Goal: Task Accomplishment & Management: Use online tool/utility

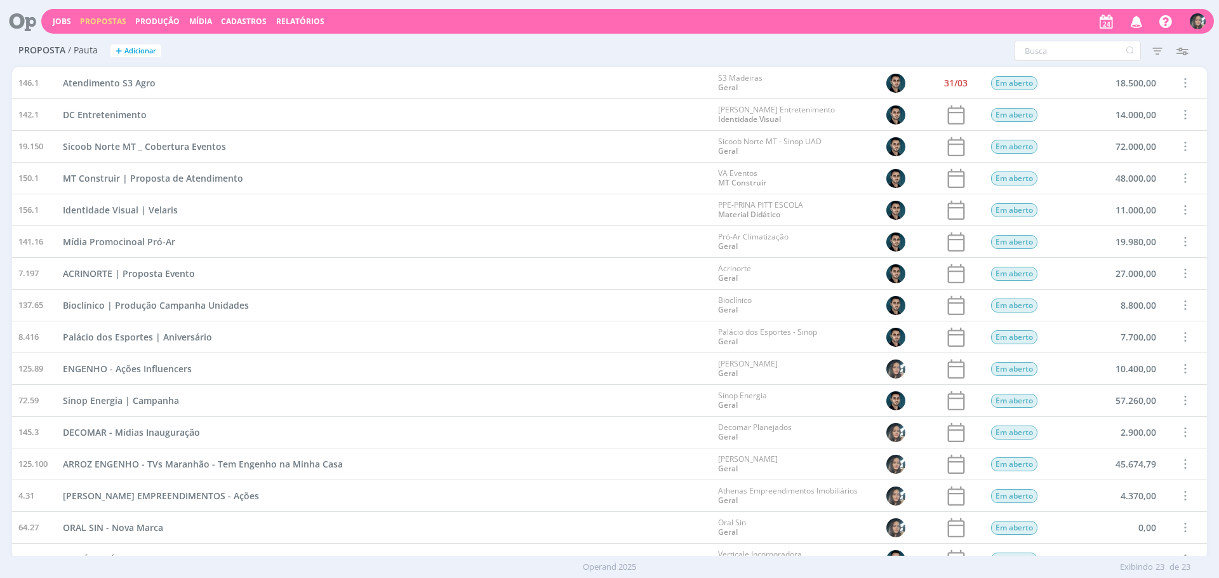
scroll to position [271, 0]
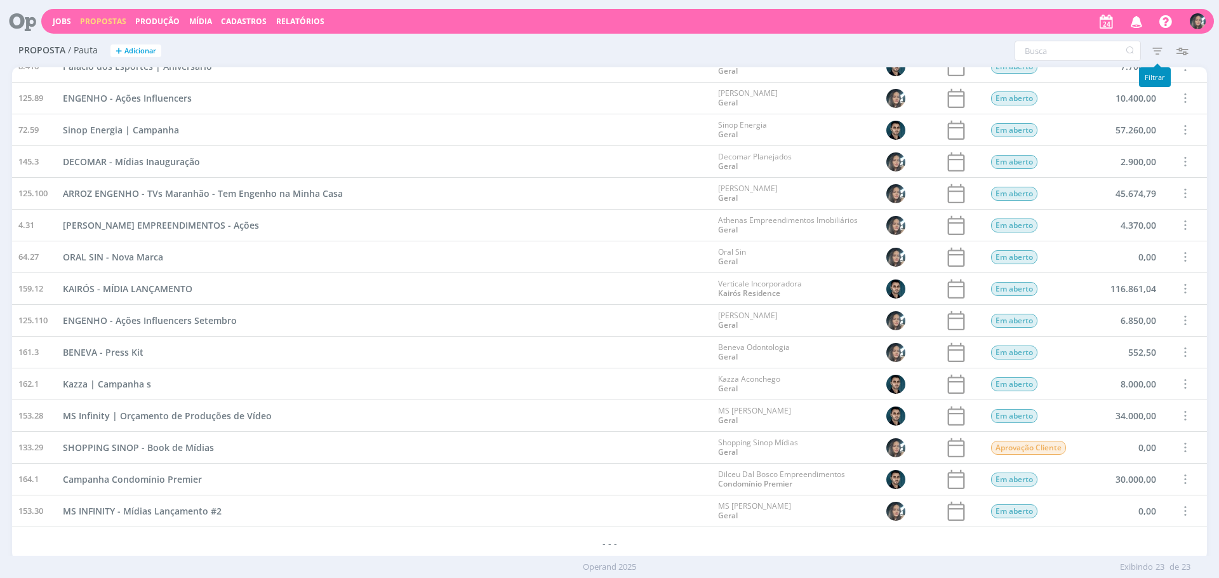
click at [1130, 18] on icon "button" at bounding box center [1137, 21] width 22 height 22
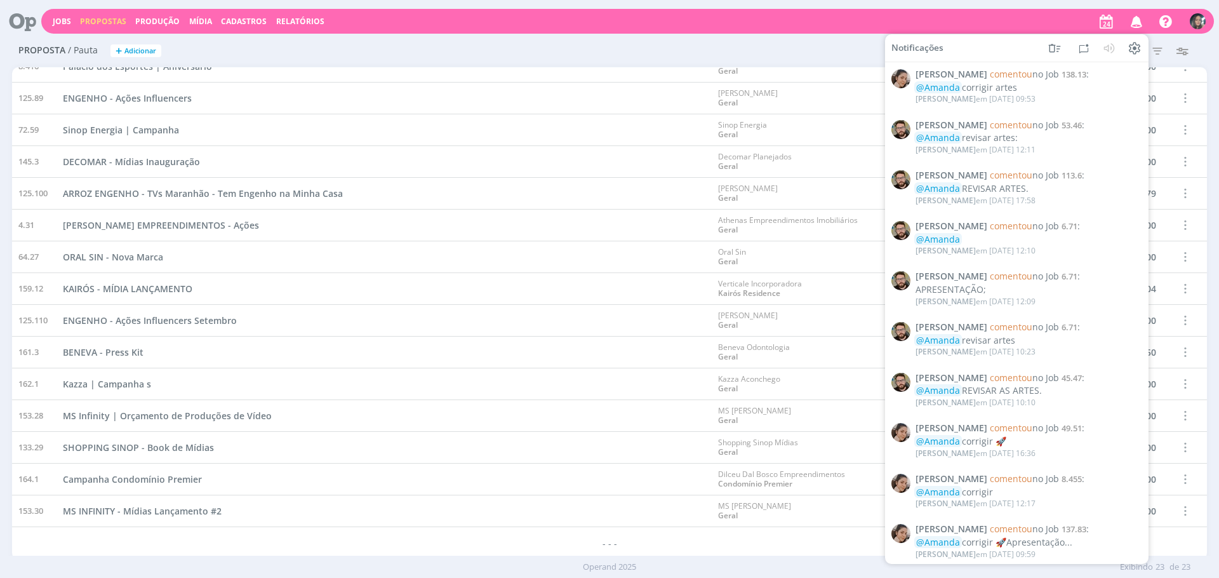
click at [1130, 18] on icon "button" at bounding box center [1137, 21] width 22 height 22
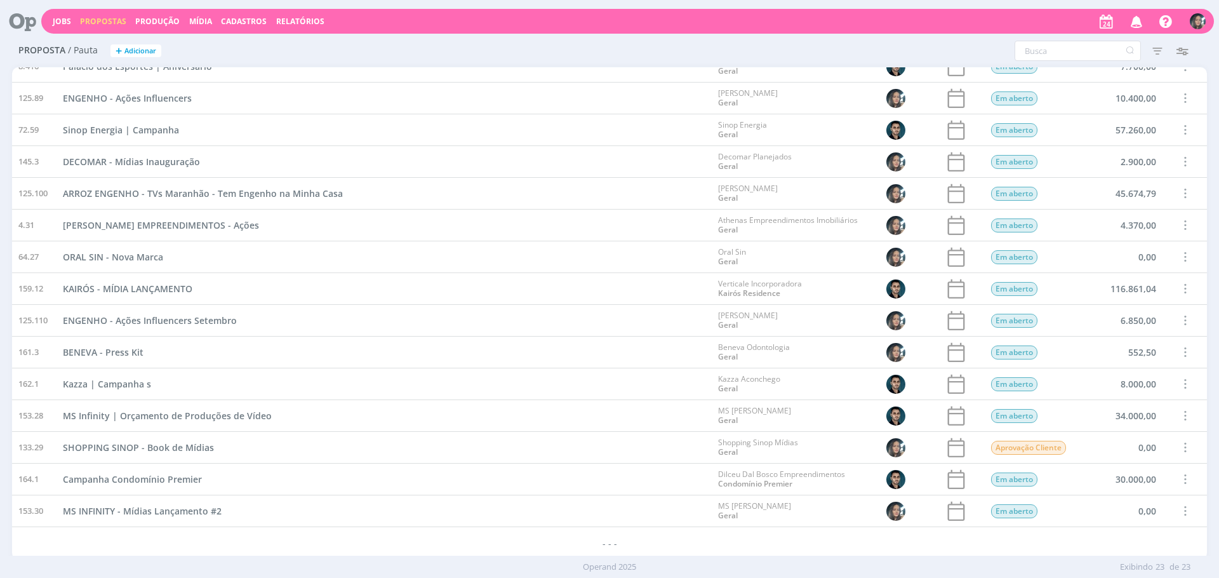
click at [72, 20] on button "Jobs" at bounding box center [62, 22] width 26 height 10
click at [61, 22] on link "Jobs" at bounding box center [62, 21] width 18 height 11
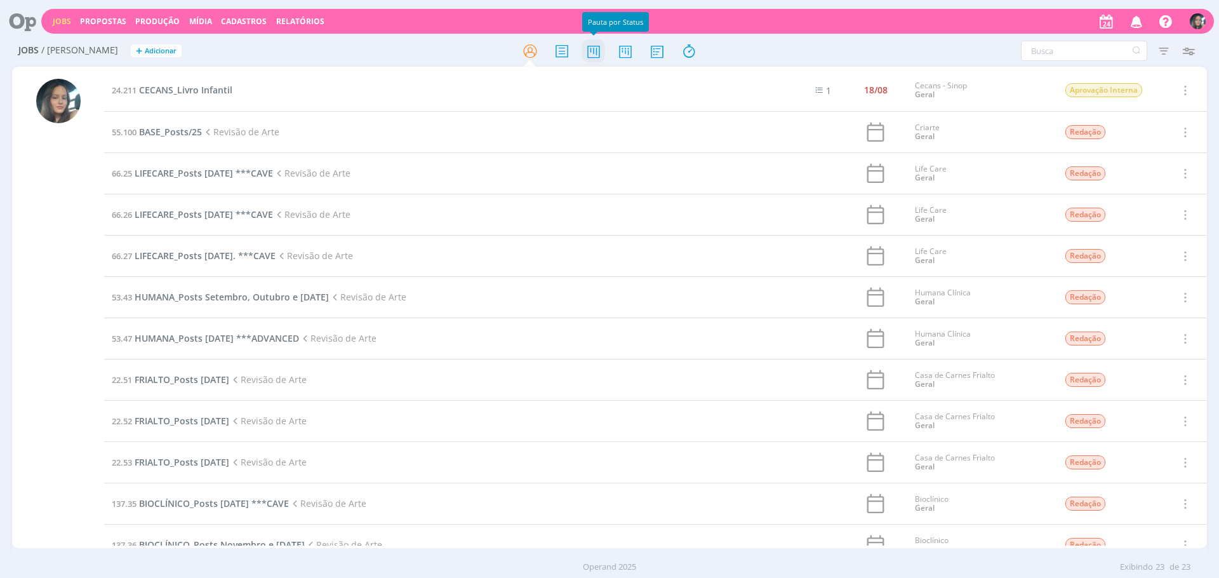
click at [592, 58] on icon at bounding box center [593, 51] width 23 height 25
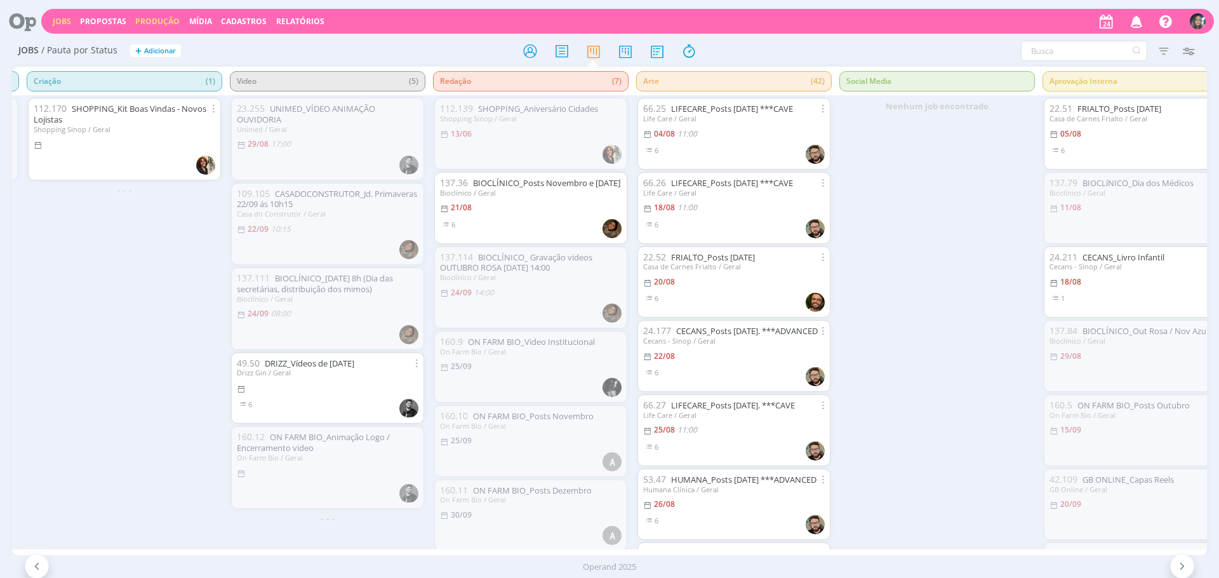
click at [165, 17] on link "Produção" at bounding box center [157, 21] width 44 height 11
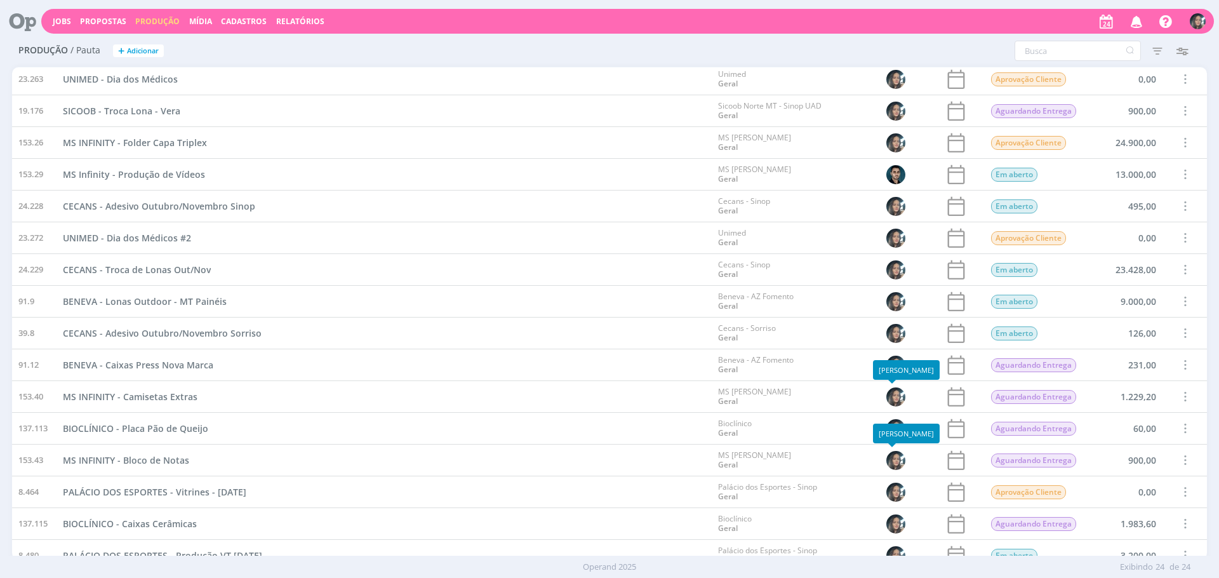
scroll to position [302, 0]
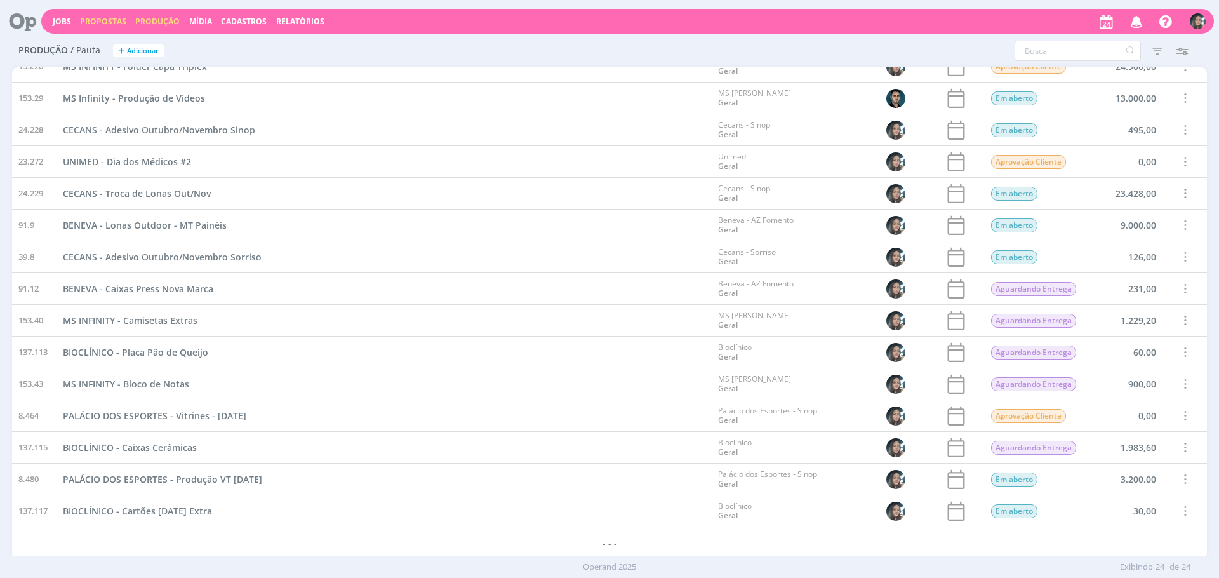
click at [107, 26] on link "Propostas" at bounding box center [103, 21] width 46 height 11
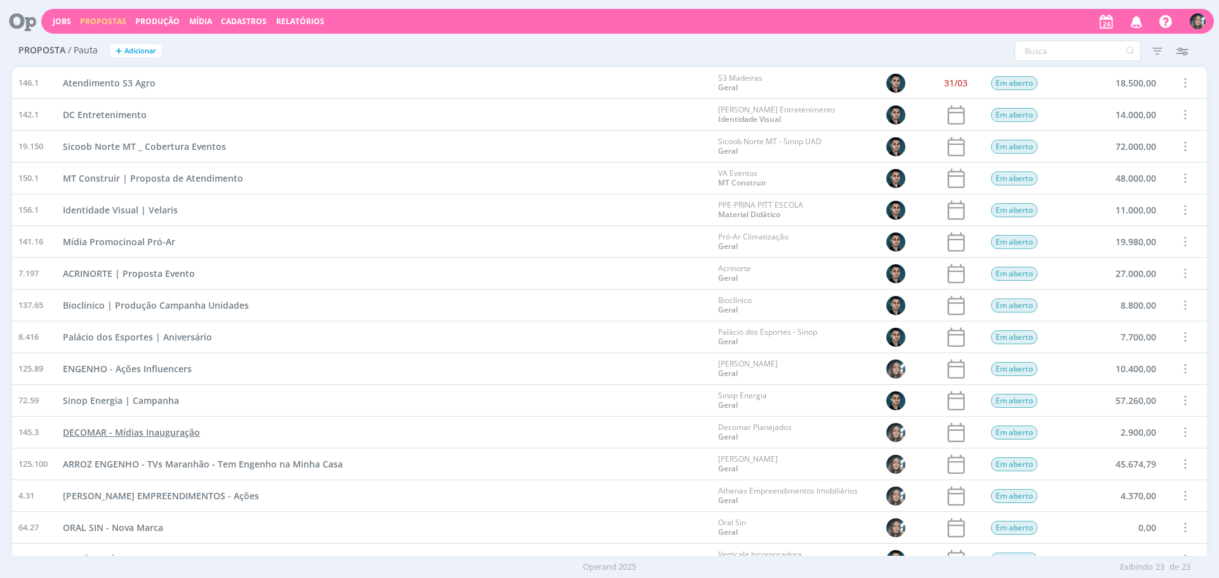
click at [186, 434] on span "DECOMAR - Mídias Inauguração" at bounding box center [131, 432] width 137 height 12
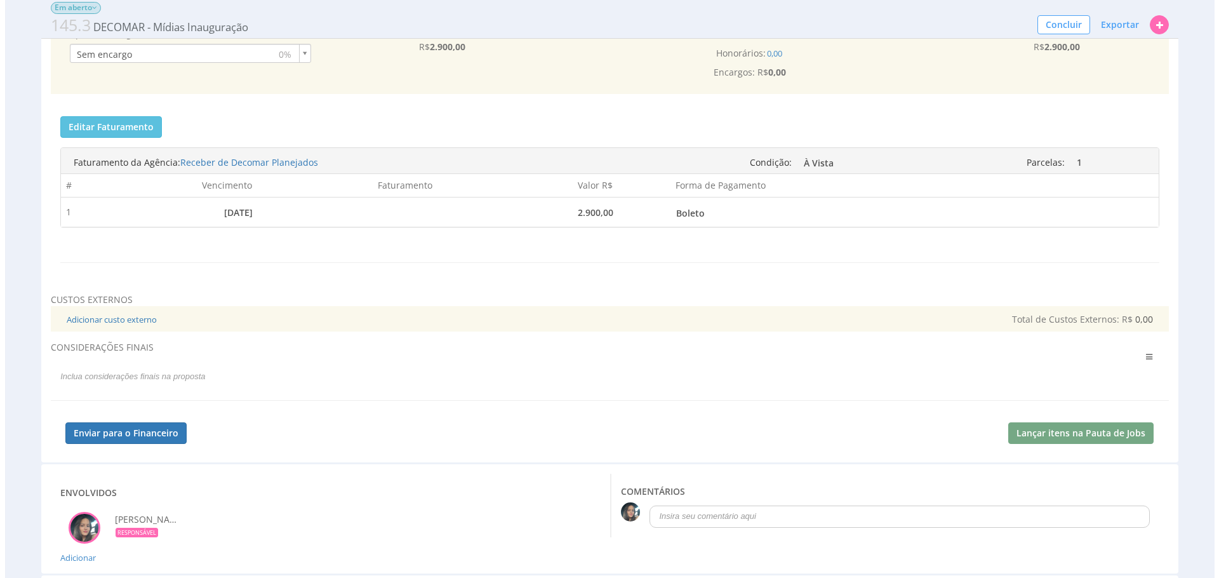
scroll to position [2592, 0]
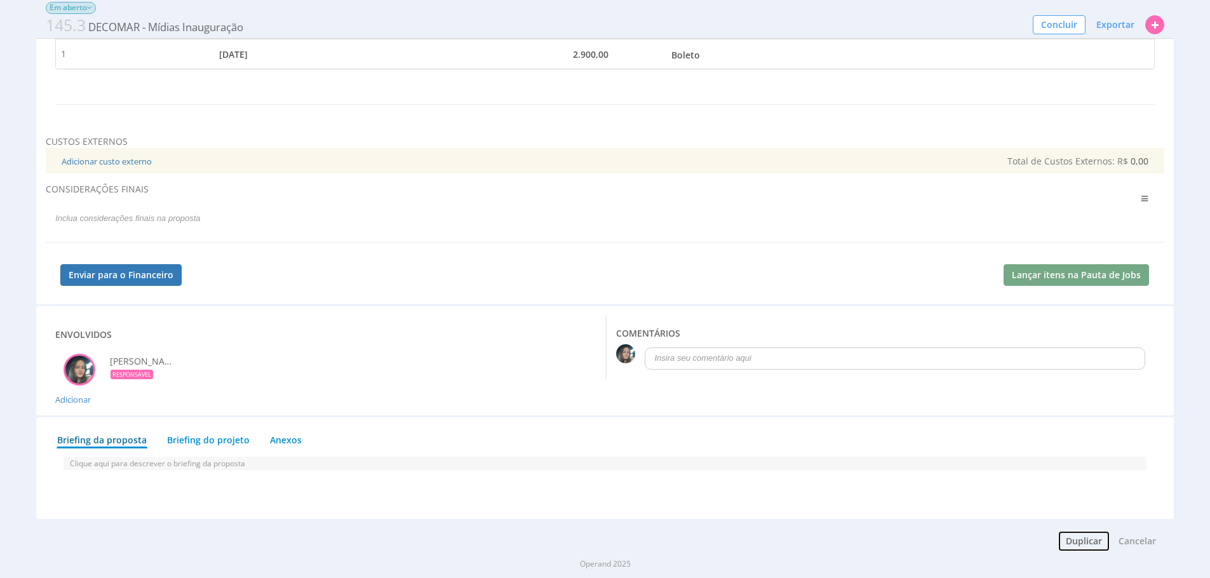
click at [1085, 540] on button "Duplicar" at bounding box center [1083, 541] width 53 height 22
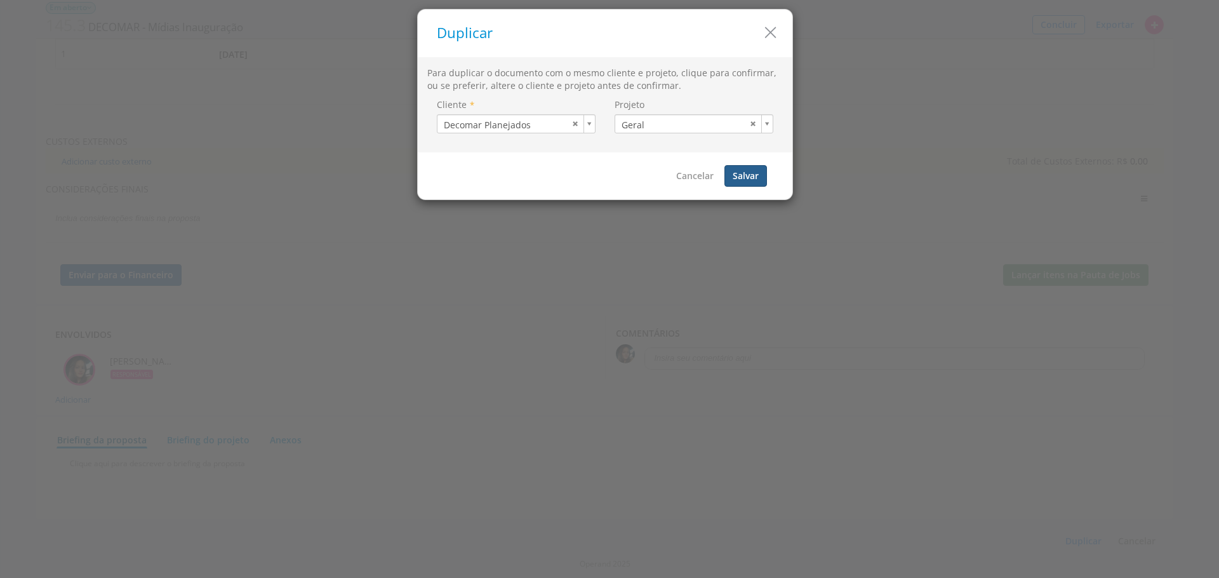
click at [743, 176] on button "Salvar" at bounding box center [746, 176] width 43 height 22
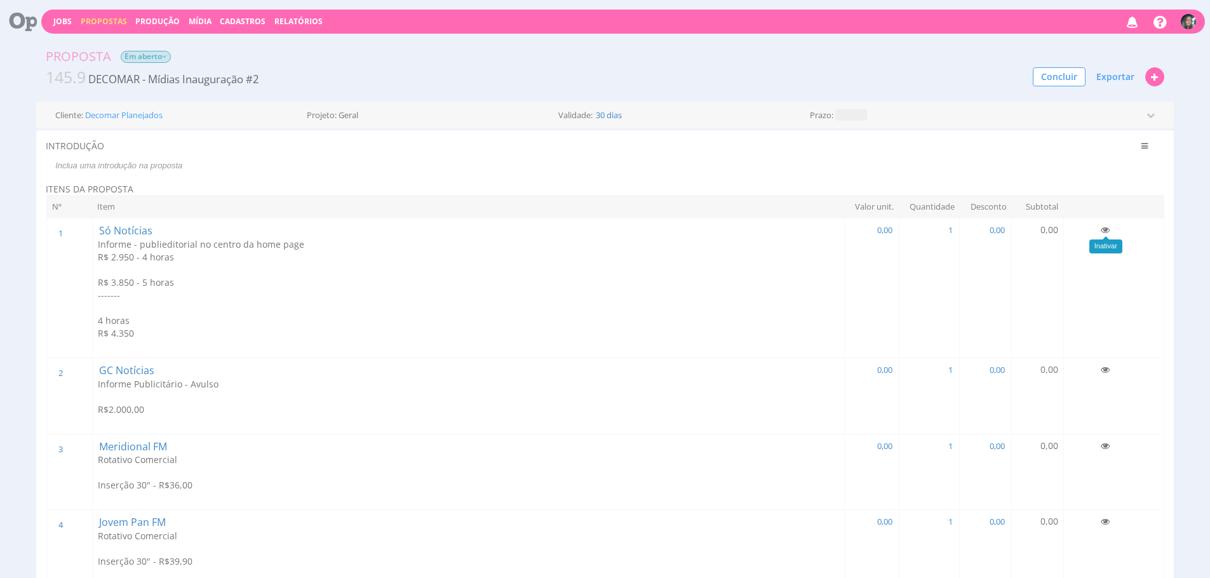
click at [1107, 231] on icon at bounding box center [1104, 229] width 9 height 9
click at [1100, 369] on icon at bounding box center [1104, 369] width 9 height 9
click at [1106, 445] on icon at bounding box center [1104, 445] width 9 height 9
click at [1102, 520] on icon at bounding box center [1104, 521] width 9 height 9
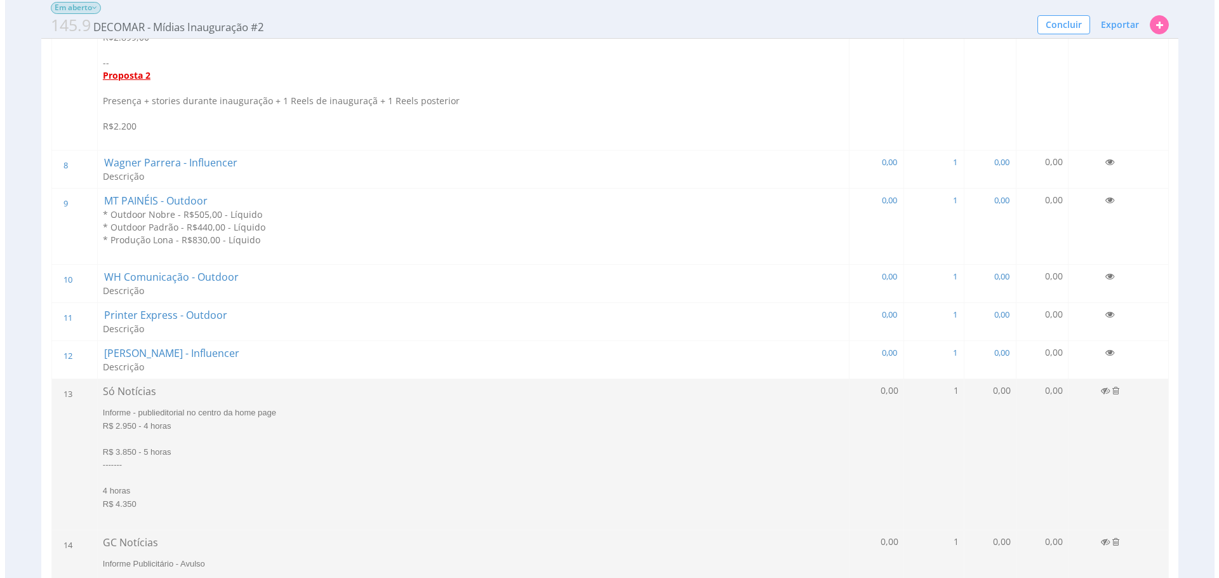
scroll to position [1670, 0]
click at [1106, 273] on icon at bounding box center [1104, 272] width 9 height 9
click at [1102, 311] on icon at bounding box center [1104, 310] width 9 height 9
click at [1102, 347] on icon at bounding box center [1104, 348] width 9 height 9
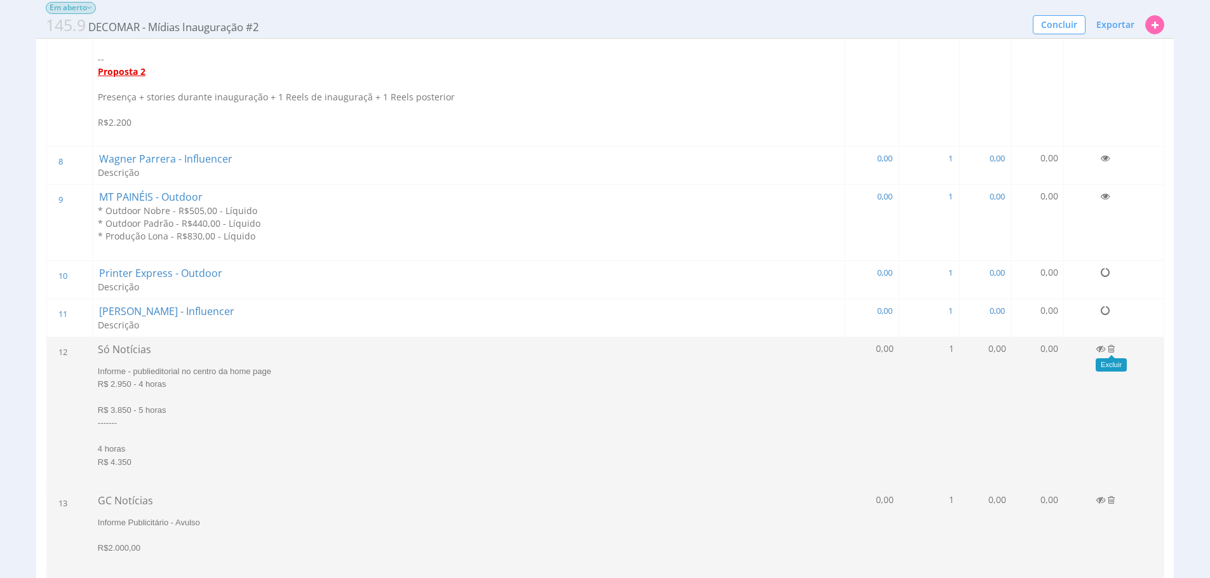
click at [1108, 354] on td at bounding box center [1113, 412] width 100 height 151
click at [1115, 340] on td at bounding box center [1113, 412] width 100 height 151
click at [1109, 347] on icon at bounding box center [1110, 348] width 7 height 9
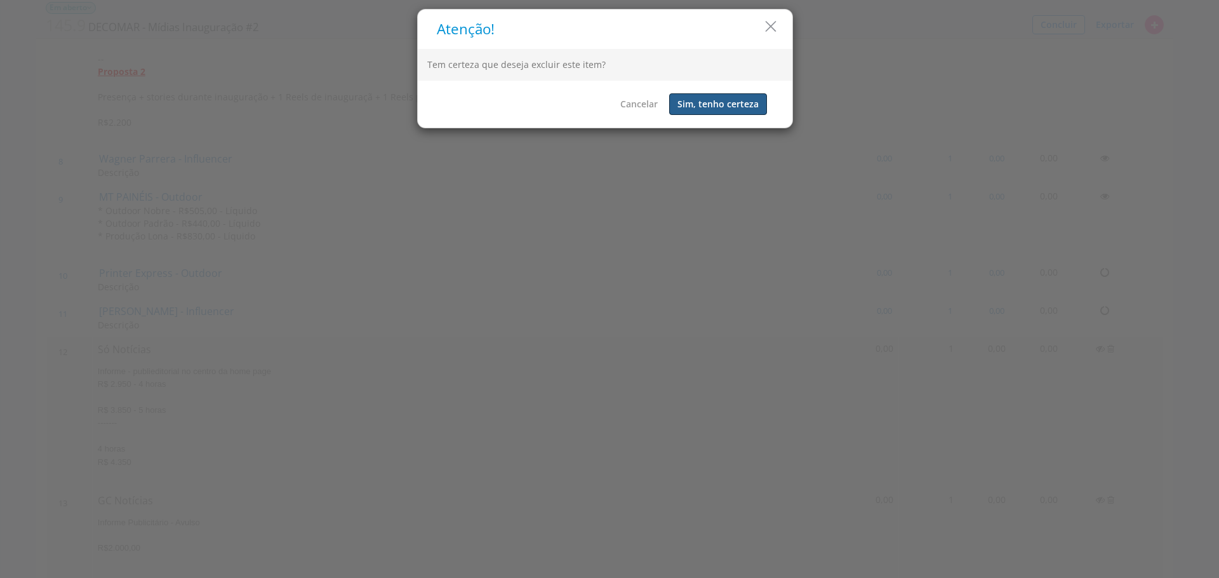
drag, startPoint x: 681, startPoint y: 97, endPoint x: 1055, endPoint y: 465, distance: 524.5
click at [681, 97] on button "Sim, tenho certeza" at bounding box center [718, 104] width 98 height 22
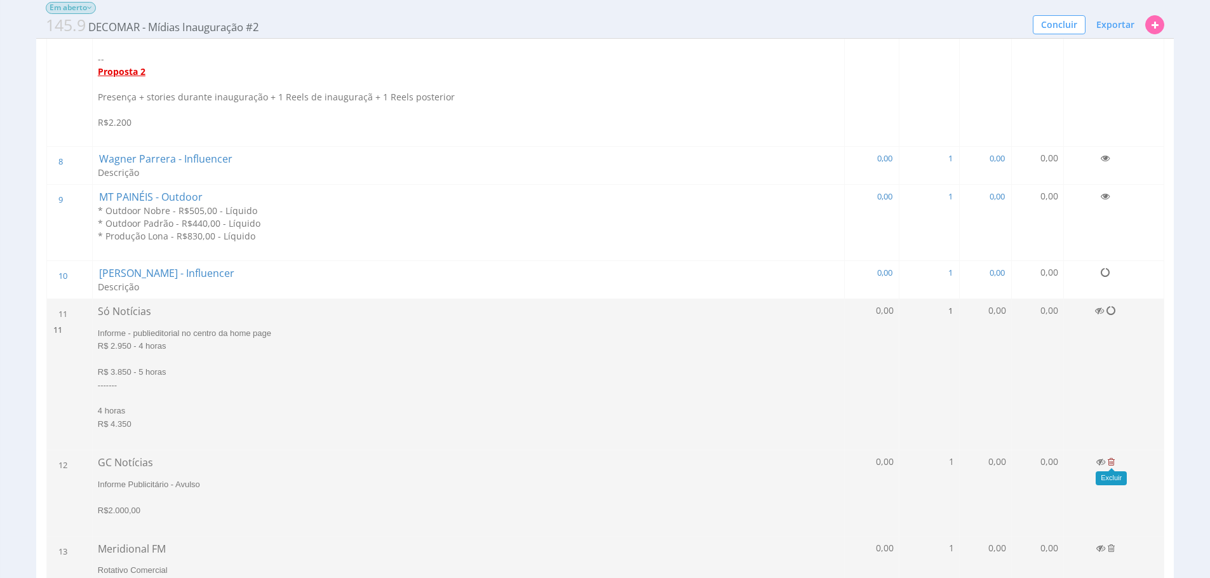
click at [1113, 464] on icon at bounding box center [1110, 461] width 7 height 9
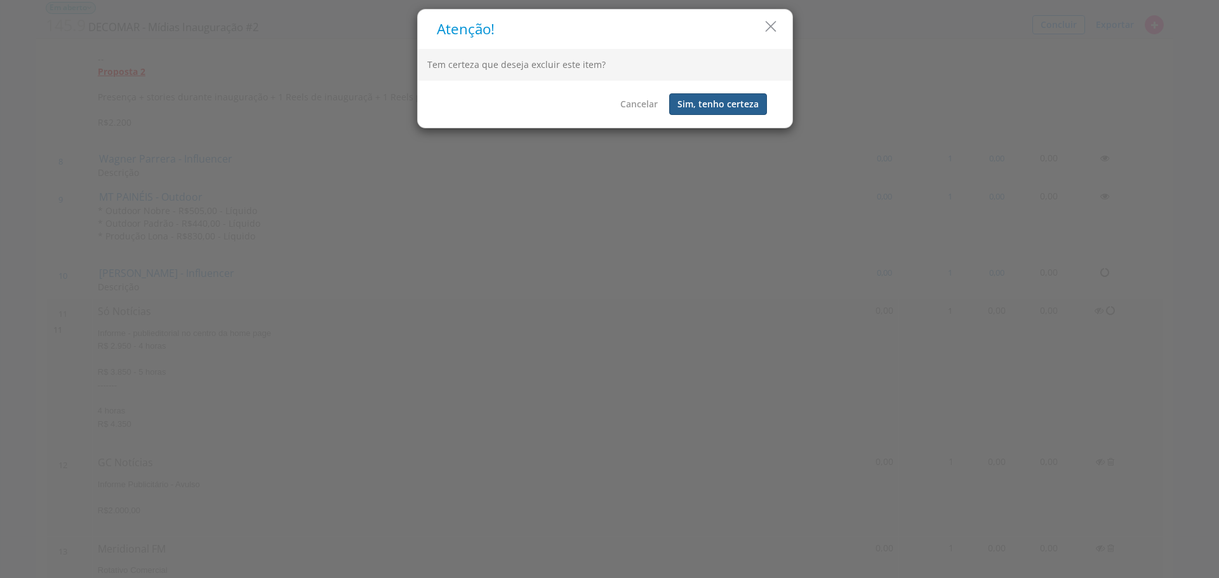
click at [744, 109] on button "Sim, tenho certeza" at bounding box center [718, 104] width 98 height 22
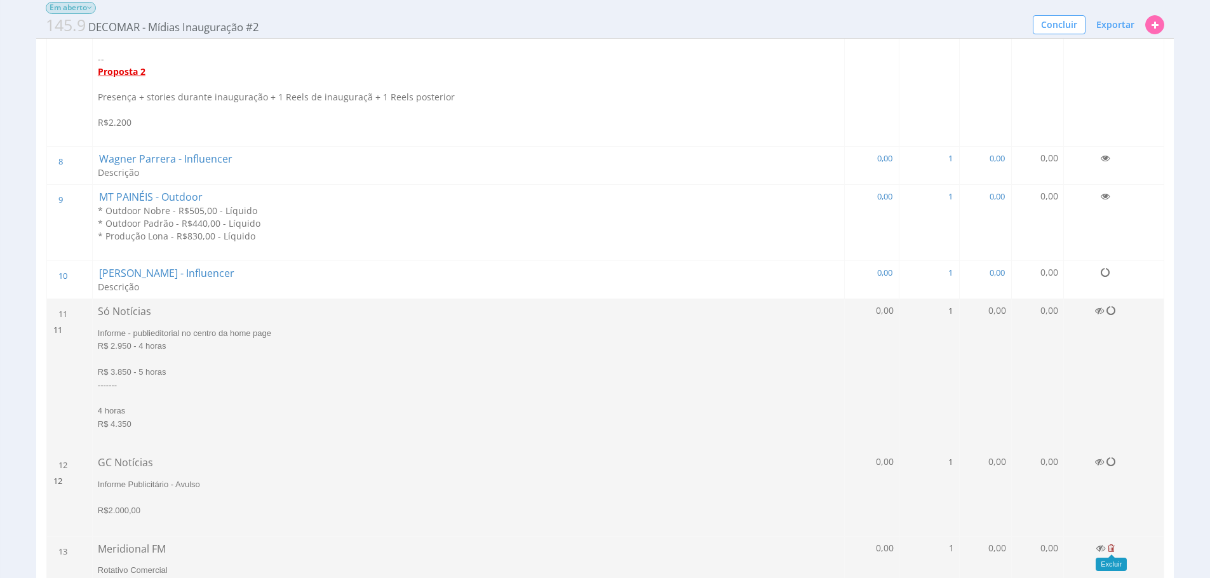
click at [1112, 545] on icon at bounding box center [1110, 548] width 7 height 9
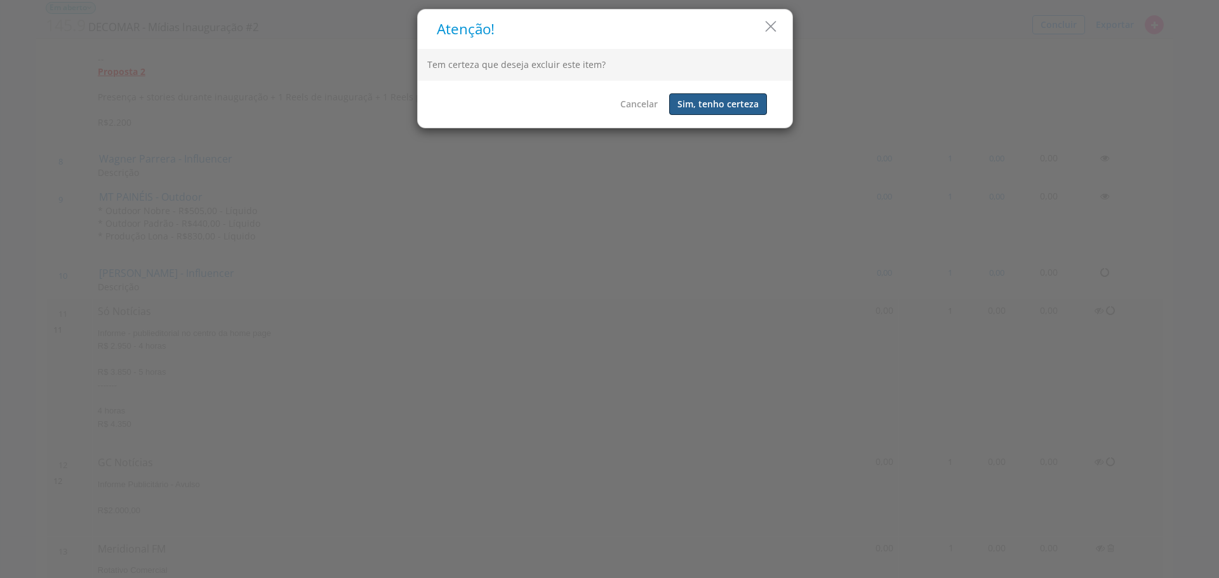
drag, startPoint x: 713, startPoint y: 98, endPoint x: 754, endPoint y: 145, distance: 62.6
click at [713, 98] on button "Sim, tenho certeza" at bounding box center [718, 104] width 98 height 22
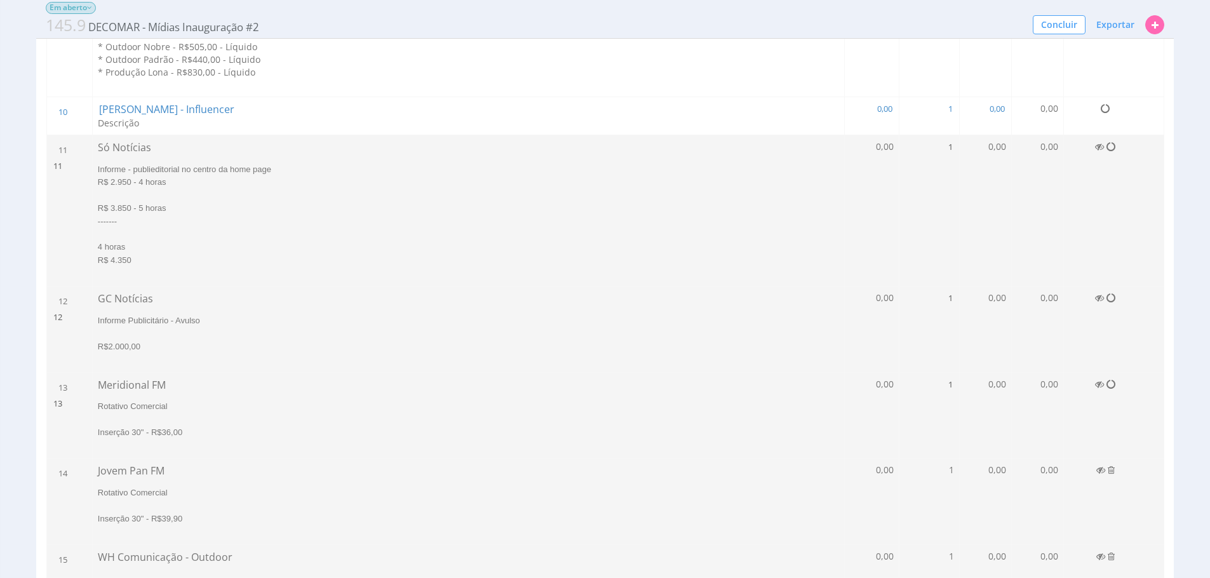
scroll to position [1836, 0]
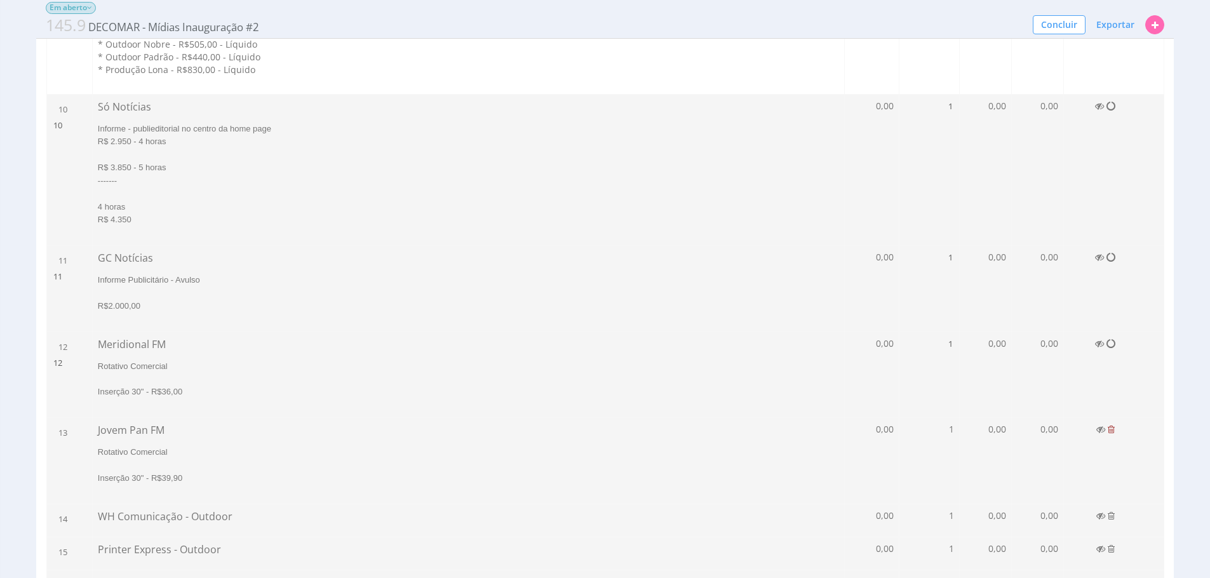
click at [1108, 425] on icon at bounding box center [1110, 429] width 7 height 9
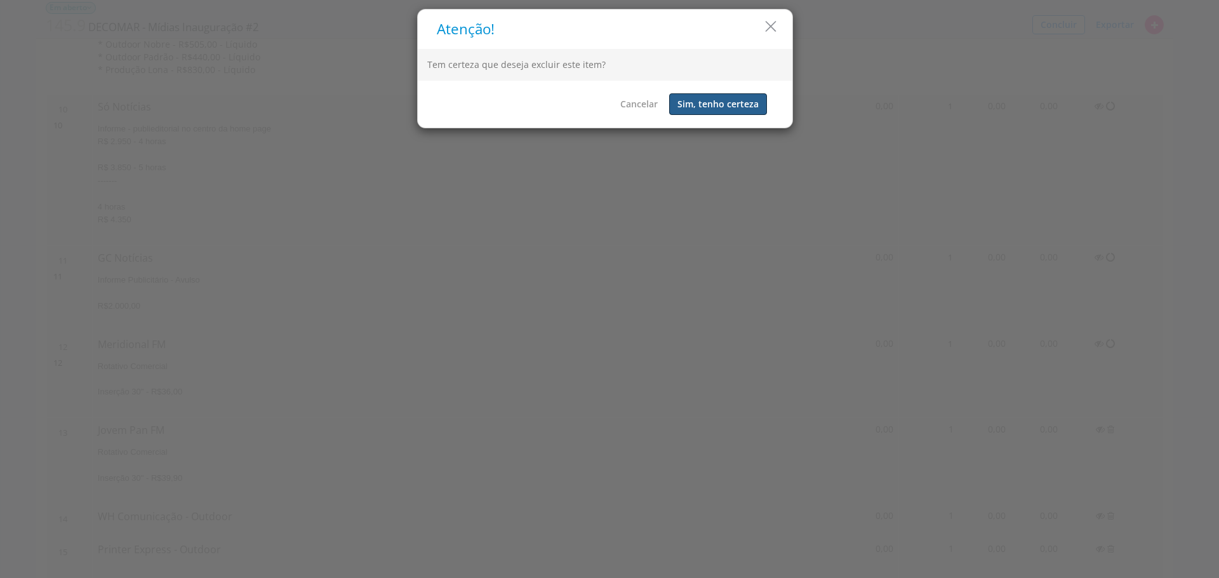
drag, startPoint x: 693, startPoint y: 94, endPoint x: 714, endPoint y: 119, distance: 32.5
click at [693, 94] on button "Sim, tenho certeza" at bounding box center [718, 104] width 98 height 22
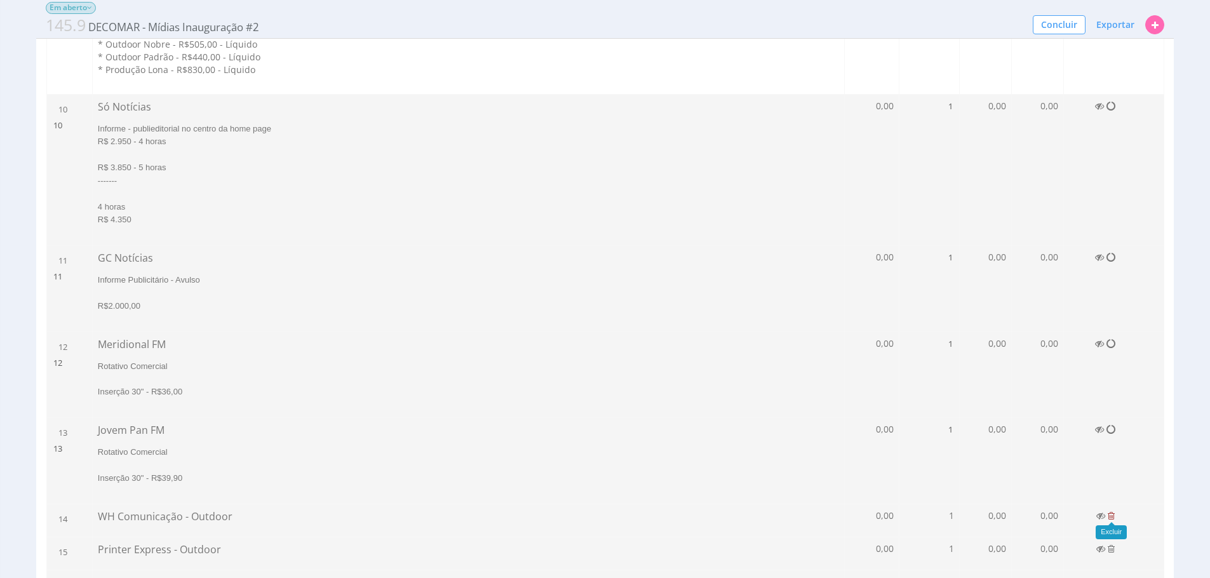
click at [1109, 514] on icon at bounding box center [1110, 515] width 7 height 9
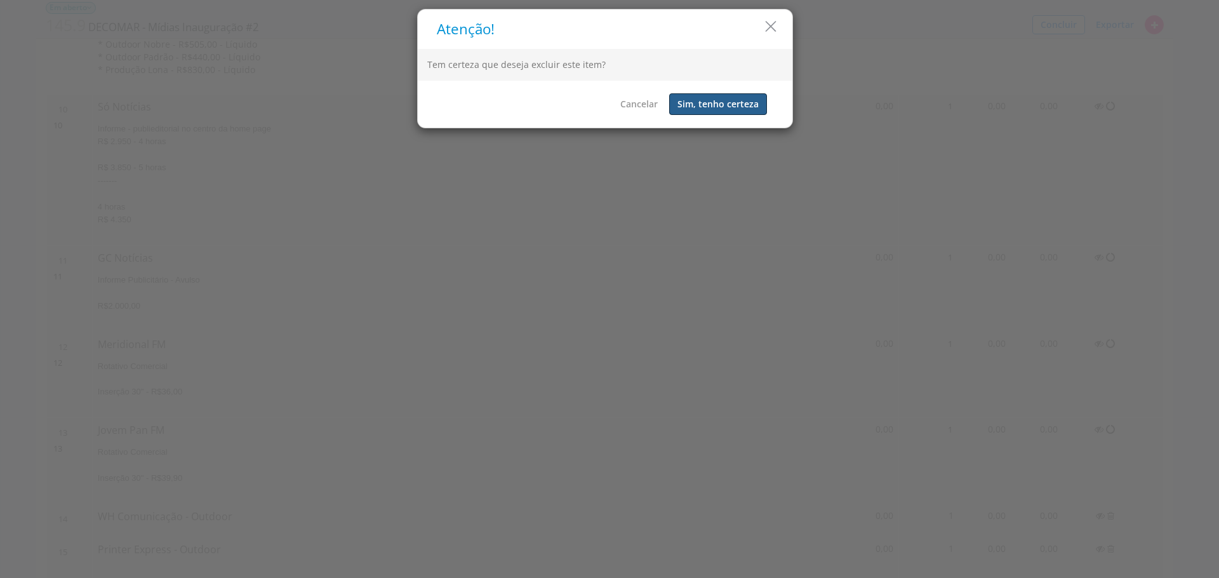
drag, startPoint x: 683, startPoint y: 110, endPoint x: 690, endPoint y: 117, distance: 9.4
click at [683, 110] on button "Sim, tenho certeza" at bounding box center [718, 104] width 98 height 22
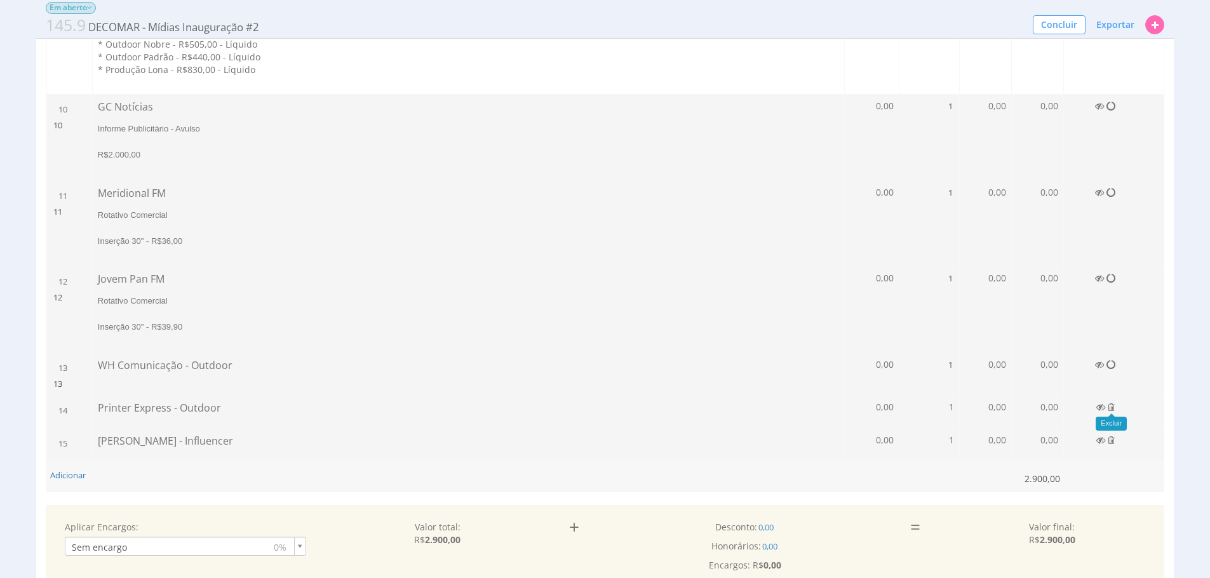
drag, startPoint x: 1110, startPoint y: 408, endPoint x: 1029, endPoint y: 319, distance: 120.0
click at [1110, 407] on icon at bounding box center [1110, 407] width 7 height 9
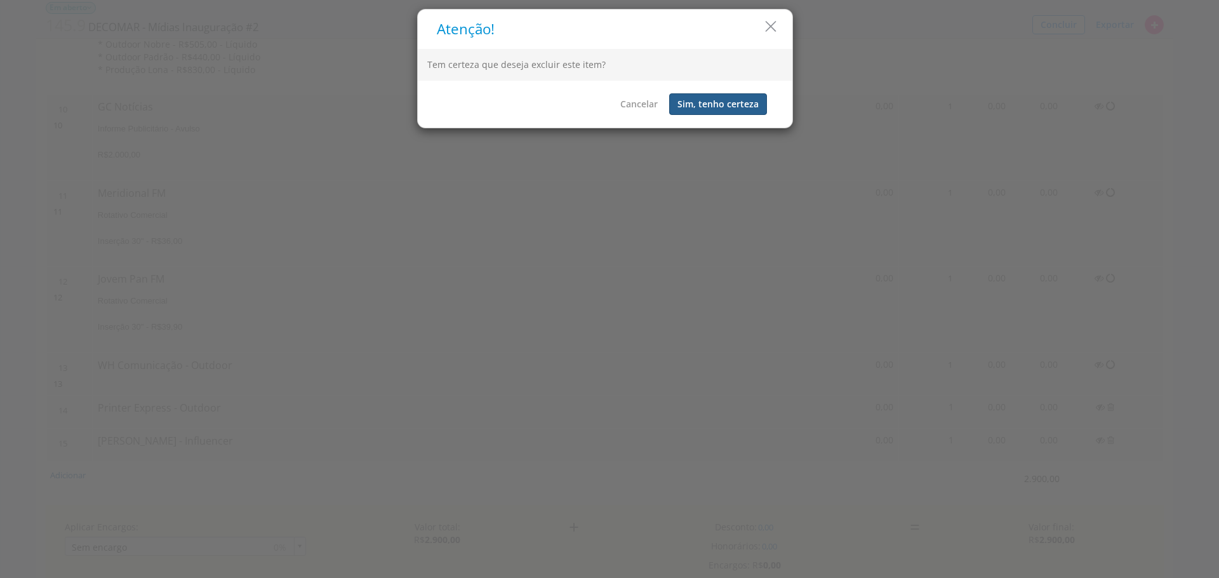
click at [723, 100] on button "Sim, tenho certeza" at bounding box center [718, 104] width 98 height 22
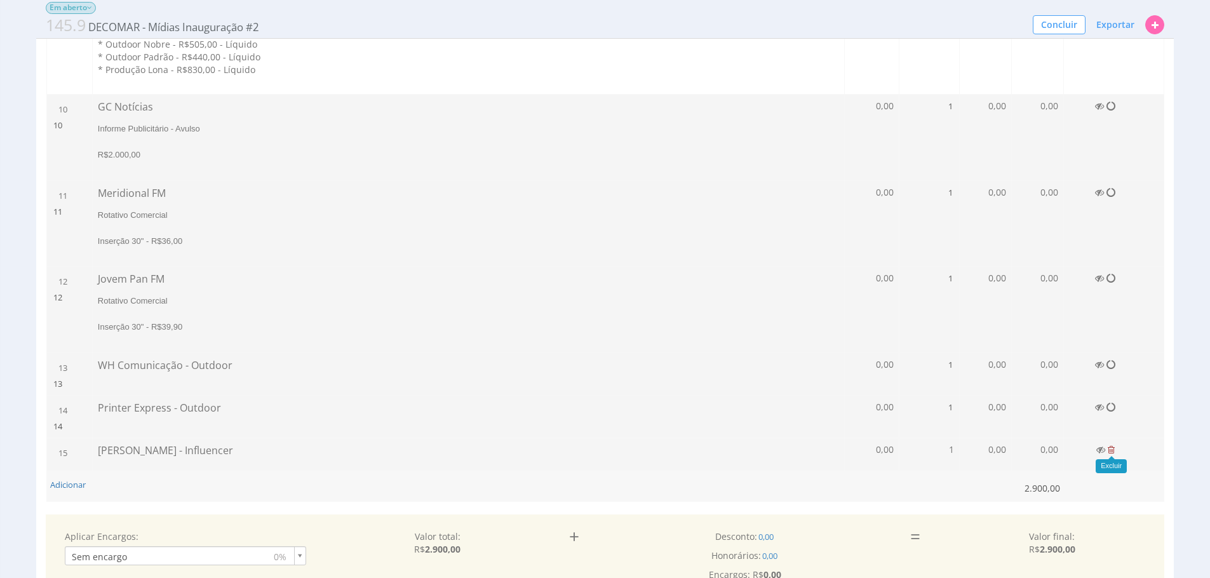
click at [1108, 448] on icon at bounding box center [1110, 449] width 7 height 9
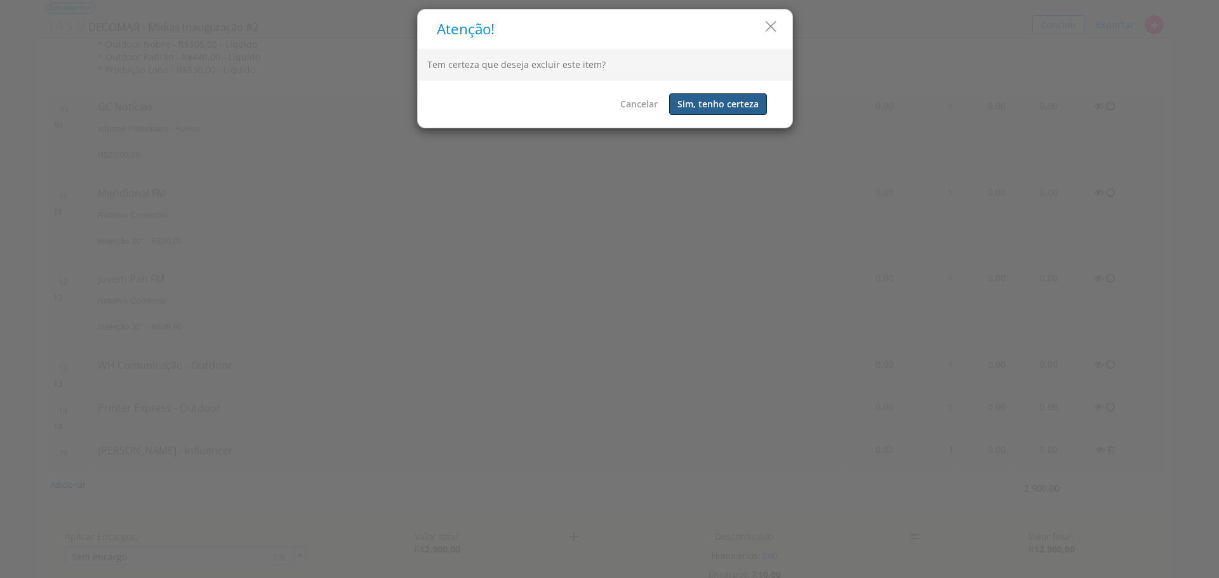
drag, startPoint x: 735, startPoint y: 95, endPoint x: 743, endPoint y: 113, distance: 19.9
click at [735, 95] on button "Sim, tenho certeza" at bounding box center [718, 104] width 98 height 22
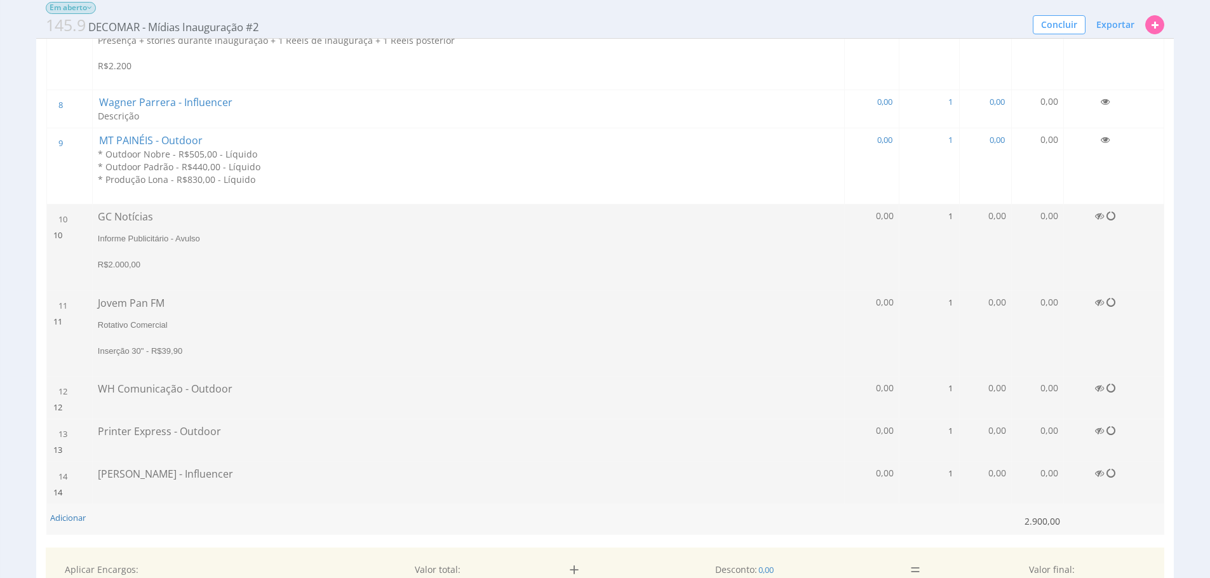
scroll to position [1725, 0]
click at [1103, 140] on icon at bounding box center [1104, 141] width 9 height 9
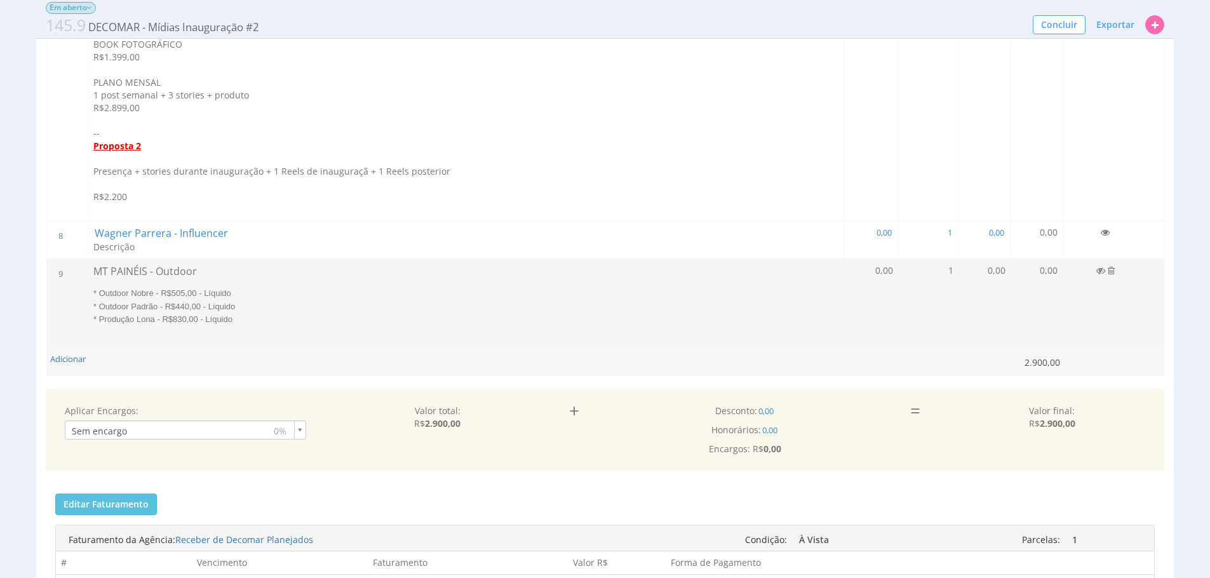
scroll to position [1570, 0]
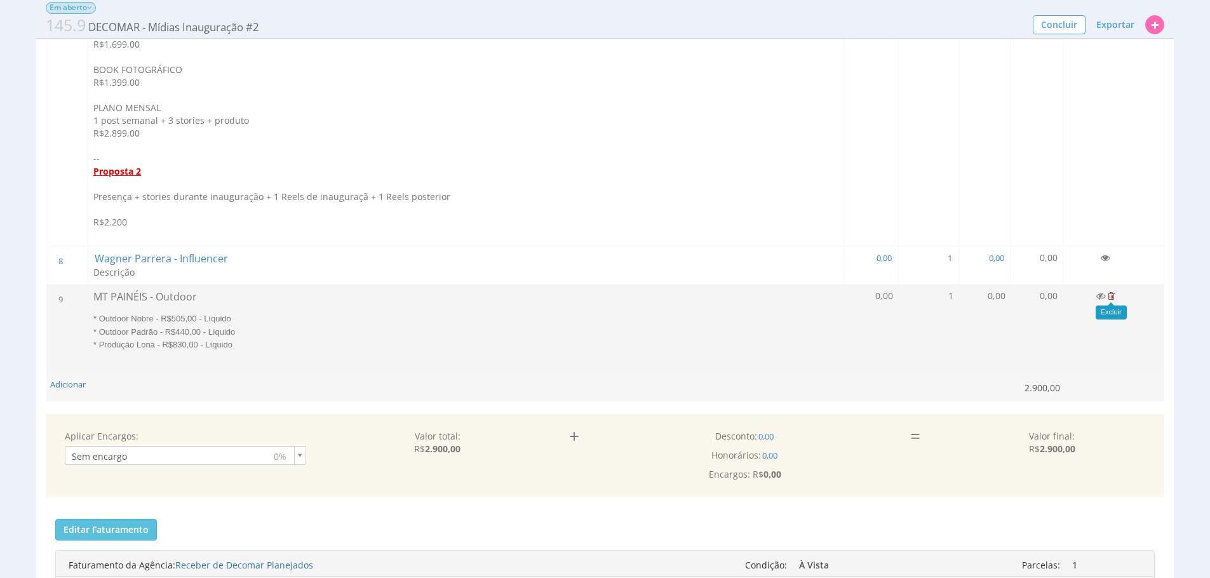
click at [1113, 296] on icon at bounding box center [1110, 295] width 7 height 9
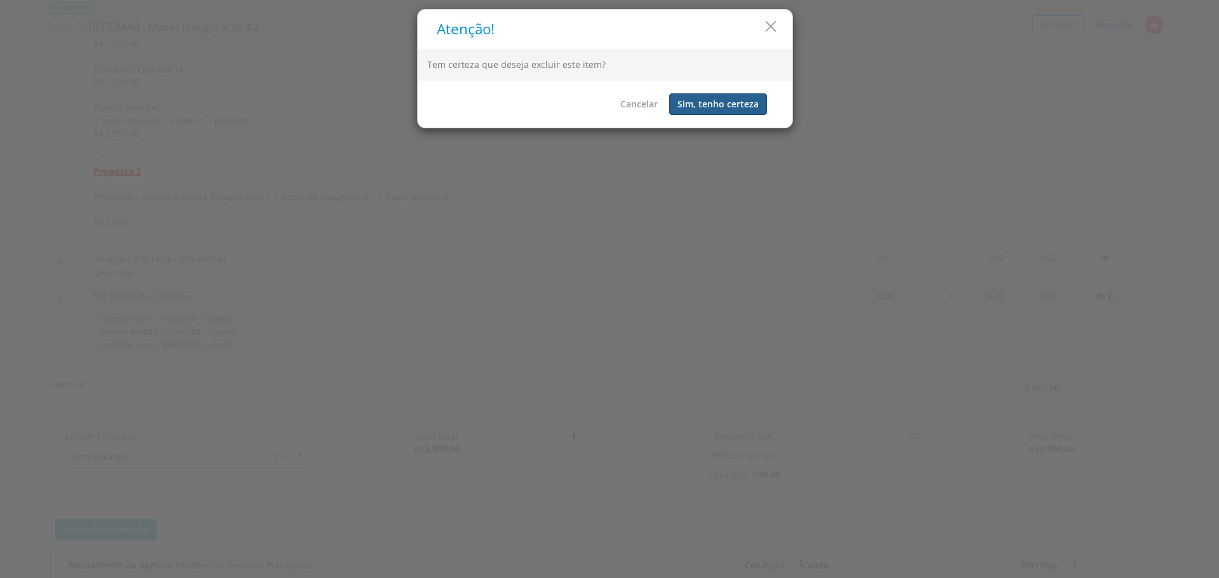
click at [729, 107] on button "Sim, tenho certeza" at bounding box center [718, 104] width 98 height 22
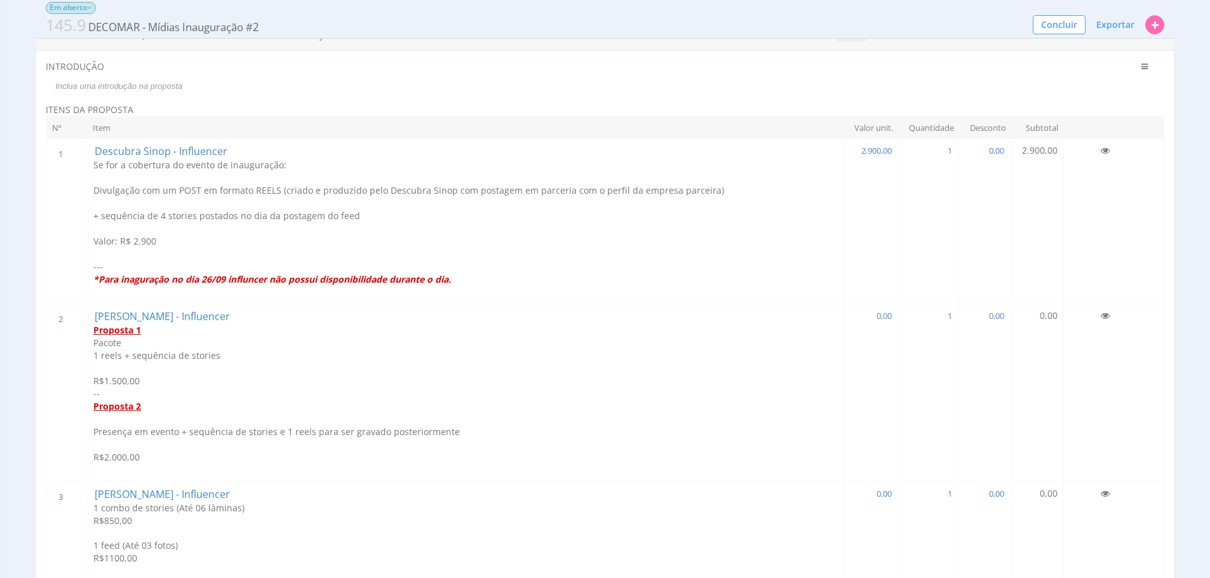
scroll to position [66, 0]
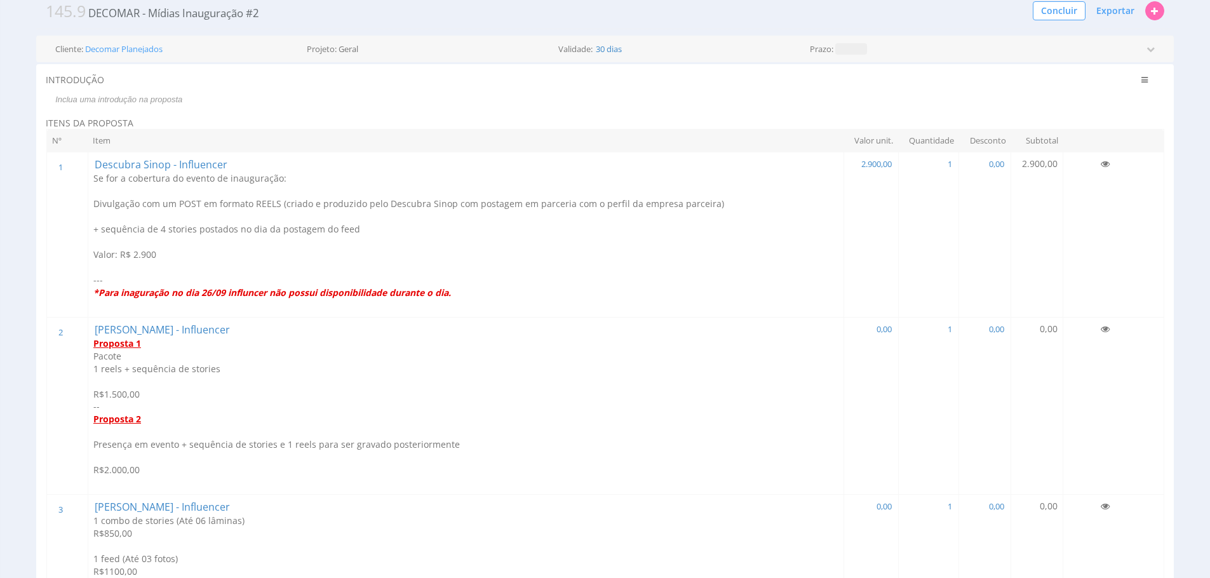
click at [312, 272] on p at bounding box center [465, 267] width 745 height 13
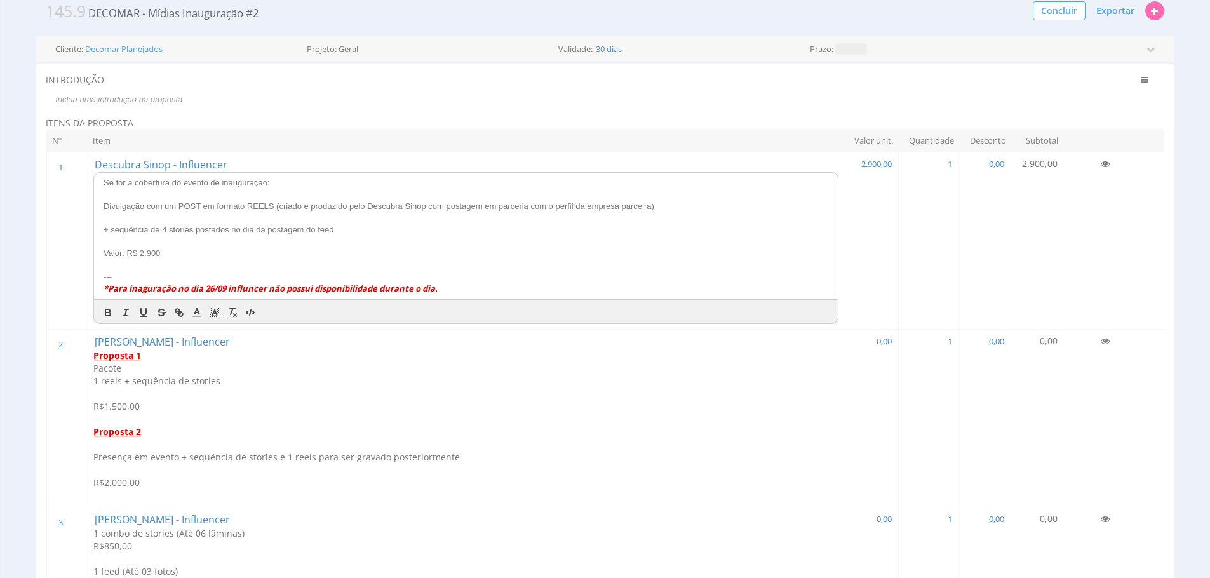
click at [312, 271] on p "---" at bounding box center [466, 276] width 725 height 11
click at [171, 276] on p "---" at bounding box center [466, 276] width 725 height 11
click at [304, 190] on p at bounding box center [466, 194] width 725 height 11
drag, startPoint x: 135, startPoint y: 182, endPoint x: 91, endPoint y: 180, distance: 44.5
click at [94, 180] on div "Se for a cobertura do evento de inauguração: Divulgação com um POST em formato …" at bounding box center [466, 236] width 744 height 127
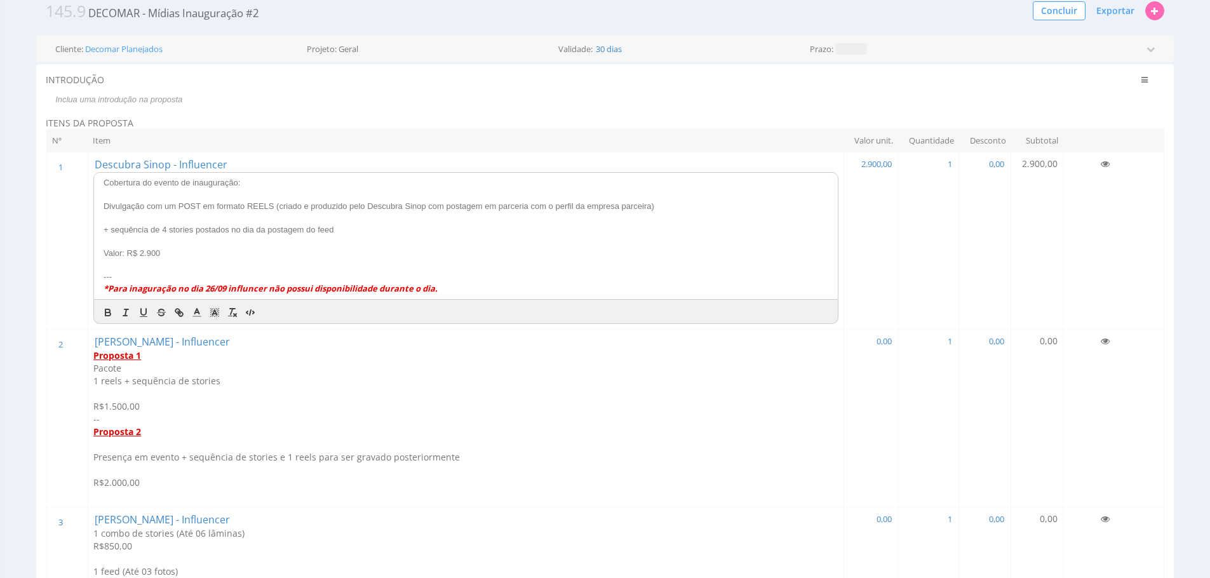
click at [352, 225] on p "+ sequência de 4 stories postados no dia da postagem do feed" at bounding box center [466, 229] width 725 height 11
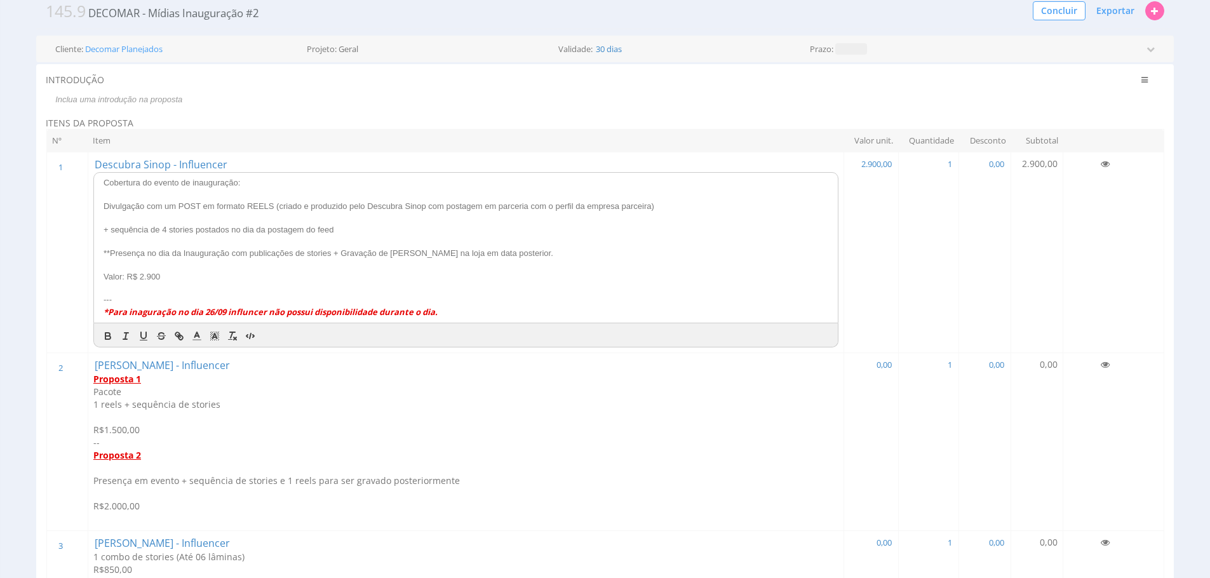
drag, startPoint x: 527, startPoint y: 258, endPoint x: 98, endPoint y: 251, distance: 428.7
click at [98, 251] on div "Cobertura do evento de inauguração: Divulgação com um POST em formato REELS (cr…" at bounding box center [466, 248] width 744 height 150
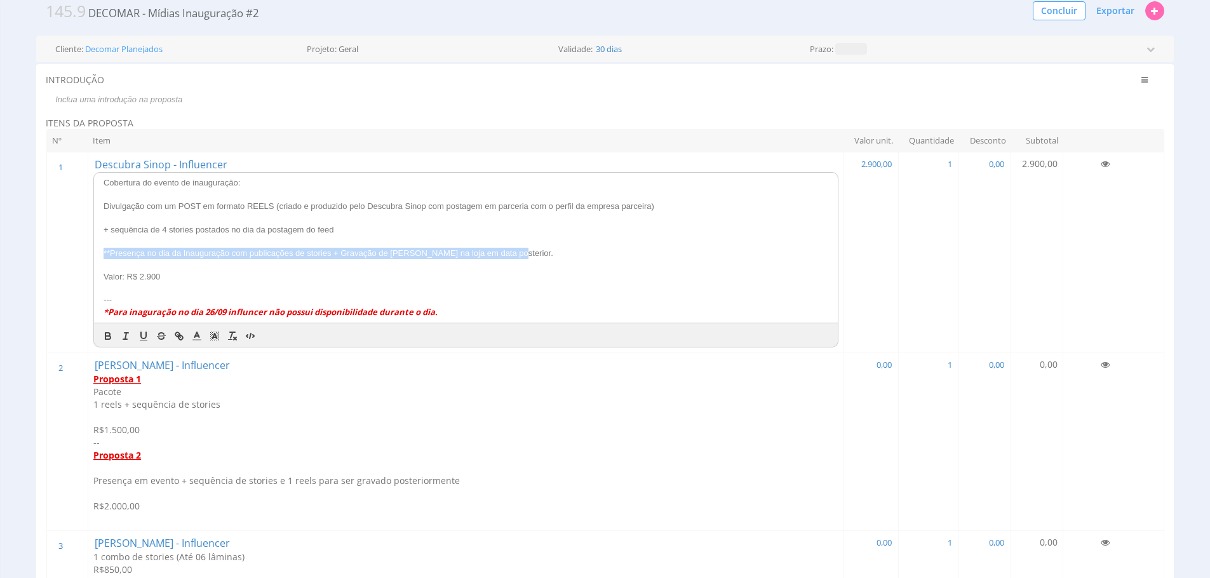
drag, startPoint x: 509, startPoint y: 255, endPoint x: 121, endPoint y: 320, distance: 393.5
click at [90, 257] on td "Descubra Sinop - Influencer Cobertura do evento de inauguração: Divulgação com …" at bounding box center [466, 252] width 756 height 201
click at [108, 340] on icon "button" at bounding box center [107, 335] width 11 height 11
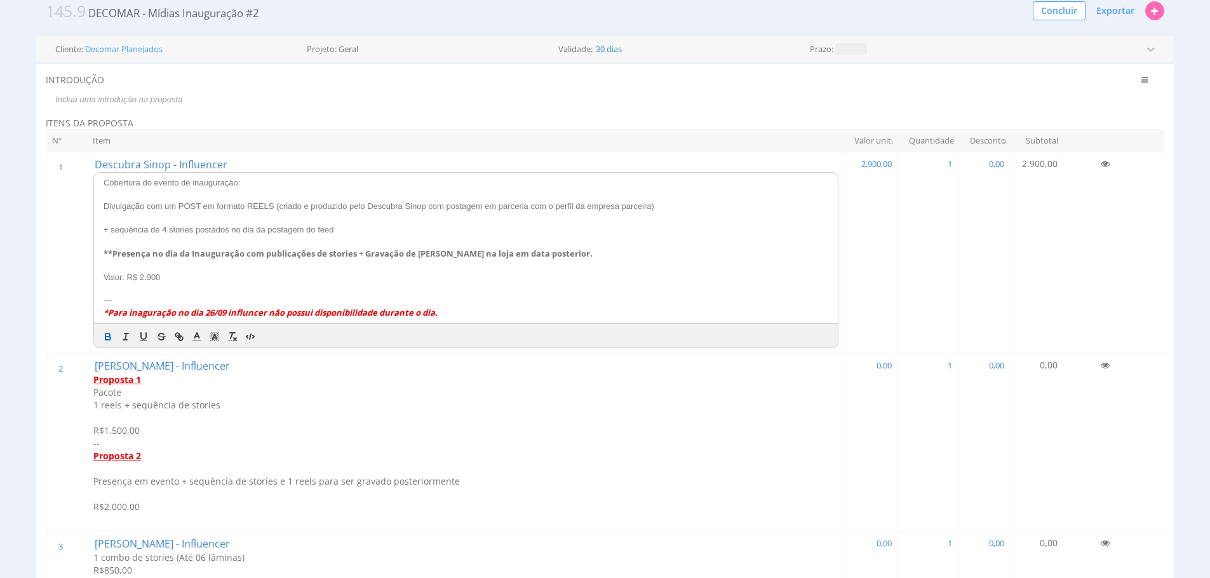
click at [244, 397] on p "Pacote" at bounding box center [465, 392] width 745 height 13
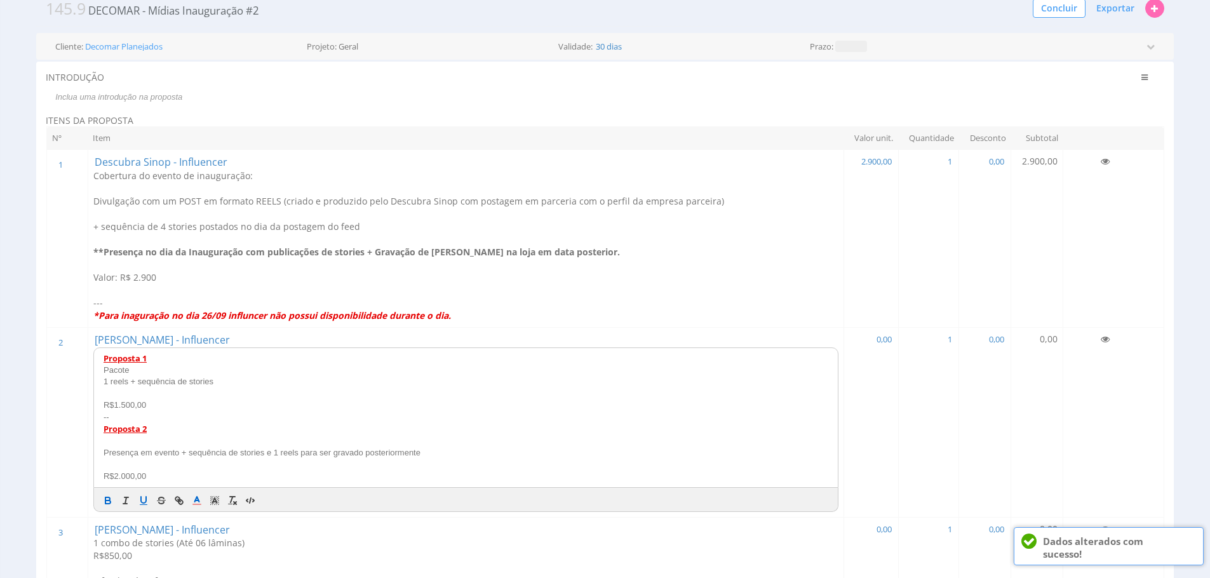
drag, startPoint x: 30, startPoint y: 381, endPoint x: 35, endPoint y: 375, distance: 8.1
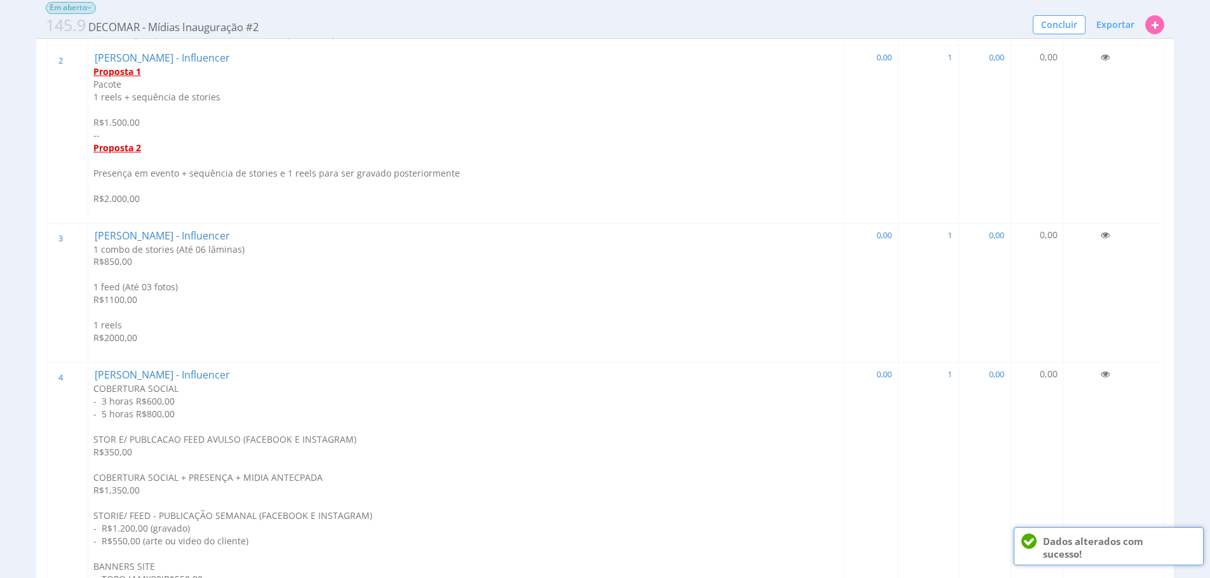
scroll to position [390, 0]
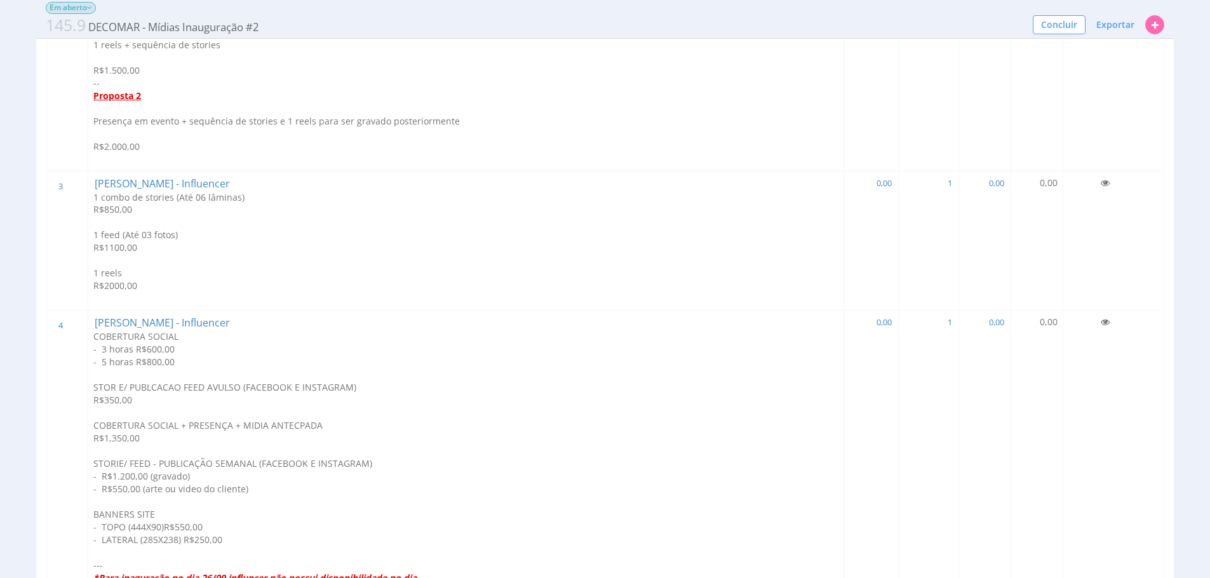
click at [197, 258] on p at bounding box center [465, 260] width 745 height 13
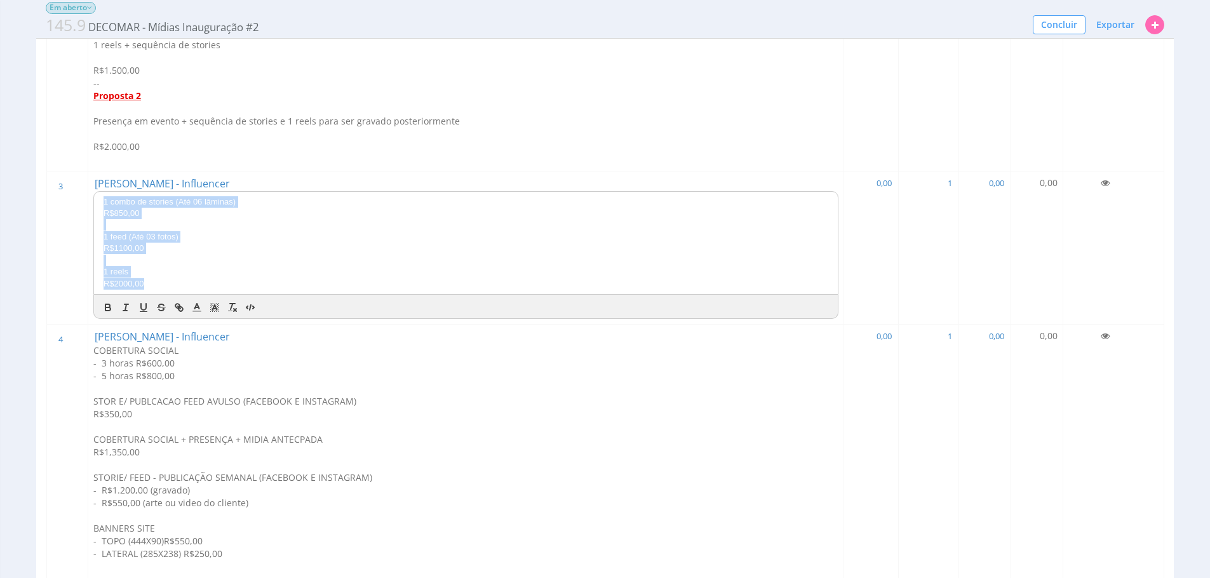
drag, startPoint x: 166, startPoint y: 282, endPoint x: 55, endPoint y: 204, distance: 134.9
click at [55, 204] on tr "3 3 Carol Possamai - Influencer 1 combo de stories (Até 06 lâminas) R$850,00 1 …" at bounding box center [605, 247] width 1117 height 153
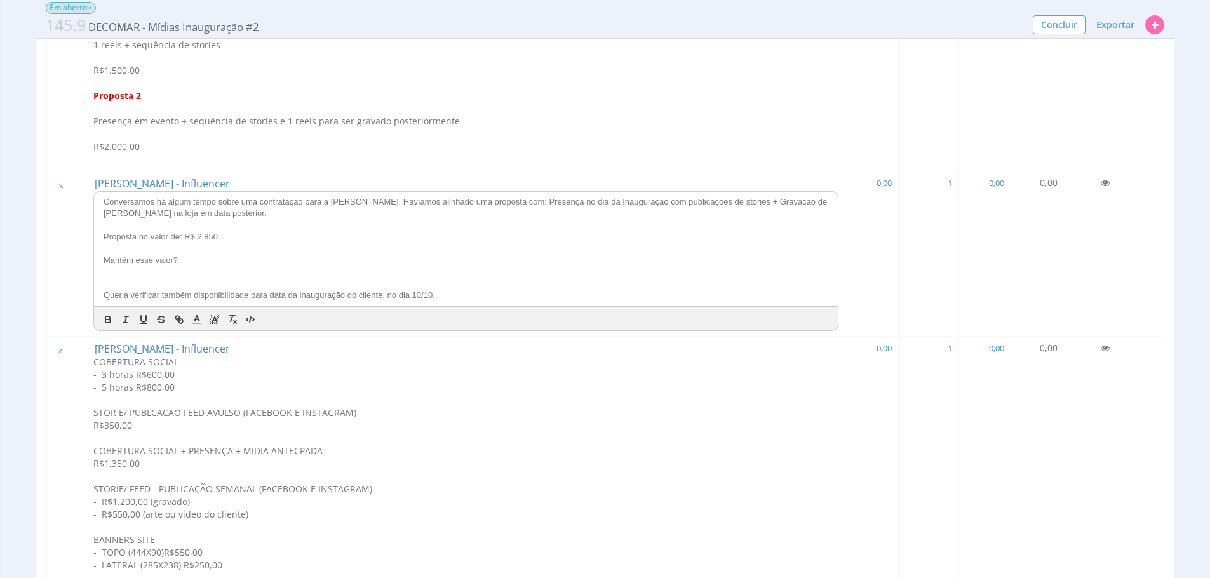
click at [176, 278] on p at bounding box center [466, 283] width 725 height 11
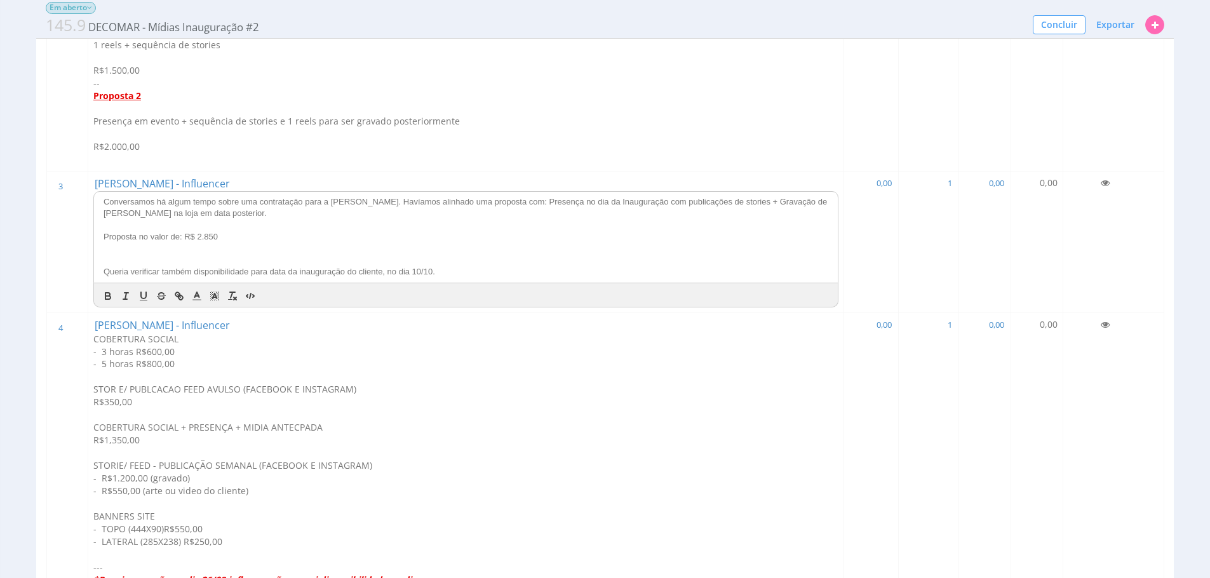
drag, startPoint x: 201, startPoint y: 262, endPoint x: 100, endPoint y: 246, distance: 102.7
click at [104, 246] on p at bounding box center [466, 248] width 725 height 11
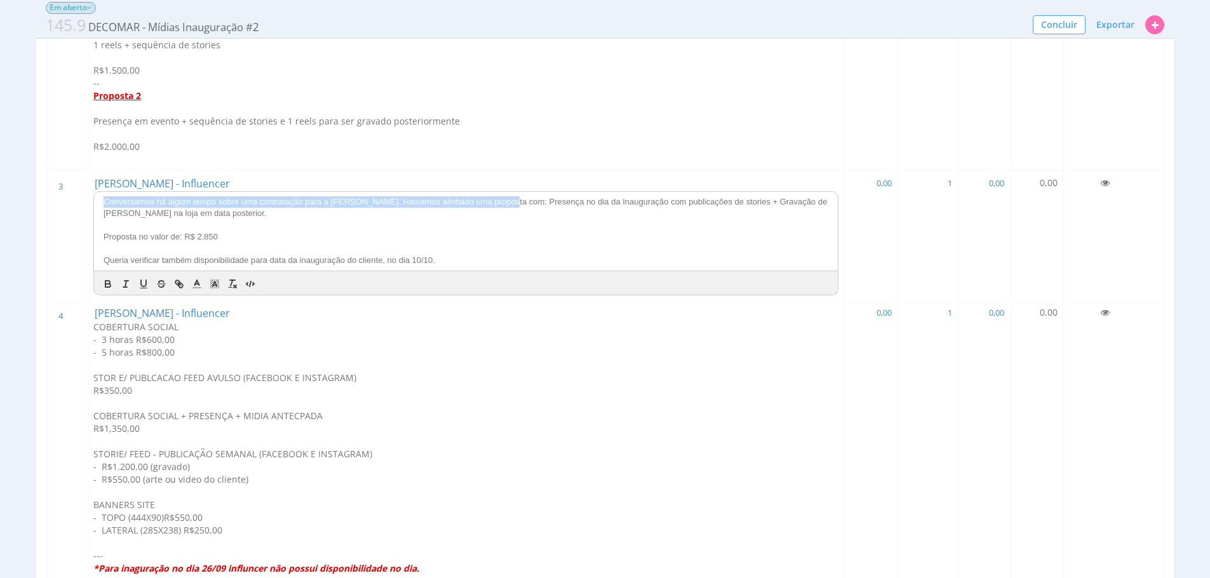
drag, startPoint x: 504, startPoint y: 203, endPoint x: 225, endPoint y: 185, distance: 278.7
click at [225, 185] on td "Carol Possamai - Influencer Conversamos há algum tempo sobre uma contratação pa…" at bounding box center [466, 236] width 756 height 130
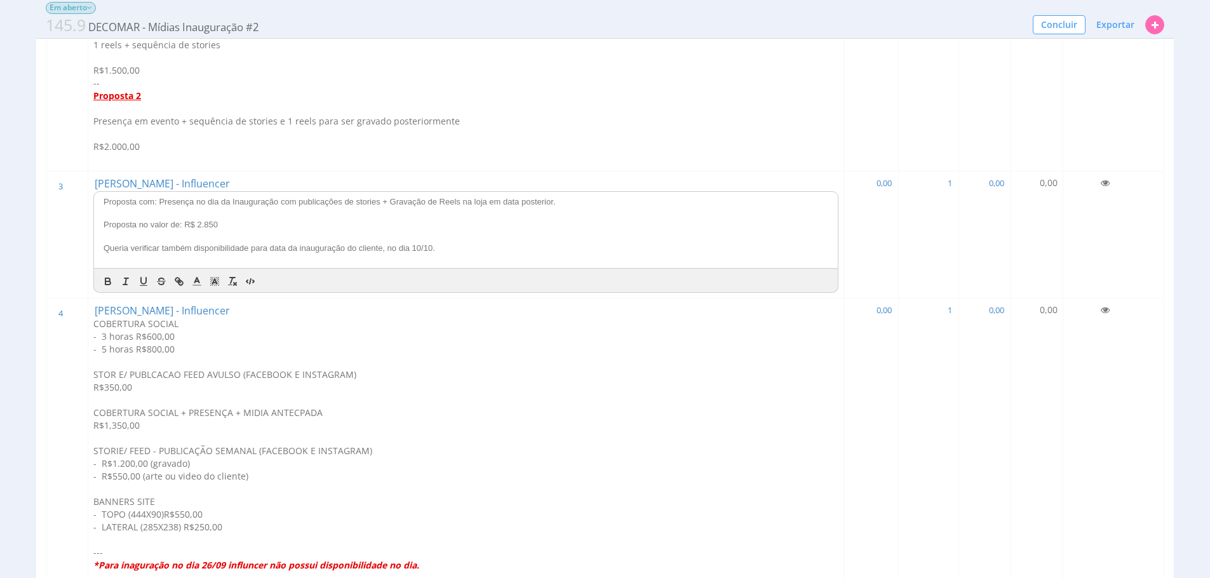
click at [488, 259] on div "Proposta com: Presença no dia da Inauguração com publicações de stories + Grava…" at bounding box center [466, 230] width 744 height 76
drag, startPoint x: 457, startPoint y: 246, endPoint x: 142, endPoint y: 239, distance: 314.4
click at [94, 251] on div "Proposta com: Presença no dia da Inauguração com publicações de stories + Grava…" at bounding box center [466, 230] width 744 height 76
click at [189, 234] on p at bounding box center [466, 236] width 725 height 11
drag, startPoint x: 269, startPoint y: 248, endPoint x: 95, endPoint y: 251, distance: 174.0
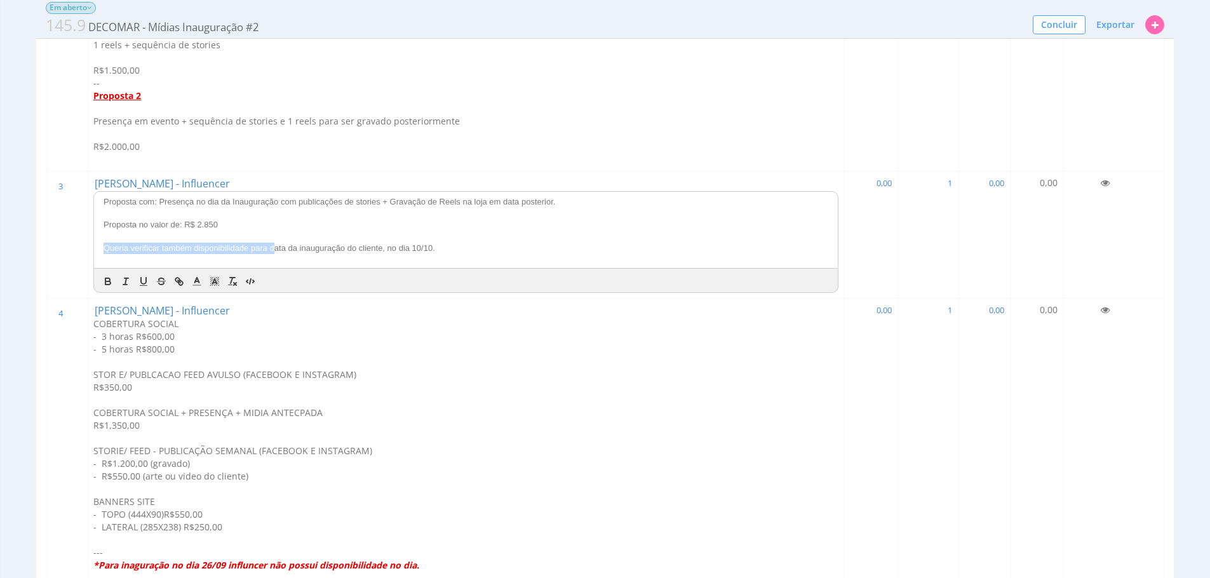
click at [95, 251] on div "Proposta com: Presença no dia da Inauguração com publicações de stories + Grava…" at bounding box center [466, 230] width 744 height 76
click at [195, 250] on p "Data da inauguração do cliente, no dia 10/10." at bounding box center [466, 248] width 725 height 11
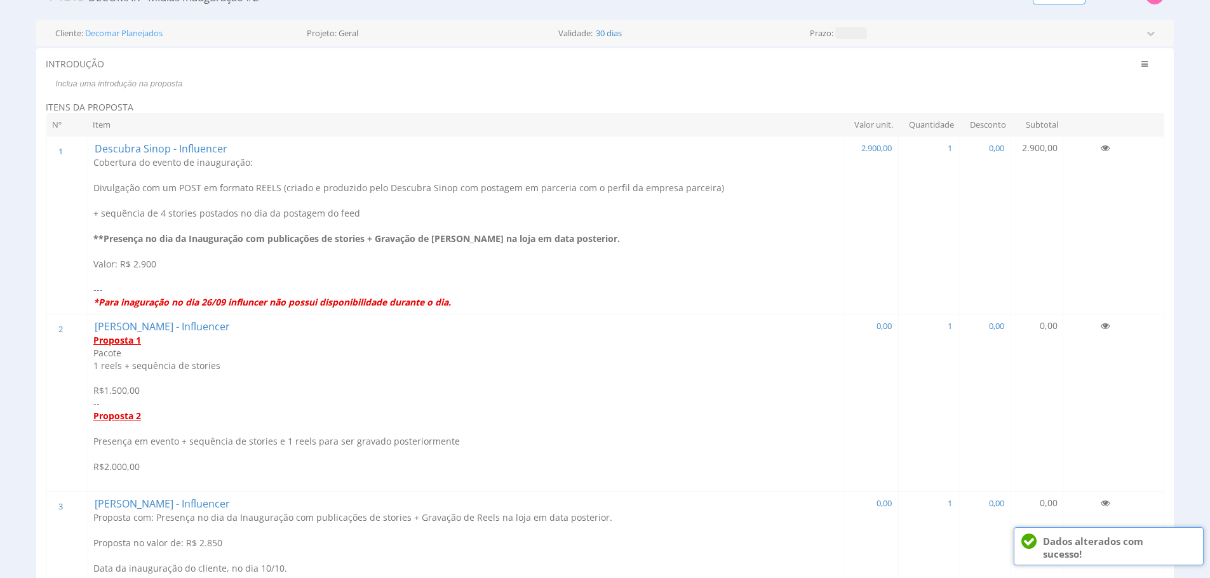
scroll to position [81, 0]
click at [342, 254] on p at bounding box center [465, 252] width 745 height 13
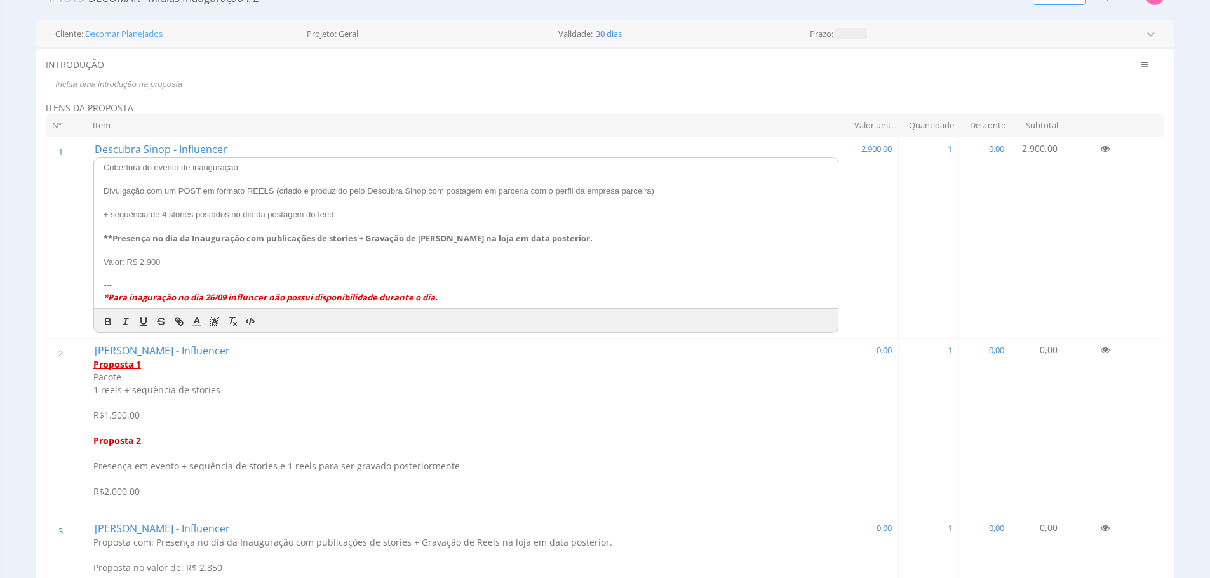
click at [397, 255] on p at bounding box center [466, 249] width 725 height 11
drag, startPoint x: 469, startPoint y: 289, endPoint x: 458, endPoint y: 311, distance: 24.1
click at [458, 310] on div "Cobertura do evento de inauguração: Divulgação com um POST em formato REELS (cr…" at bounding box center [465, 245] width 745 height 176
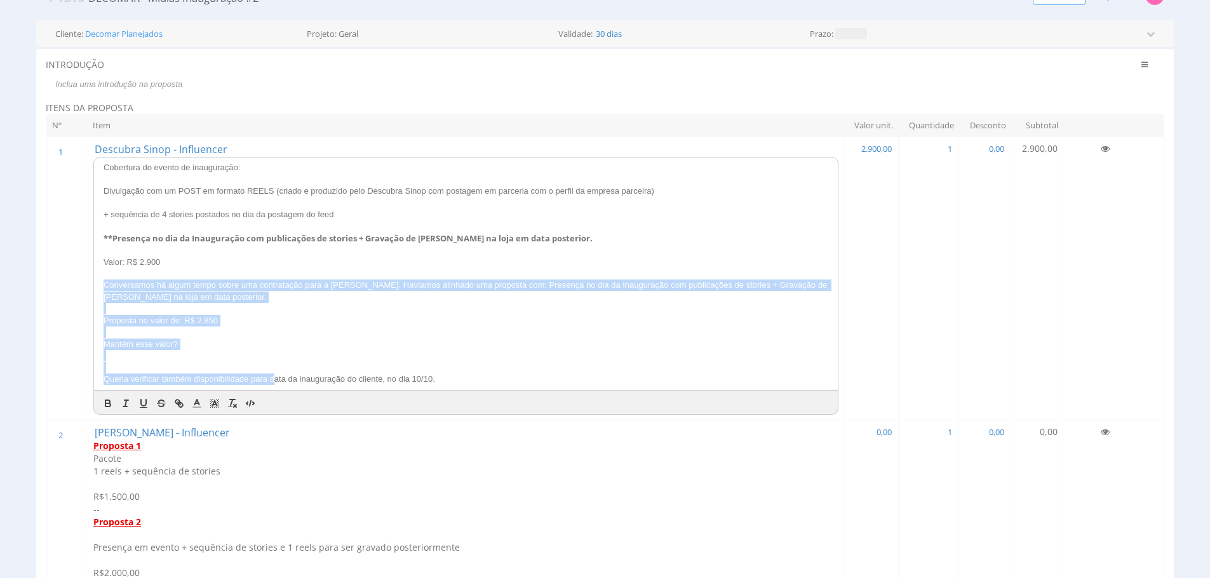
drag, startPoint x: 271, startPoint y: 382, endPoint x: 103, endPoint y: 288, distance: 191.9
click at [103, 288] on div "Cobertura do evento de inauguração: Divulgação com um POST em formato REELS (cr…" at bounding box center [466, 273] width 744 height 232
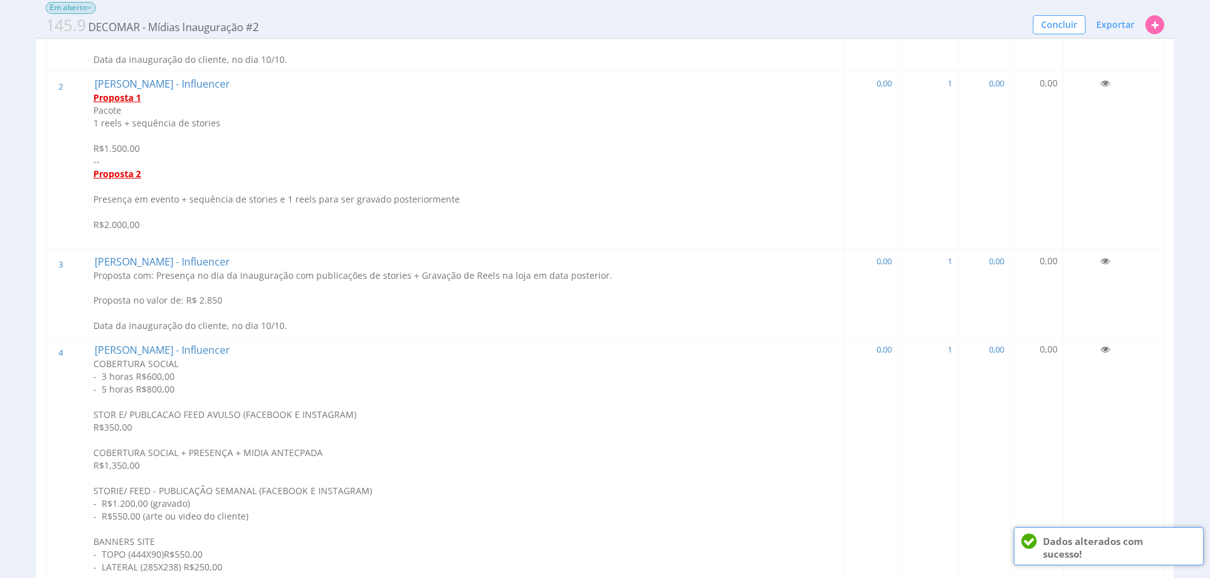
scroll to position [345, 0]
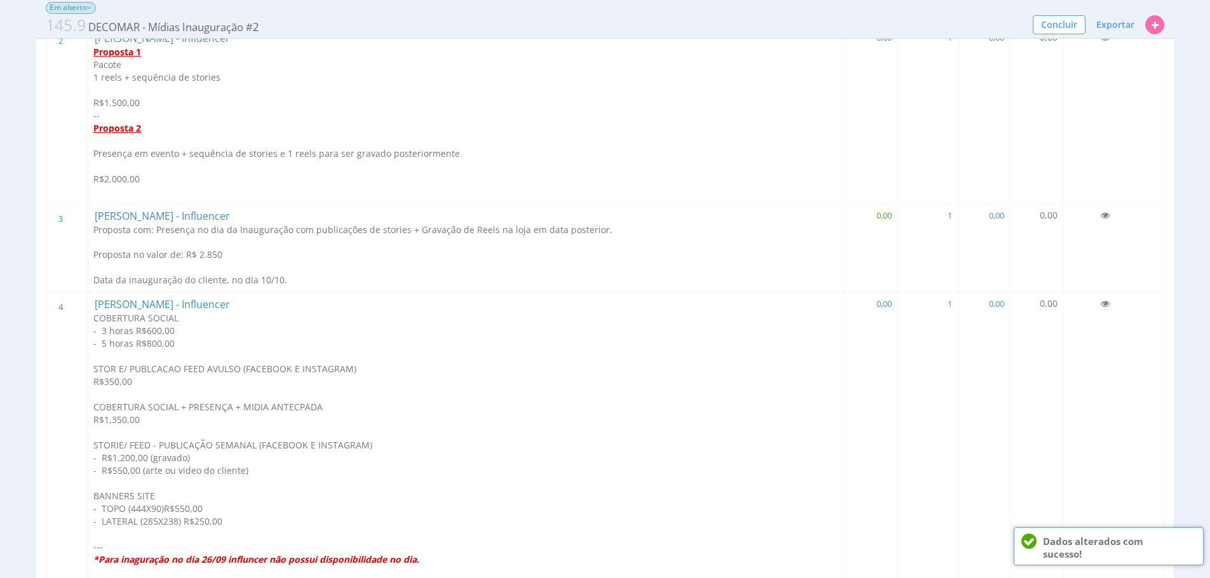
click at [881, 213] on span "0,00" at bounding box center [884, 215] width 18 height 11
type input "2.850,00"
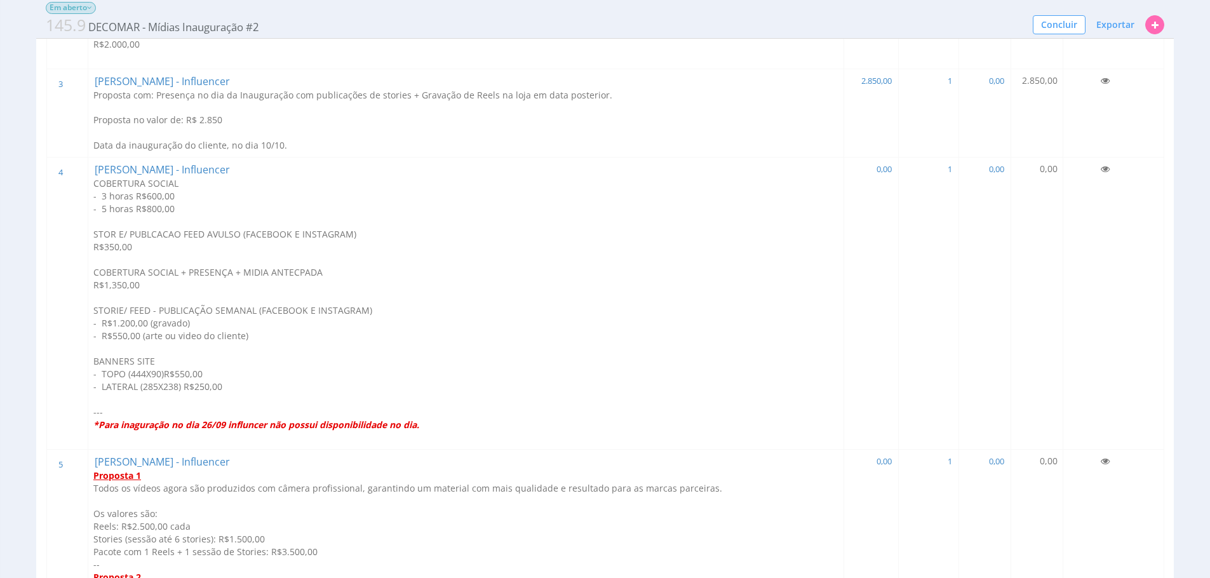
scroll to position [481, 0]
click at [302, 331] on p "- R$550,00 (arte ou video do cliente)" at bounding box center [465, 334] width 745 height 13
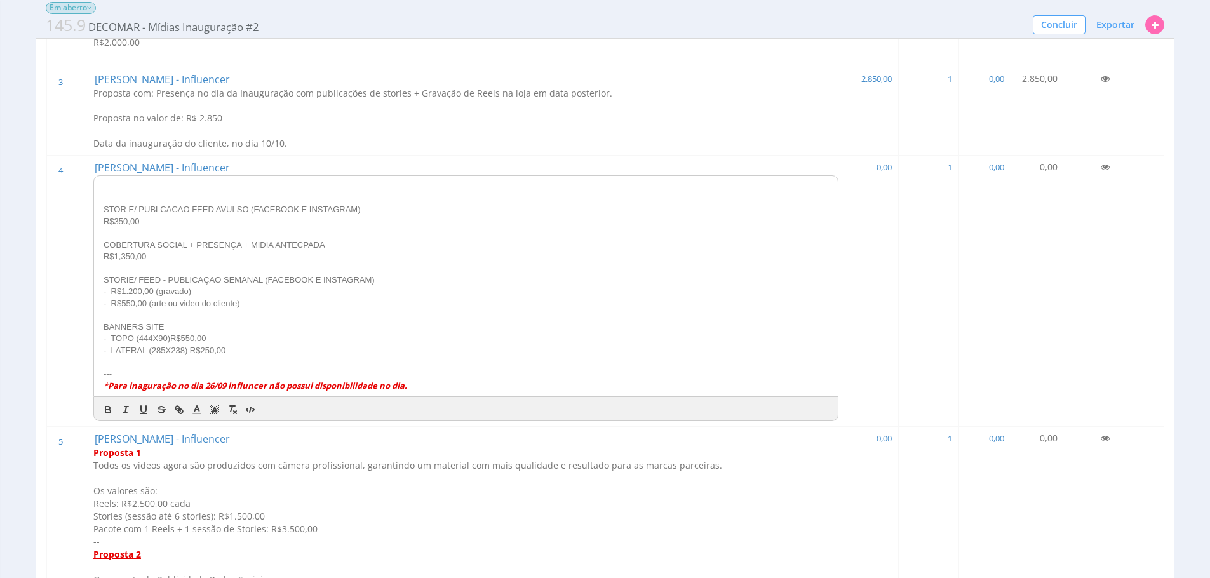
drag, startPoint x: 204, startPoint y: 211, endPoint x: 85, endPoint y: 186, distance: 121.4
click at [88, 186] on td "Daniel Coutinho - Influencer STOR E/ PUBLCACAO FEED AVULSO (FACEBOOK E INSTAGRA…" at bounding box center [466, 291] width 756 height 271
click at [106, 198] on p at bounding box center [466, 197] width 725 height 11
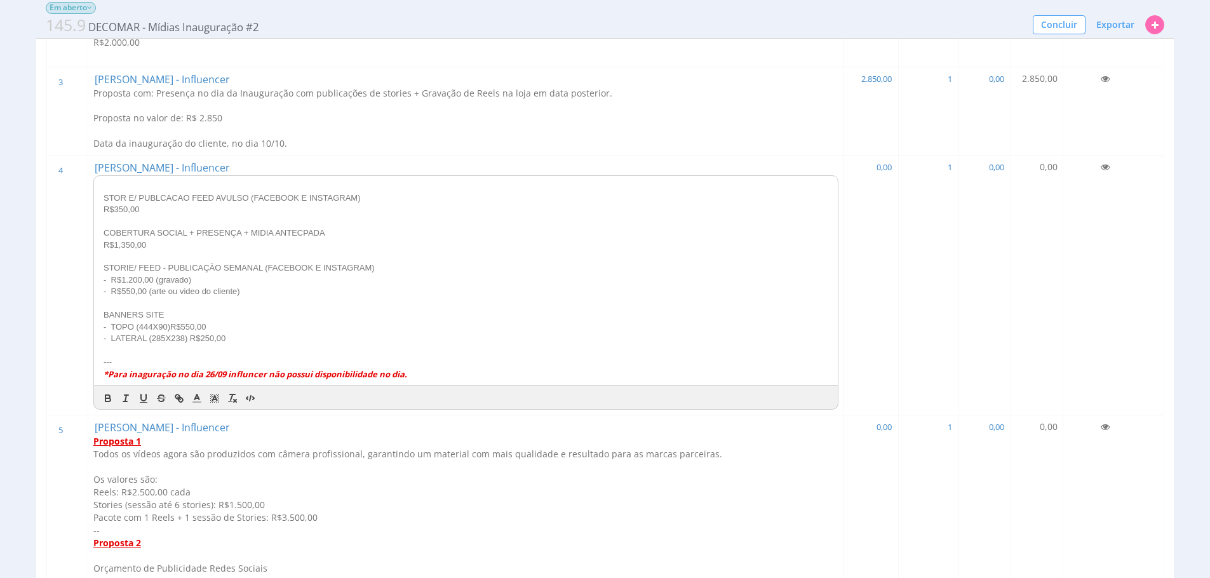
drag, startPoint x: 286, startPoint y: 297, endPoint x: 34, endPoint y: 265, distance: 254.1
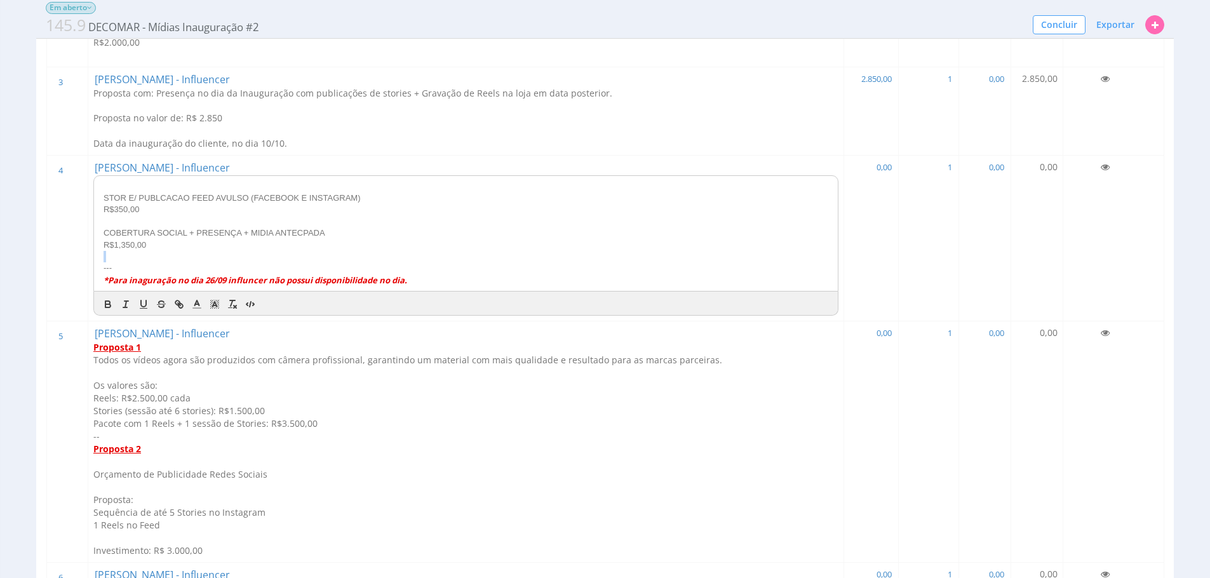
drag, startPoint x: 236, startPoint y: 312, endPoint x: 39, endPoint y: 264, distance: 203.5
drag, startPoint x: 426, startPoint y: 282, endPoint x: 122, endPoint y: 259, distance: 305.0
click at [122, 274] on p "*Para inaguração no dia 26/09 influncer não possui disponibilidade no dia." at bounding box center [466, 280] width 725 height 12
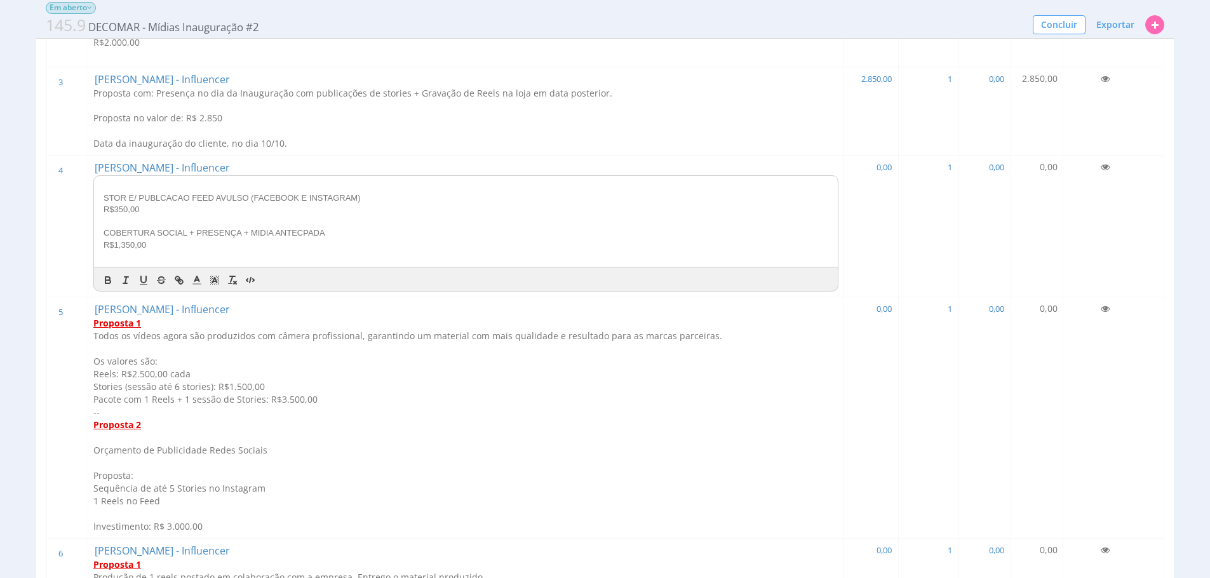
click at [296, 235] on p "COBERTURA SOCIAL + PRESENÇA + MIDIA ANTECPADA" at bounding box center [466, 232] width 725 height 11
click at [300, 232] on p "COBERTURA SOCIAL + PRESENÇA + MIDIA ANTECPADA" at bounding box center [466, 232] width 725 height 11
click at [319, 251] on p at bounding box center [466, 256] width 725 height 11
click at [97, 197] on div "STOR E/ PUBLCACAO FEED AVULSO (FACEBOOK E INSTAGRAM) R$350,00 COBERTURA SOCIAL …" at bounding box center [466, 221] width 744 height 91
click at [120, 199] on p "STOR E/ PUBLCACAO FEED AVULSO (FACEBOOK E INSTAGRAM)" at bounding box center [466, 197] width 725 height 11
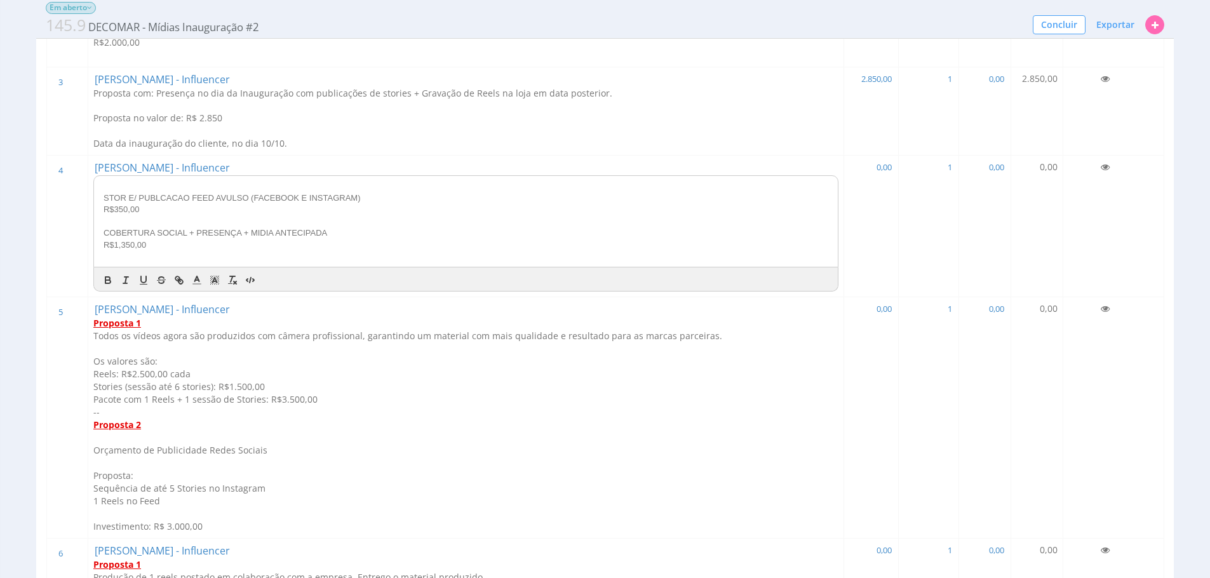
click at [124, 199] on p "STOR E/ PUBLCACAO FEED AVULSO (FACEBOOK E INSTAGRAM)" at bounding box center [466, 197] width 725 height 11
click at [175, 199] on p "STORIE/ PUBLCACAO FEED AVULSO (FACEBOOK E INSTAGRAM)" at bounding box center [466, 197] width 725 height 11
click at [366, 230] on p "COBERTURA SOCIAL + PRESENÇA + MIDIA ANTECIPADA" at bounding box center [466, 232] width 725 height 11
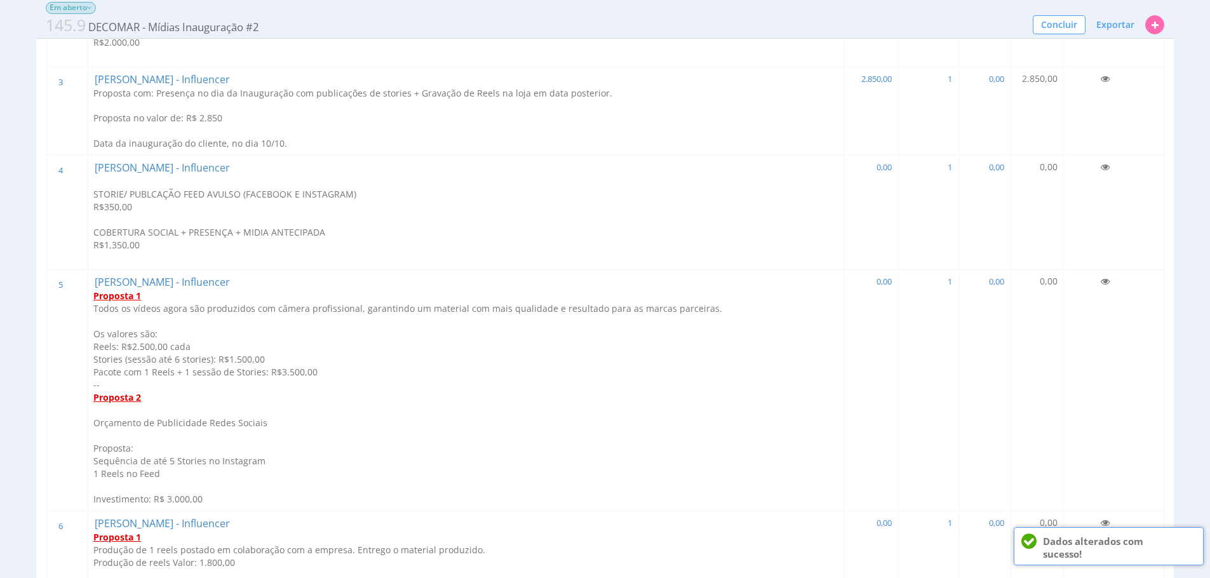
click at [196, 333] on p "Os valores são:" at bounding box center [465, 334] width 745 height 13
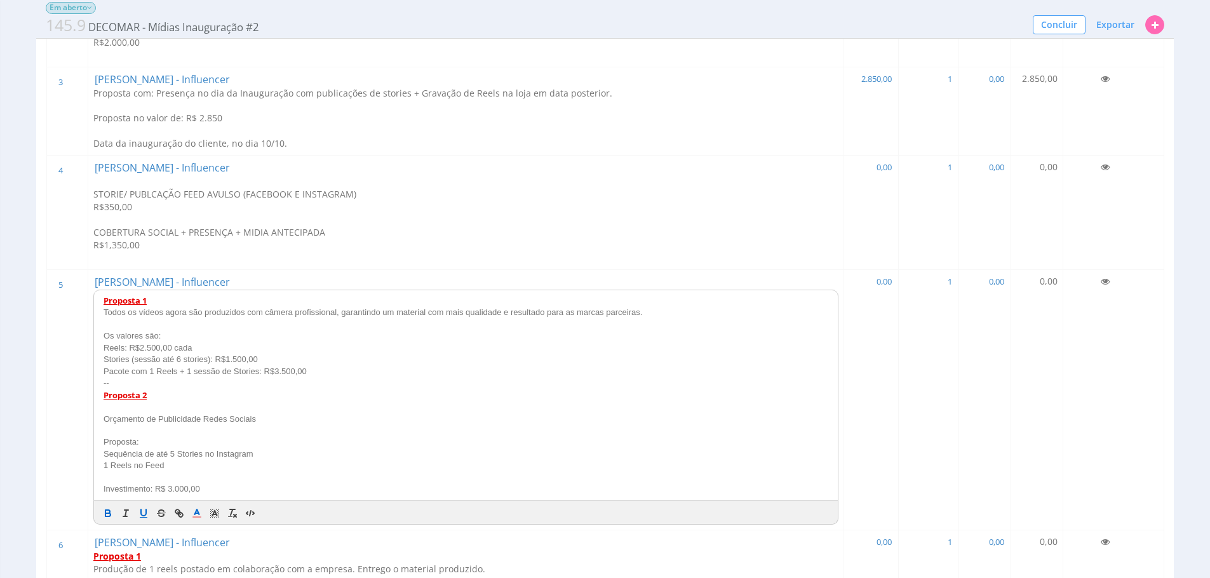
drag, startPoint x: 335, startPoint y: 377, endPoint x: 90, endPoint y: 362, distance: 246.2
click at [93, 362] on div "Proposta 1 Todos os vídeos agora são produzidos com câmera profissional, garant…" at bounding box center [465, 395] width 745 height 211
click at [333, 376] on p "Pacote com 1 Reels + 1 sessão de Stories: R$3.500,00" at bounding box center [466, 371] width 725 height 11
drag, startPoint x: 337, startPoint y: 373, endPoint x: 329, endPoint y: 377, distance: 8.8
click at [342, 375] on p "Pacote com 1 Reels + 1 sessão de Stories: R$3.500,00" at bounding box center [466, 371] width 725 height 11
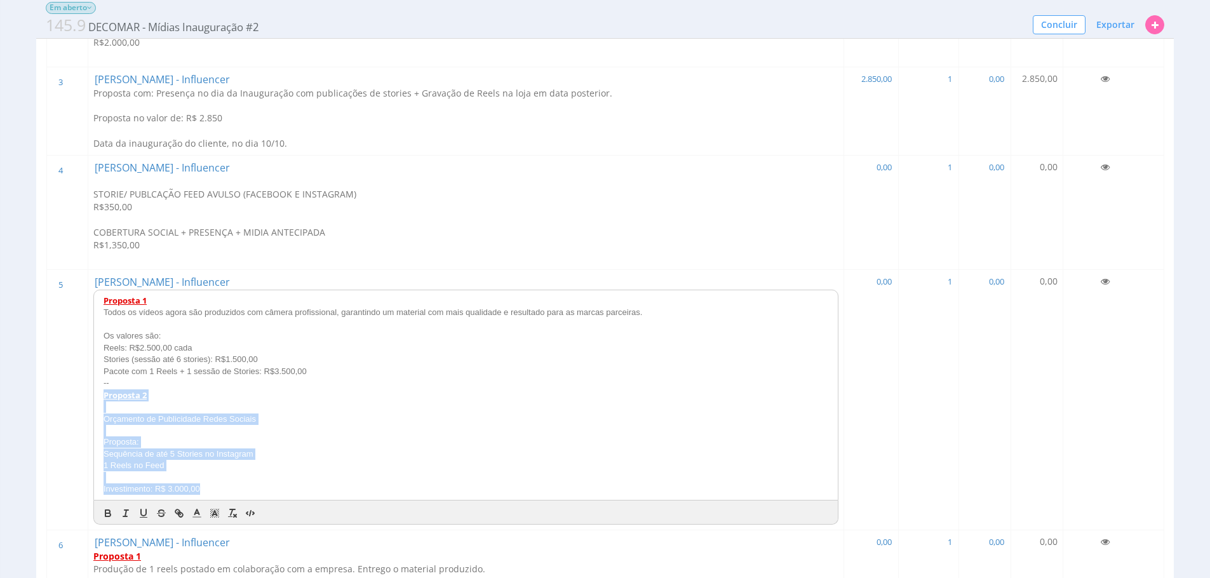
drag, startPoint x: 232, startPoint y: 488, endPoint x: 99, endPoint y: 398, distance: 160.8
click at [99, 398] on div "Proposta 1 Todos os vídeos agora são produzidos com câmera profissional, garant…" at bounding box center [466, 395] width 744 height 210
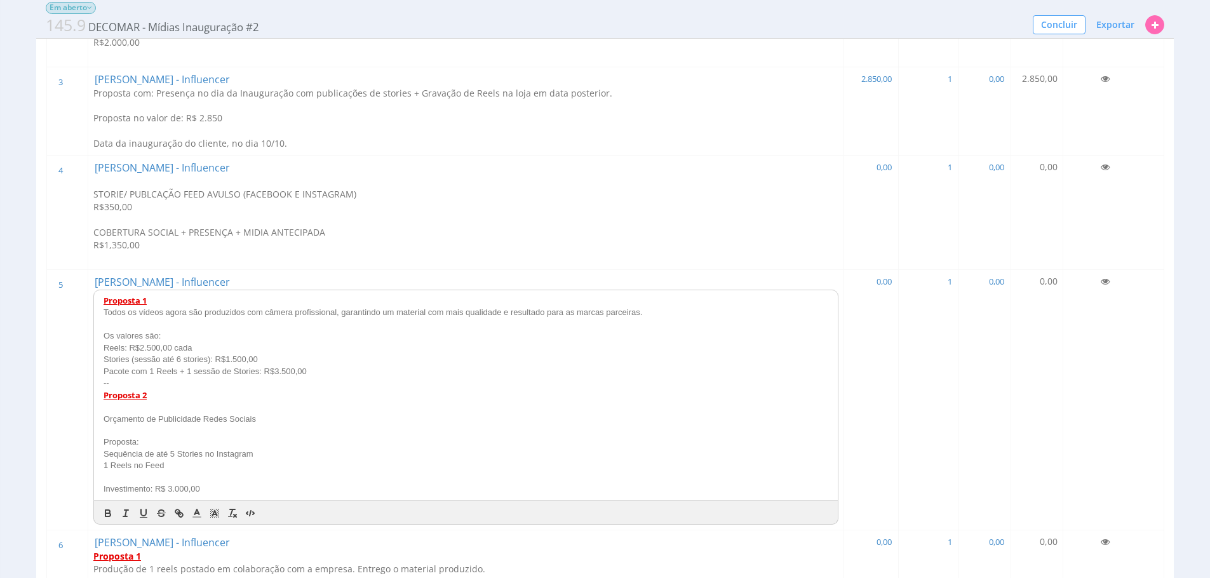
click at [231, 466] on p "1 Reels no Feed" at bounding box center [466, 465] width 725 height 11
drag, startPoint x: 317, startPoint y: 371, endPoint x: 97, endPoint y: 303, distance: 230.0
click at [97, 303] on div "Proposta 1 Todos os vídeos agora são produzidos com câmera profissional, garant…" at bounding box center [466, 395] width 744 height 210
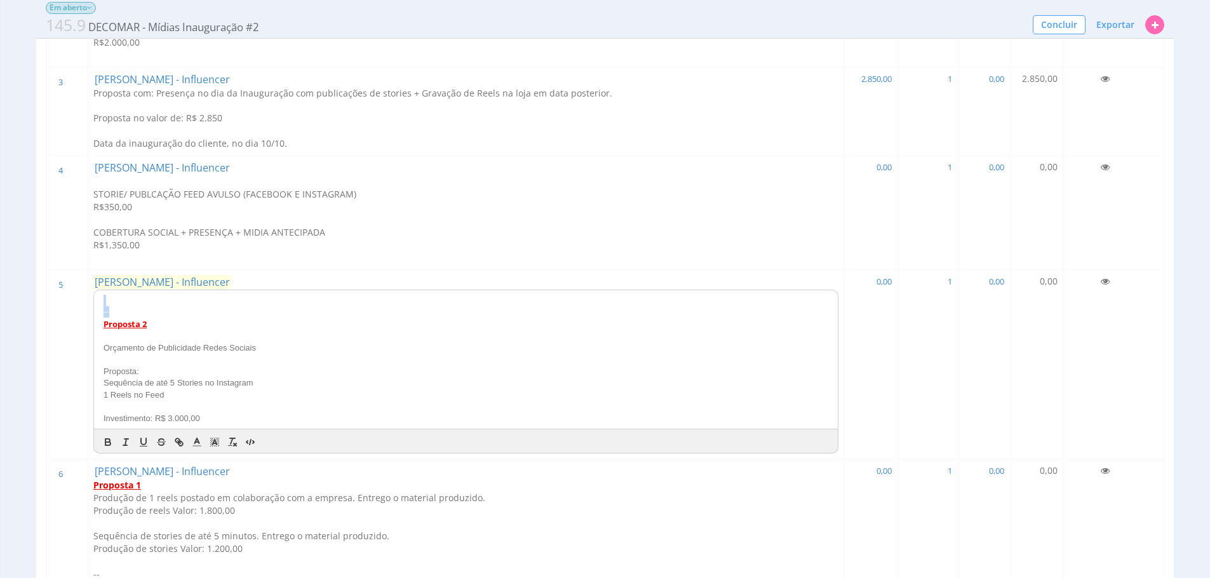
drag, startPoint x: 112, startPoint y: 314, endPoint x: 93, endPoint y: 286, distance: 33.8
click at [93, 286] on td "Rozana Reis - Influencer -- Proposta 2 Orçamento de Publicidade Redes Sociais P…" at bounding box center [466, 364] width 756 height 189
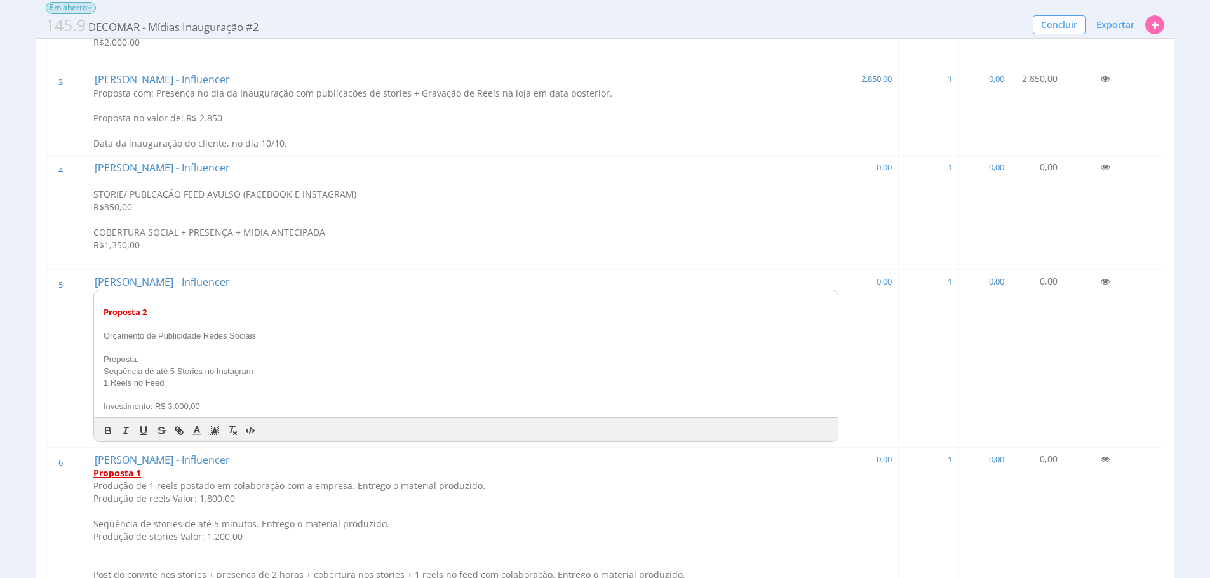
click at [220, 406] on p "Investimento: R$ 3.000,00" at bounding box center [466, 406] width 725 height 11
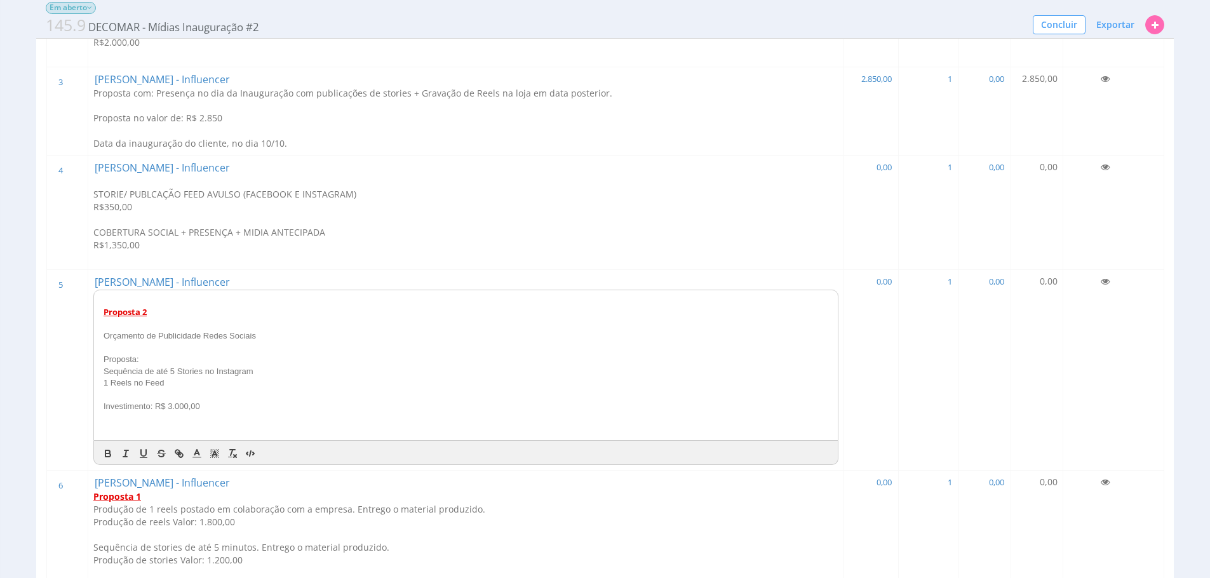
click at [146, 308] on p "Proposta 2" at bounding box center [466, 312] width 725 height 12
drag, startPoint x: 149, startPoint y: 311, endPoint x: 97, endPoint y: 308, distance: 51.5
click at [97, 308] on div "Proposta 1 Orçamento de Publicidade Redes Sociais Proposta: Sequência de até 5 …" at bounding box center [466, 365] width 744 height 150
copy u "Proposta 1"
click at [130, 426] on p at bounding box center [466, 429] width 725 height 11
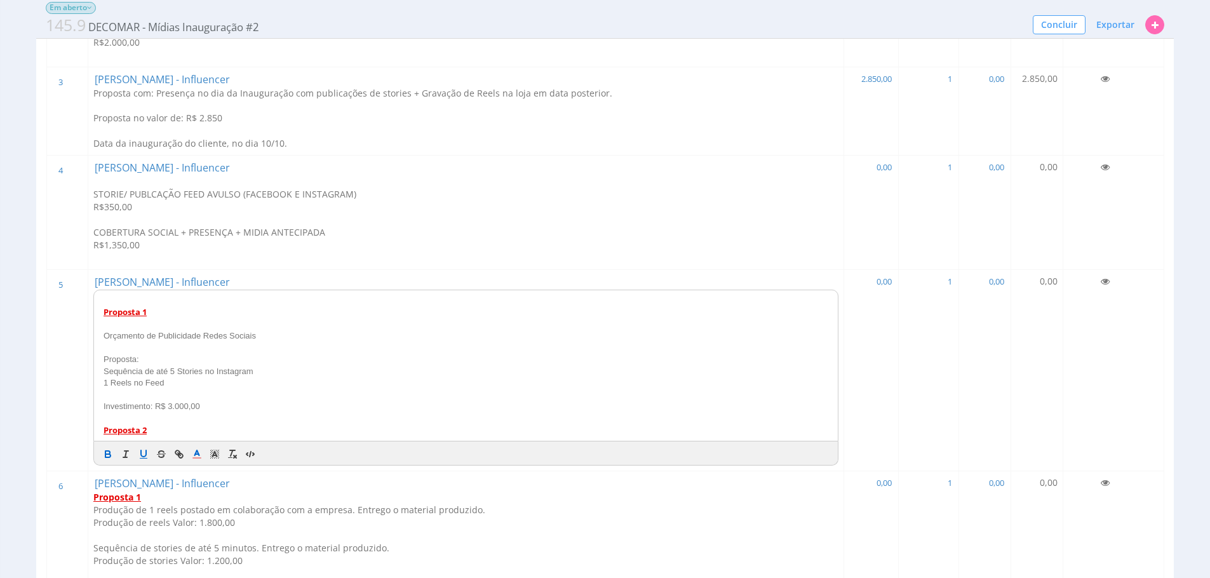
click at [99, 316] on div "Proposta 1 Orçamento de Publicidade Redes Sociais Proposta: Sequência de até 5 …" at bounding box center [466, 365] width 744 height 150
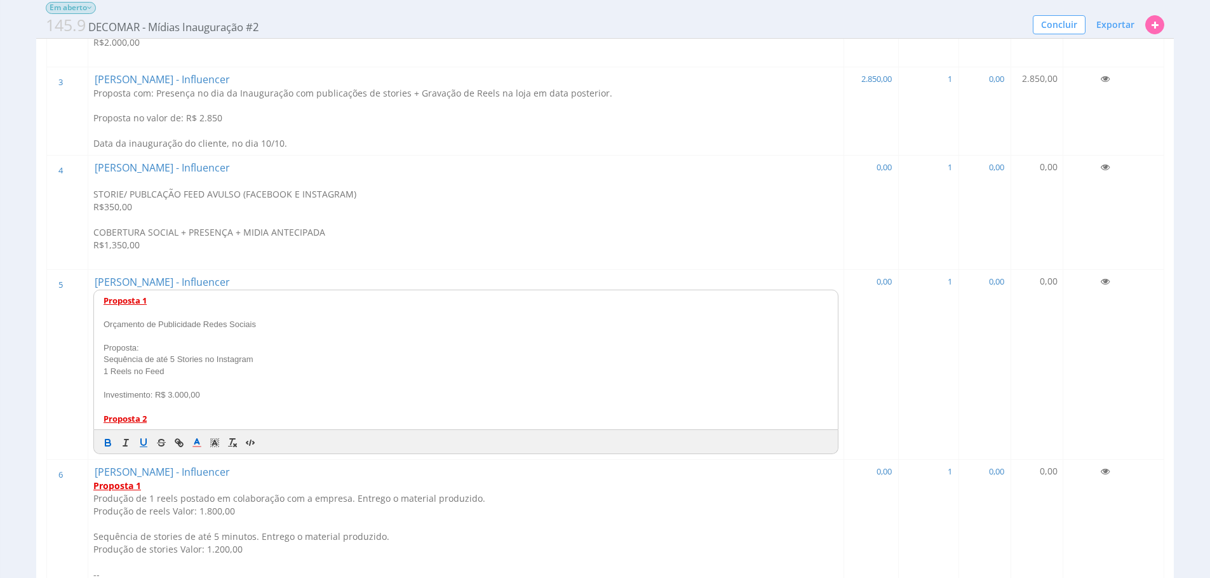
click at [253, 431] on div at bounding box center [466, 441] width 744 height 23
click at [260, 423] on p "Proposta 2" at bounding box center [466, 419] width 725 height 12
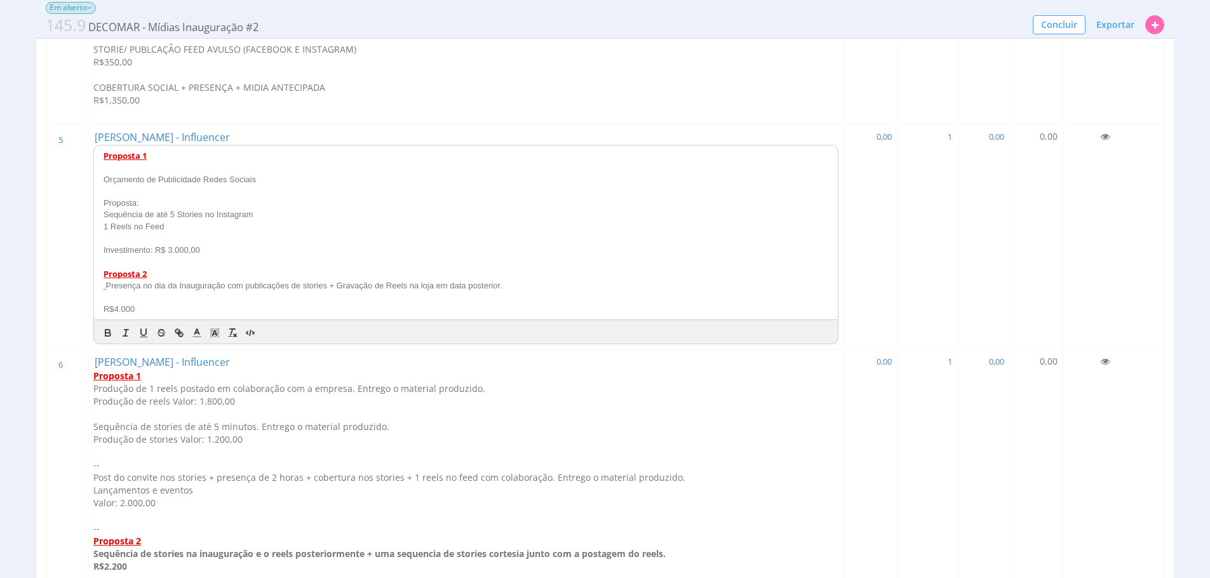
scroll to position [645, 0]
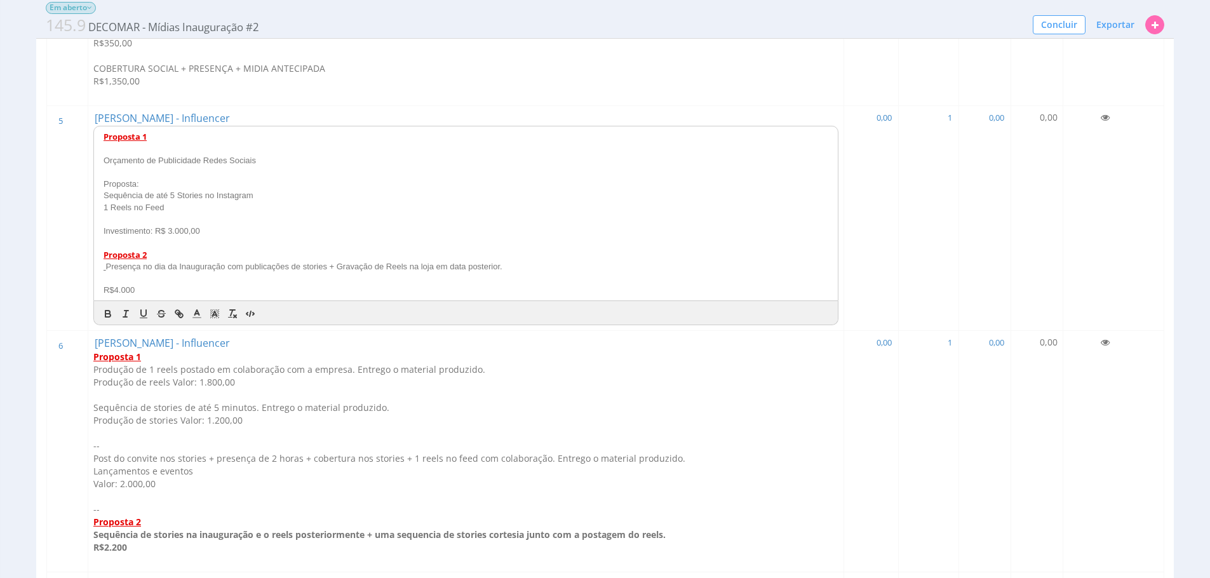
click at [6, 256] on div "Proposta Em aberto 145.9 DECOMAR - Mídias Inauguração #2 Concluir Exportar Gera…" at bounding box center [605, 548] width 1210 height 2317
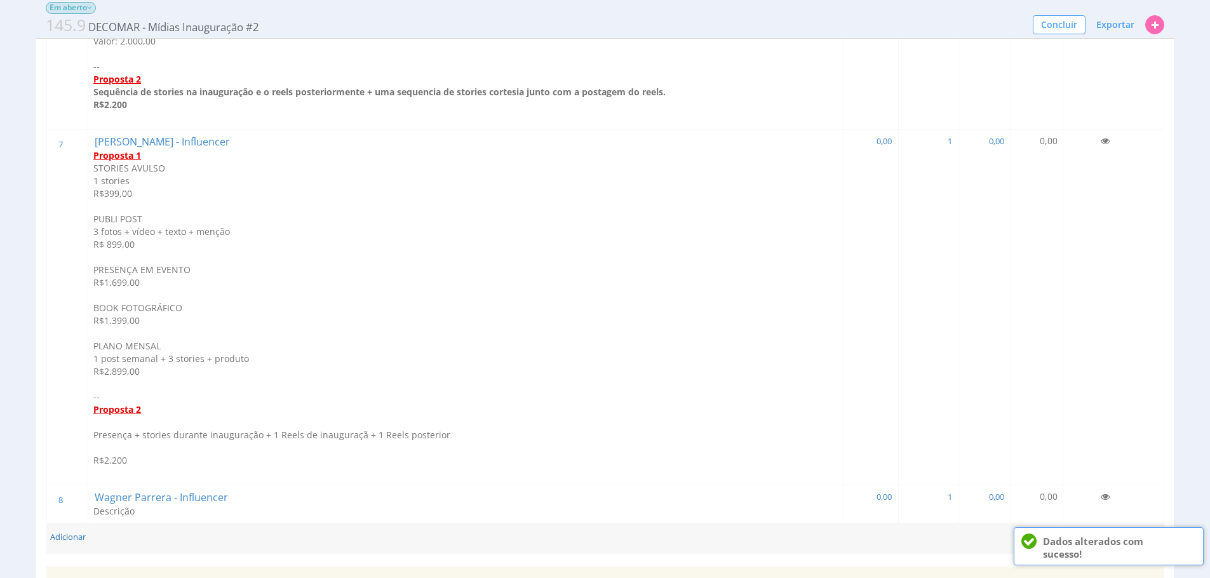
scroll to position [1069, 0]
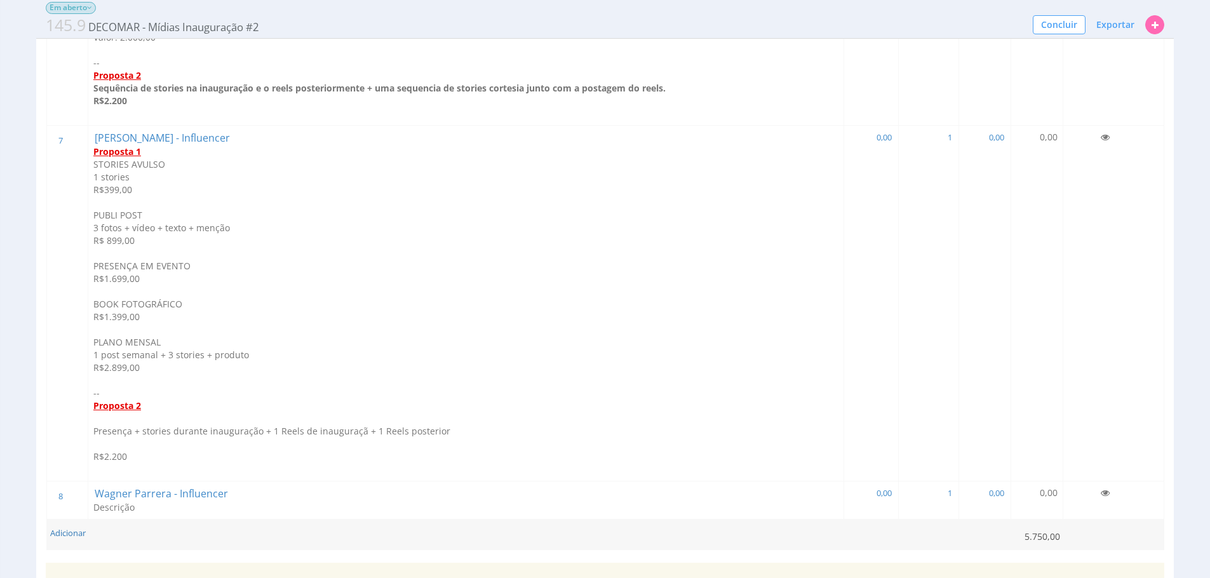
click at [189, 448] on p at bounding box center [465, 444] width 745 height 13
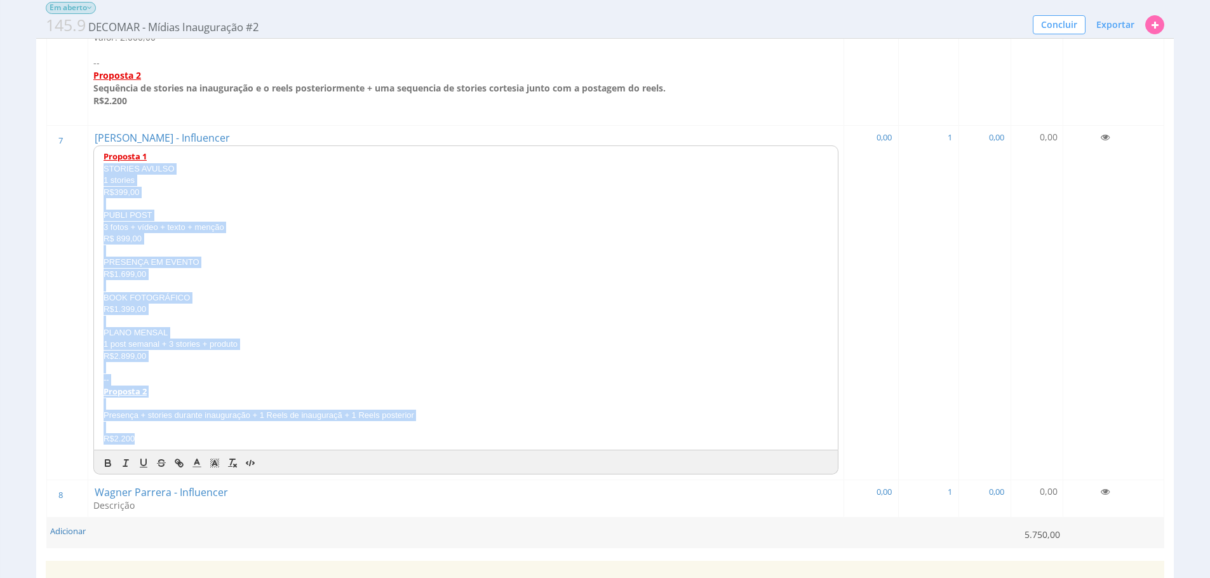
drag, startPoint x: 232, startPoint y: 445, endPoint x: 90, endPoint y: 166, distance: 312.4
click at [93, 166] on div "Proposta 1 STORIES AVULSO 1 stories R$399,00 PUBLI POST 3 fotos + vídeo + texto…" at bounding box center [465, 297] width 745 height 304
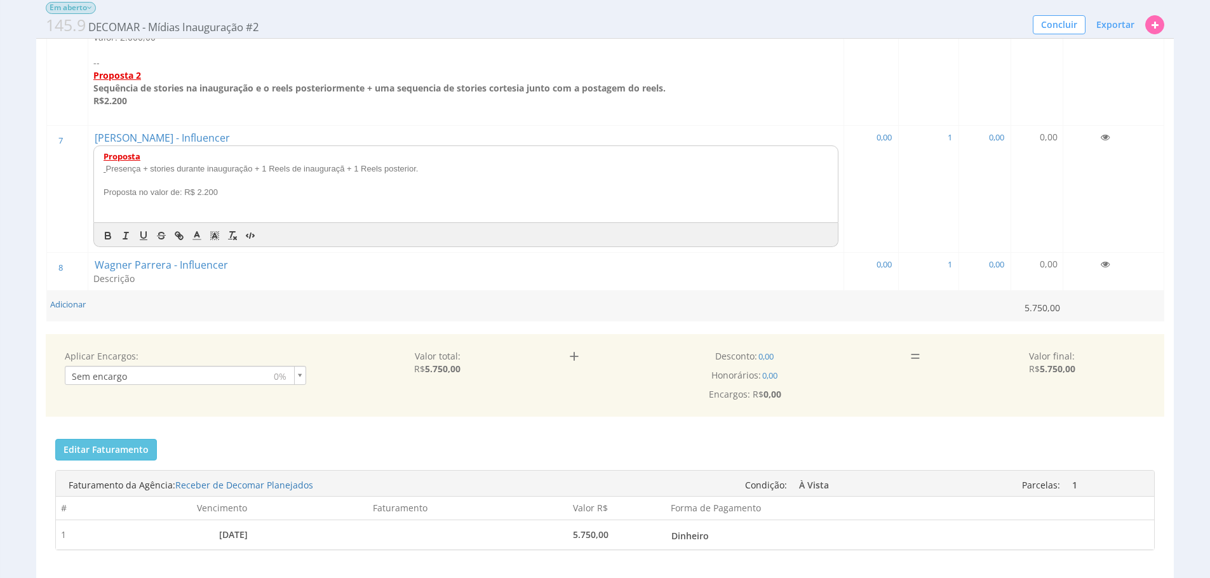
click at [104, 170] on p "Presença + stories durante inauguração + 1 Reels de inauguraçã + 1 Reels poster…" at bounding box center [466, 168] width 725 height 11
click at [206, 220] on div "Proposta Presença + stories durante inauguração + 1 Reels de inauguraçã + 1 Ree…" at bounding box center [466, 184] width 744 height 76
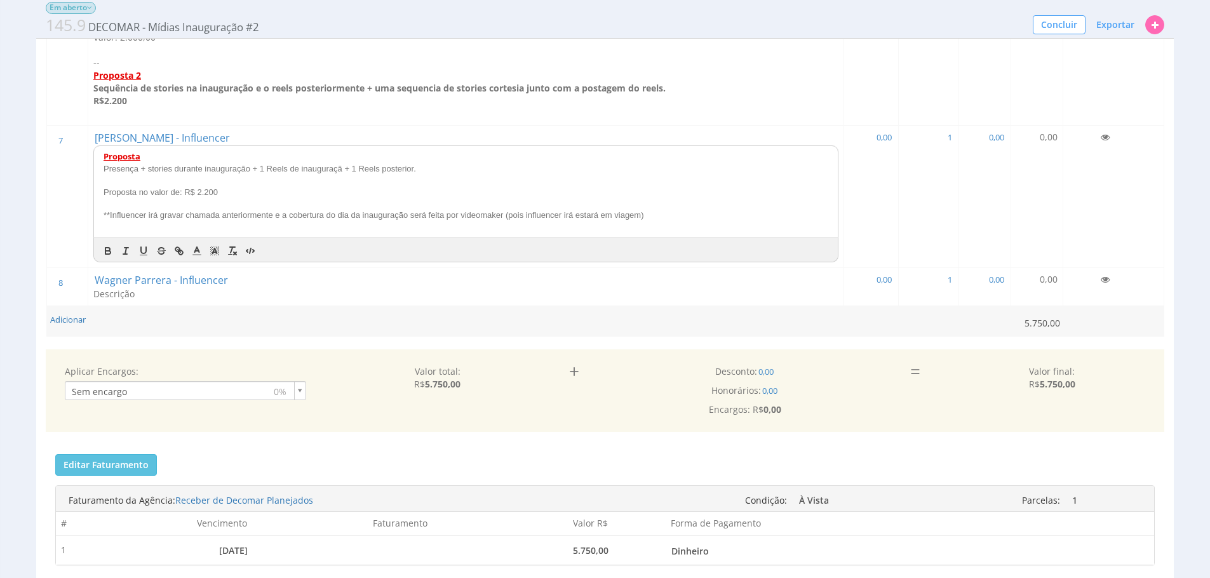
click at [712, 220] on p "**Influencer irá gravar chamada anteriormente e a cobertura do dia da inauguraç…" at bounding box center [466, 215] width 725 height 11
drag, startPoint x: 458, startPoint y: 212, endPoint x: 498, endPoint y: 219, distance: 41.2
click at [498, 219] on p "**Influencer irá gravar chamada anteriormente e a cobertura do dia da inauguraç…" at bounding box center [466, 215] width 725 height 11
click at [105, 250] on icon "button" at bounding box center [107, 249] width 4 height 3
drag, startPoint x: 506, startPoint y: 216, endPoint x: 383, endPoint y: 219, distance: 123.2
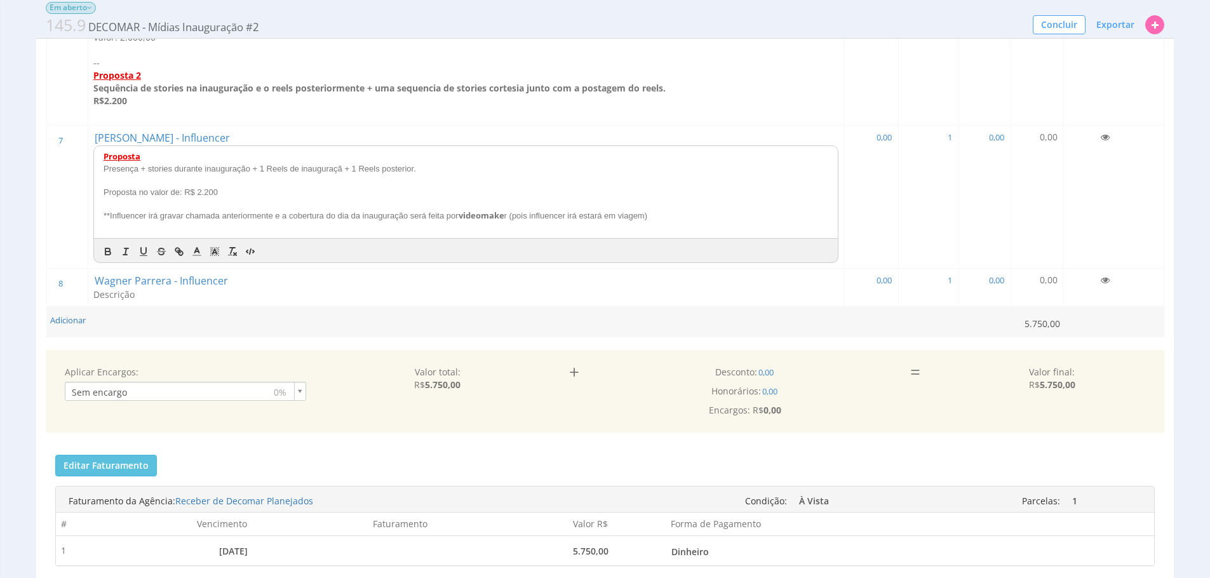
click at [505, 218] on p "**Influencer irá gravar chamada anteriormente e a cobertura do dia da inauguraç…" at bounding box center [466, 216] width 725 height 12
click at [504, 217] on p "**Influencer irá gravar chamada anteriormente e a cobertura do dia da inauguraç…" at bounding box center [466, 216] width 725 height 12
click at [94, 250] on div at bounding box center [466, 250] width 744 height 23
click at [117, 246] on button "button" at bounding box center [126, 251] width 18 height 15
click at [117, 249] on button "button" at bounding box center [126, 251] width 18 height 15
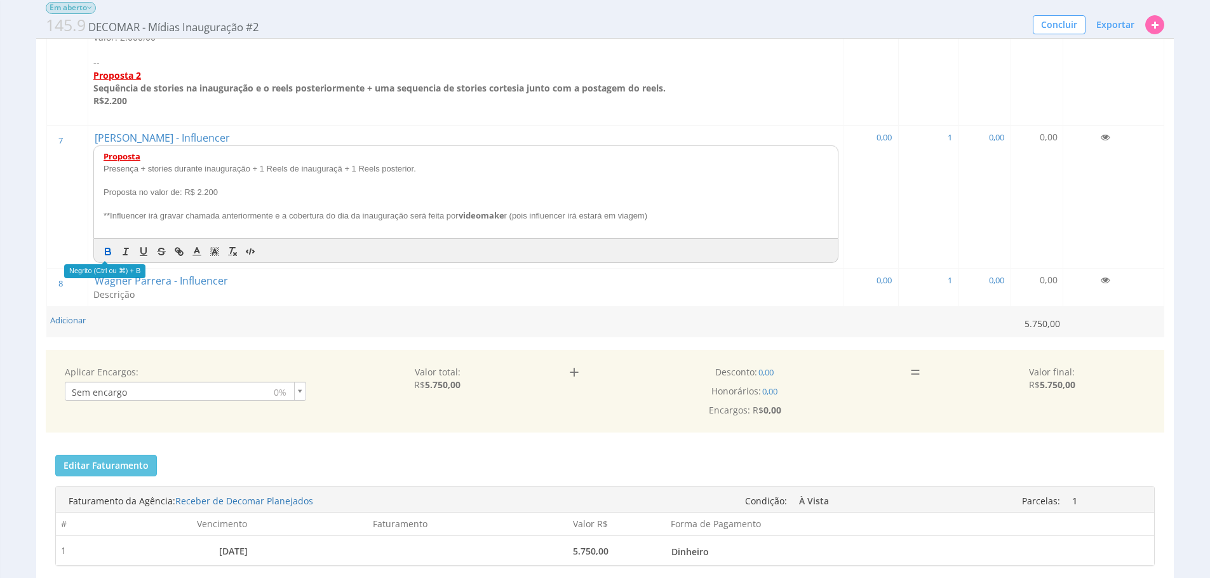
click at [107, 248] on icon "button" at bounding box center [107, 251] width 11 height 11
drag, startPoint x: 518, startPoint y: 333, endPoint x: 1064, endPoint y: 291, distance: 547.8
click at [518, 333] on td "Adicionar" at bounding box center [529, 322] width 964 height 30
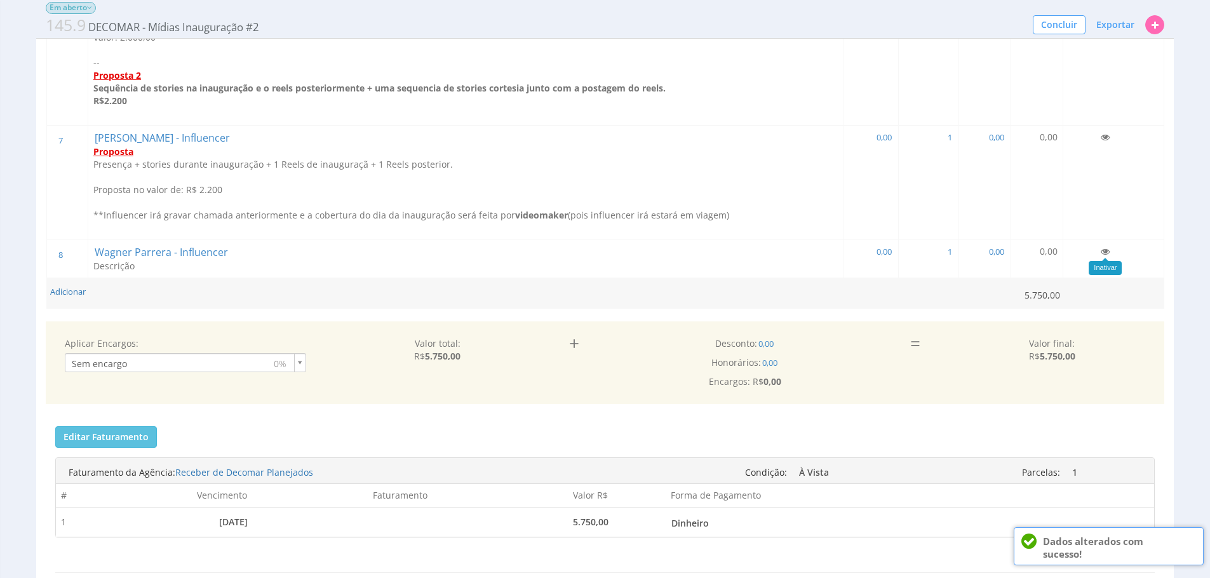
click at [1106, 252] on icon at bounding box center [1104, 251] width 9 height 9
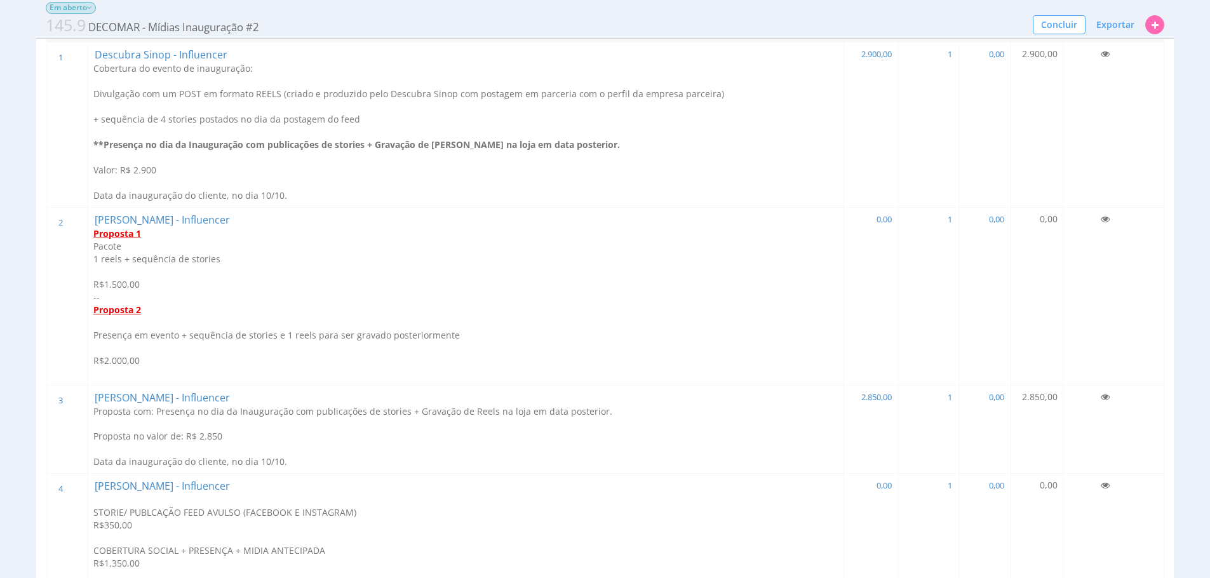
scroll to position [163, 0]
click at [326, 321] on p at bounding box center [465, 323] width 745 height 13
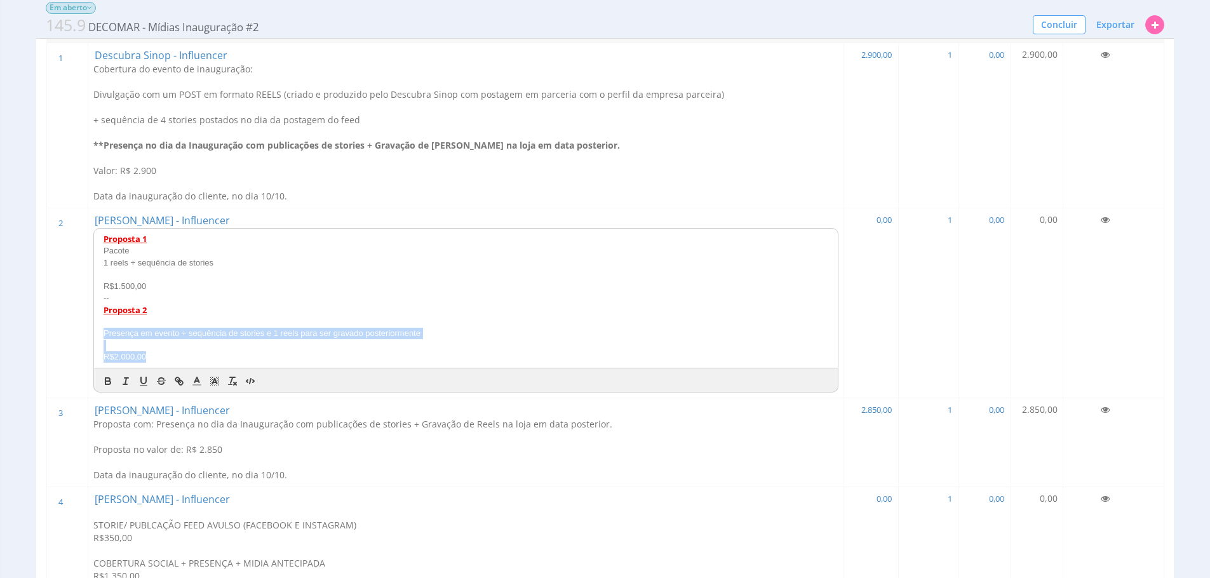
drag, startPoint x: 203, startPoint y: 356, endPoint x: 96, endPoint y: 331, distance: 110.1
click at [96, 331] on div "Proposta 1 Pacote 1 reels + sequência de stories R$1.500,00 -- Proposta 2 Prese…" at bounding box center [466, 298] width 744 height 139
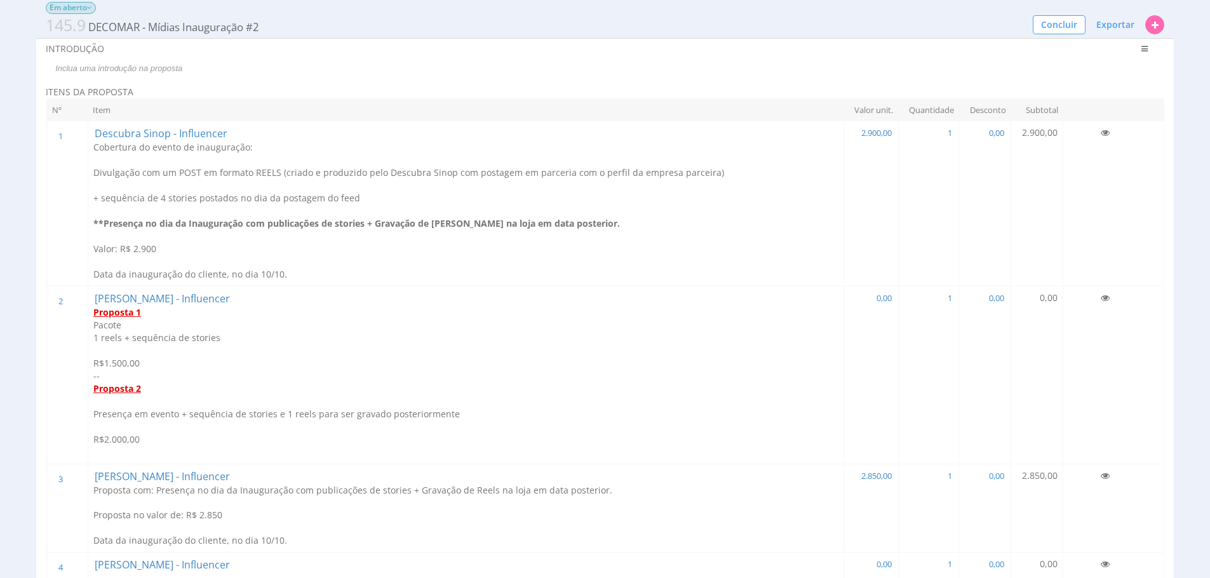
scroll to position [0, 0]
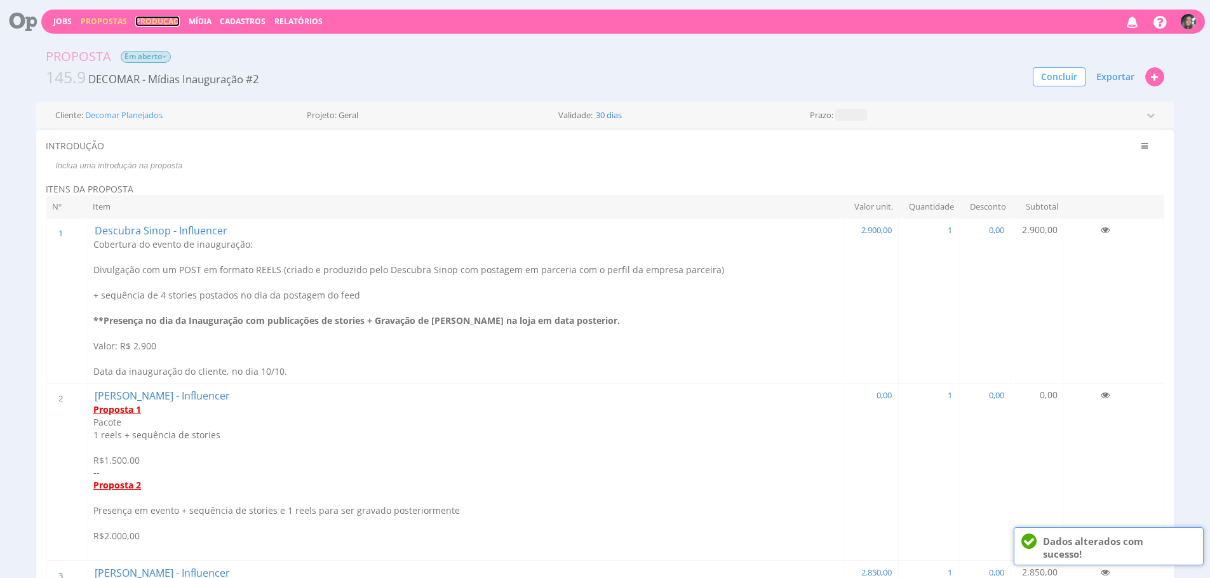
click at [165, 25] on link "Produção" at bounding box center [157, 21] width 44 height 11
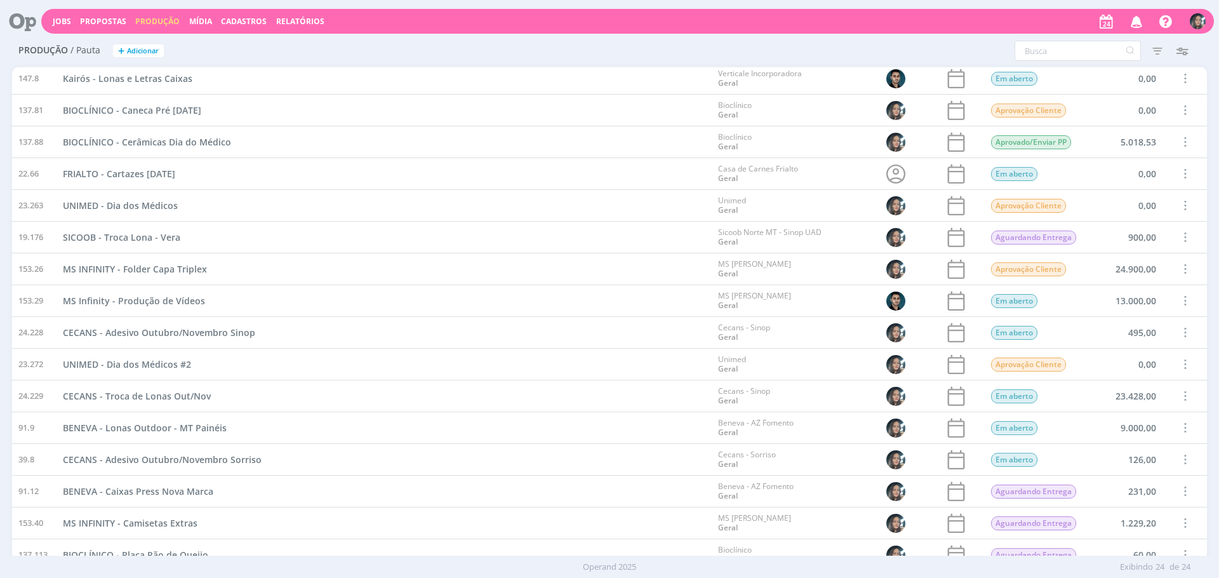
scroll to position [65, 0]
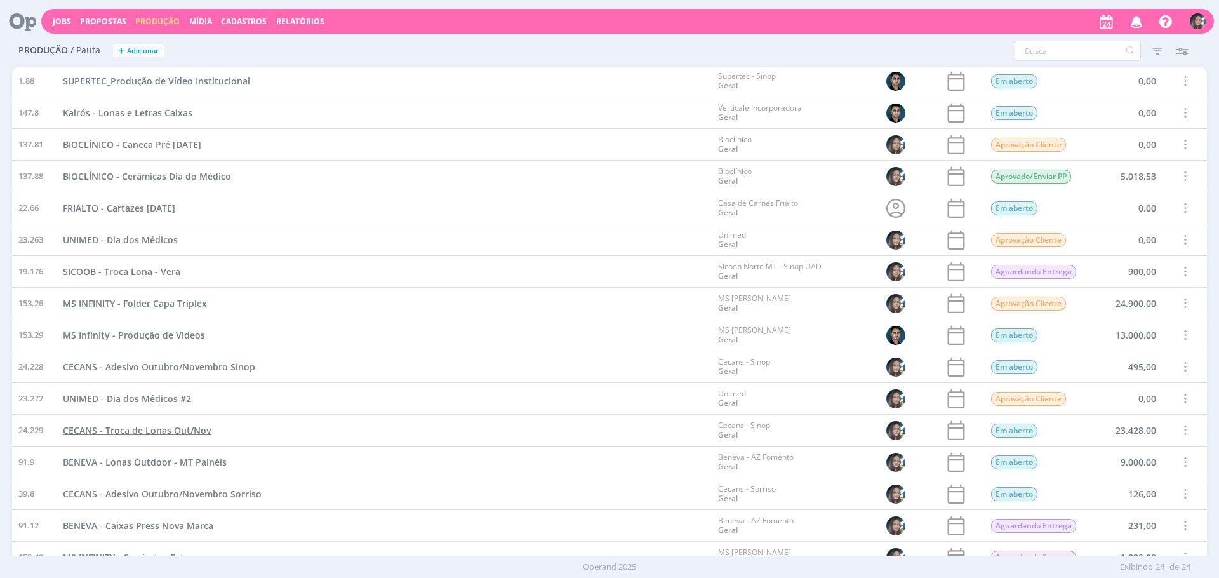
click at [180, 435] on span "CECANS - Troca de Lonas Out/Nov" at bounding box center [137, 430] width 148 height 12
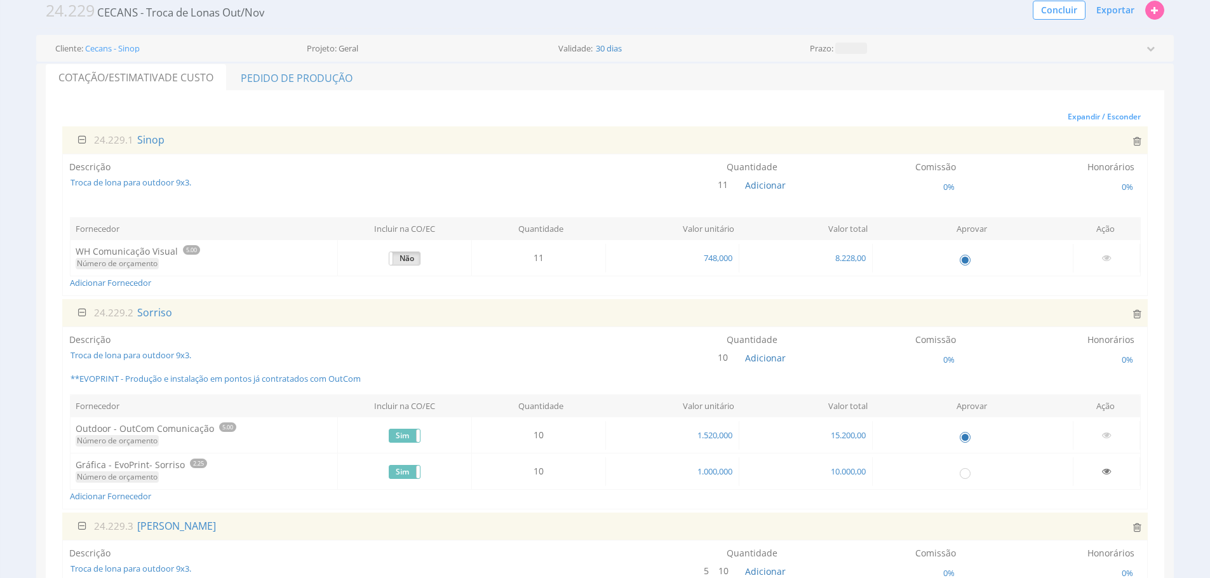
scroll to position [72, 0]
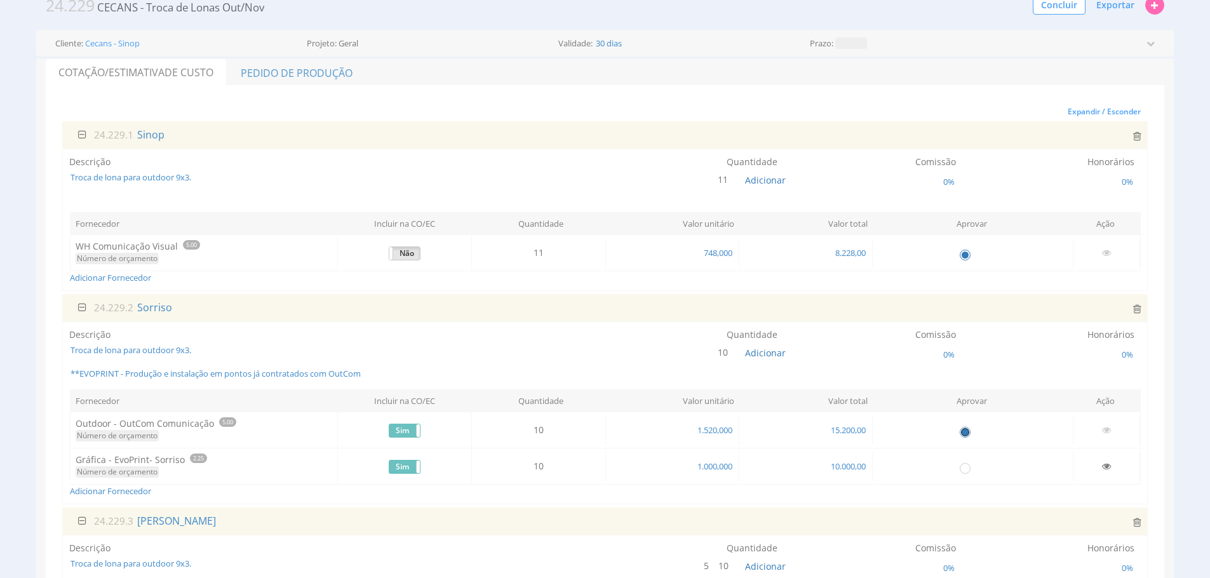
click at [965, 429] on input "radio" at bounding box center [964, 431] width 13 height 13
radio input "false"
click at [962, 469] on input "radio" at bounding box center [964, 467] width 13 height 13
radio input "true"
click at [326, 69] on link "Pedido de Produção" at bounding box center [296, 72] width 138 height 27
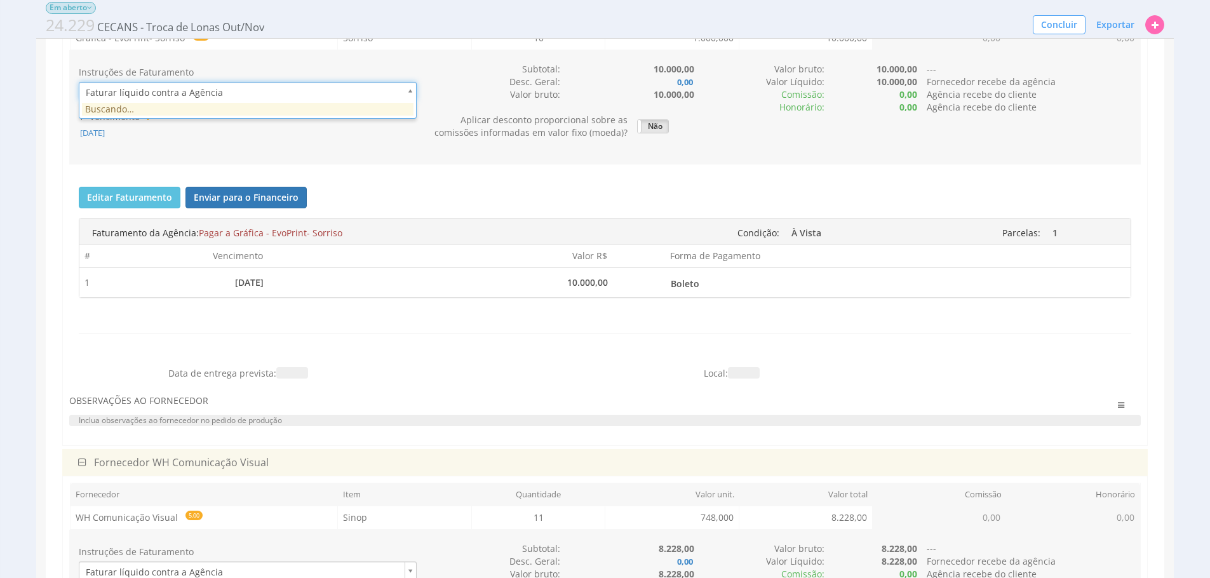
scroll to position [0, 4]
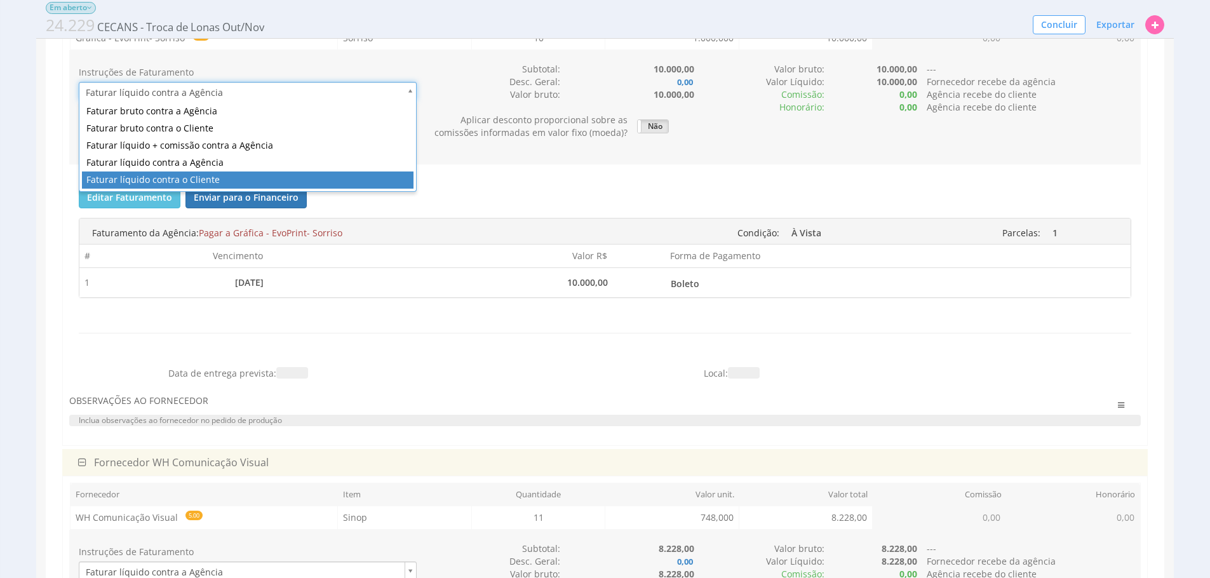
type input "1"
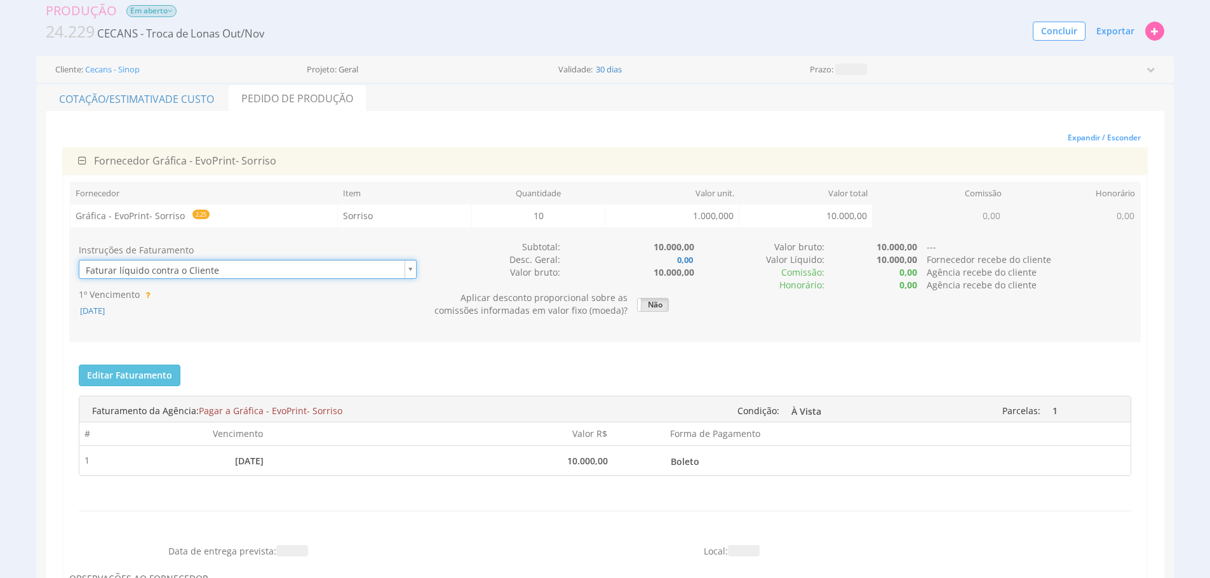
scroll to position [41, 0]
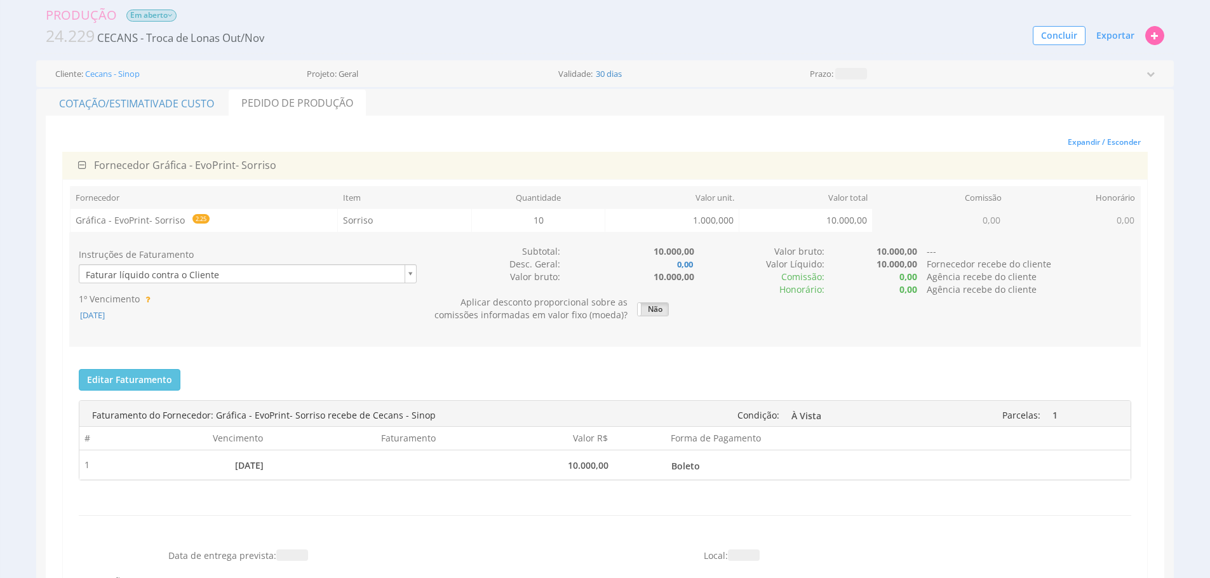
drag, startPoint x: 120, startPoint y: 313, endPoint x: 146, endPoint y: 319, distance: 26.7
click at [106, 313] on span "[DATE]" at bounding box center [92, 314] width 27 height 11
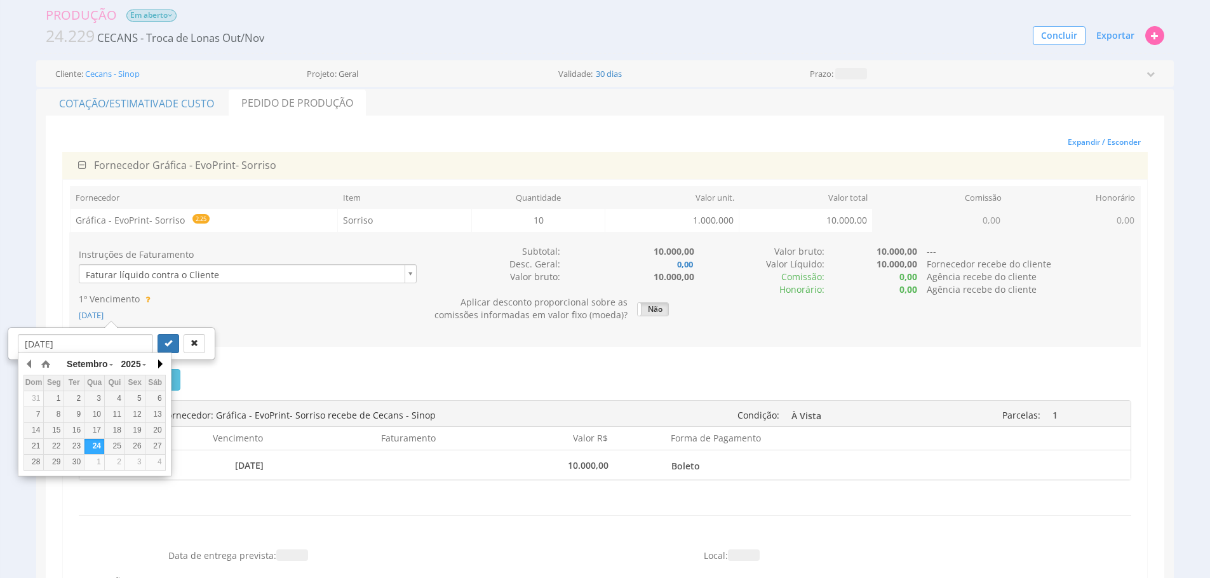
click at [157, 359] on button "button" at bounding box center [159, 363] width 13 height 19
click at [58, 412] on div "6" at bounding box center [54, 414] width 20 height 11
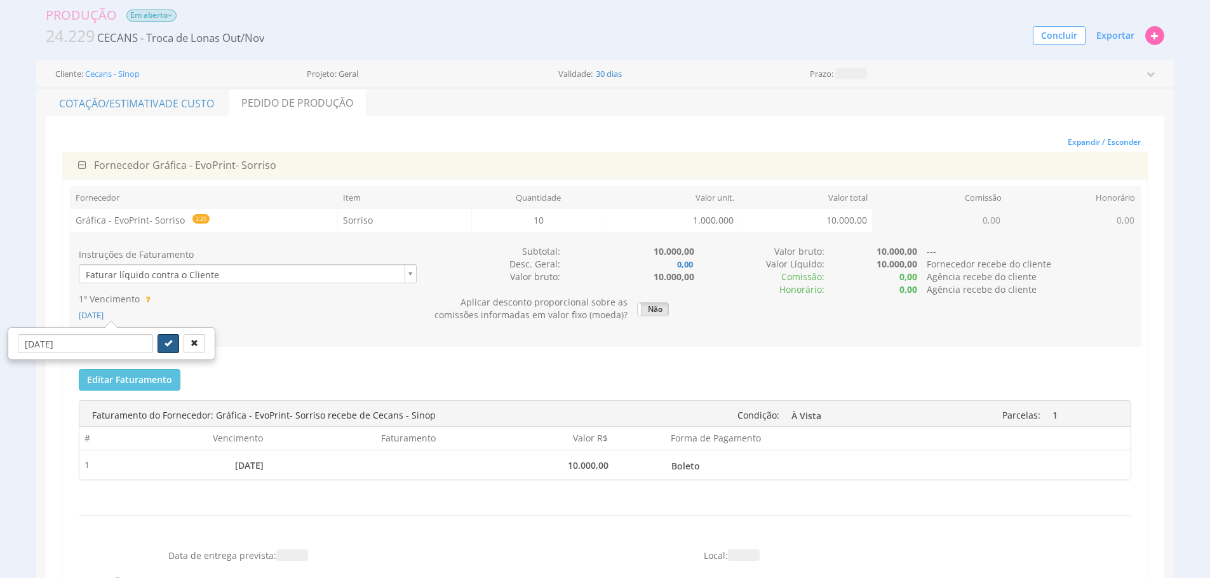
drag, startPoint x: 157, startPoint y: 346, endPoint x: 232, endPoint y: 356, distance: 75.0
click at [164, 345] on icon "submit" at bounding box center [168, 343] width 8 height 8
type input "06/10/2025"
click at [307, 362] on div "Editar Faturamento Cancelar Salvar Enviar para o Financeiro Faturas enviadas pa…" at bounding box center [604, 451] width 1071 height 185
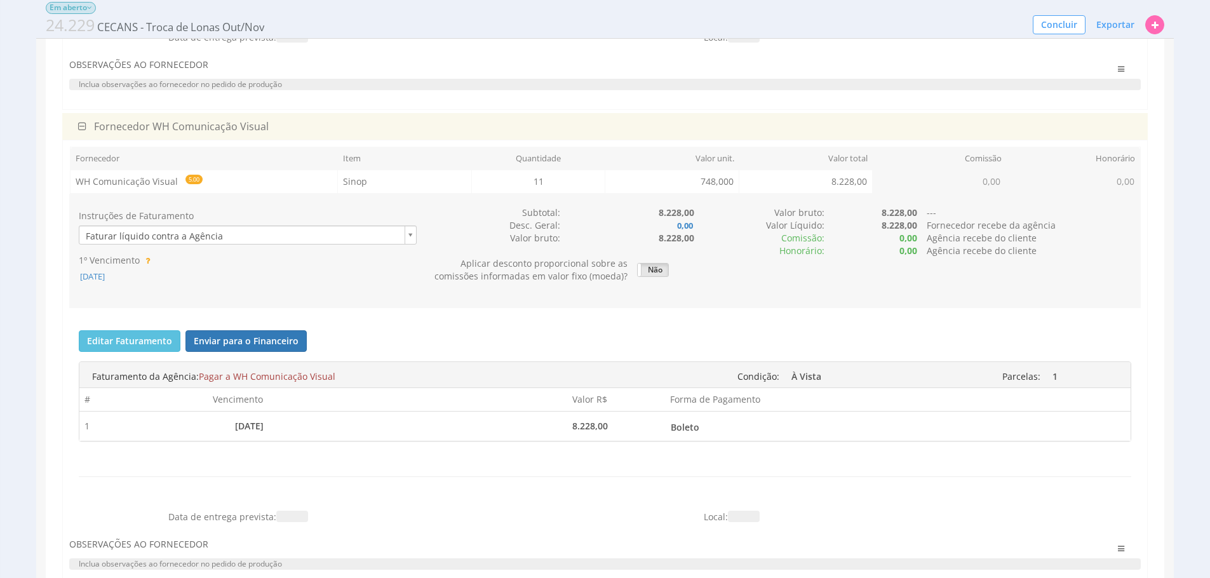
scroll to position [558, 0]
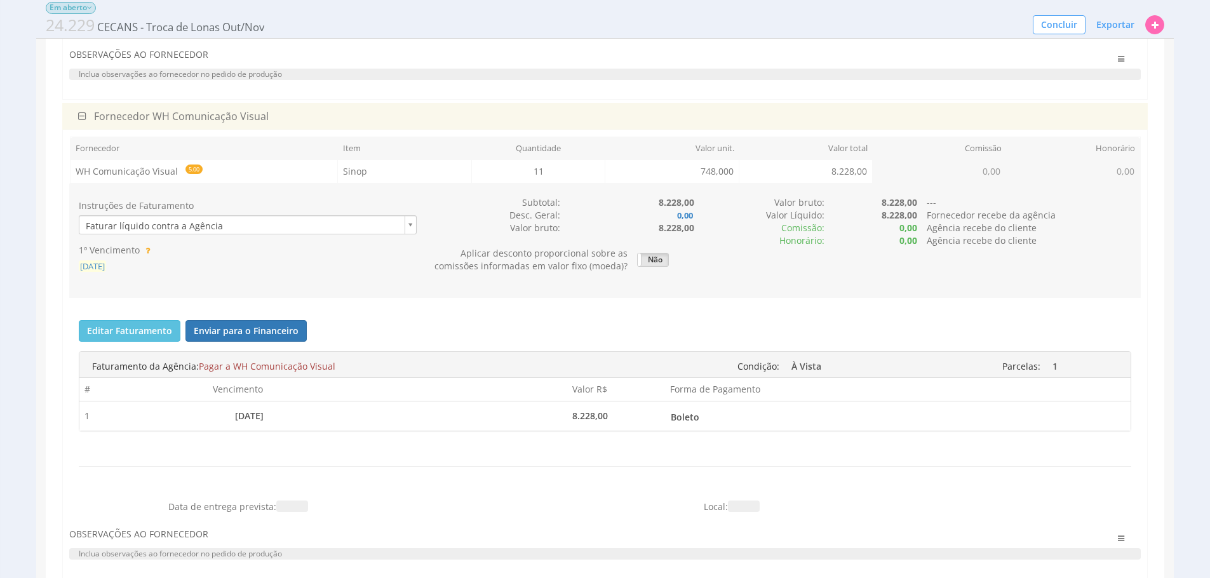
click at [98, 270] on span "24/09/2025" at bounding box center [92, 265] width 27 height 11
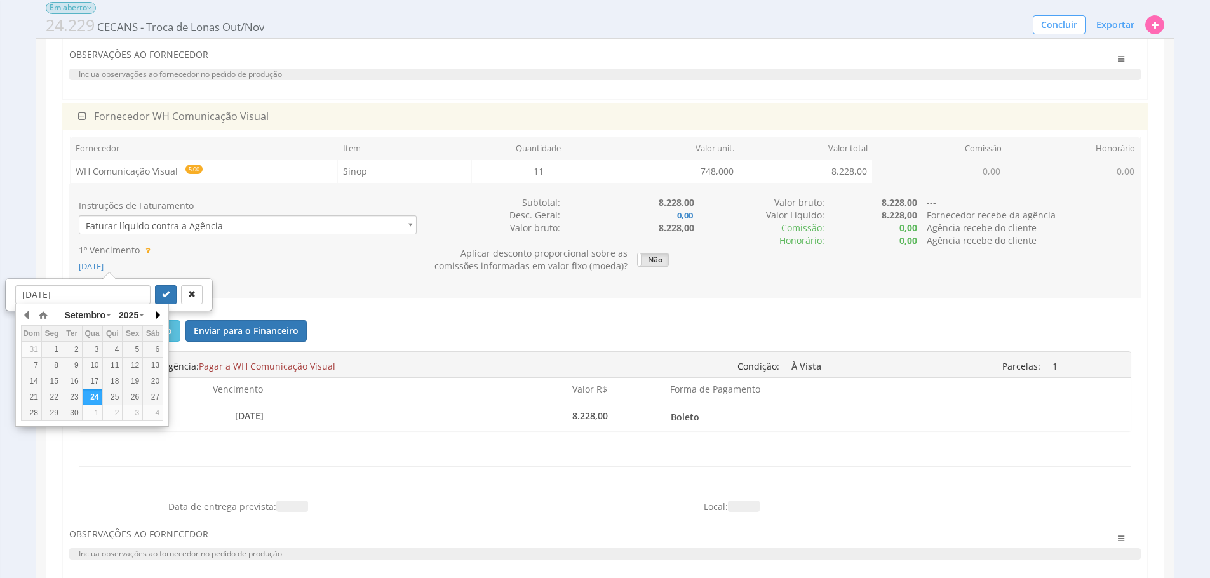
click at [156, 313] on button "button" at bounding box center [156, 314] width 13 height 19
click at [54, 363] on div "6" at bounding box center [52, 365] width 20 height 11
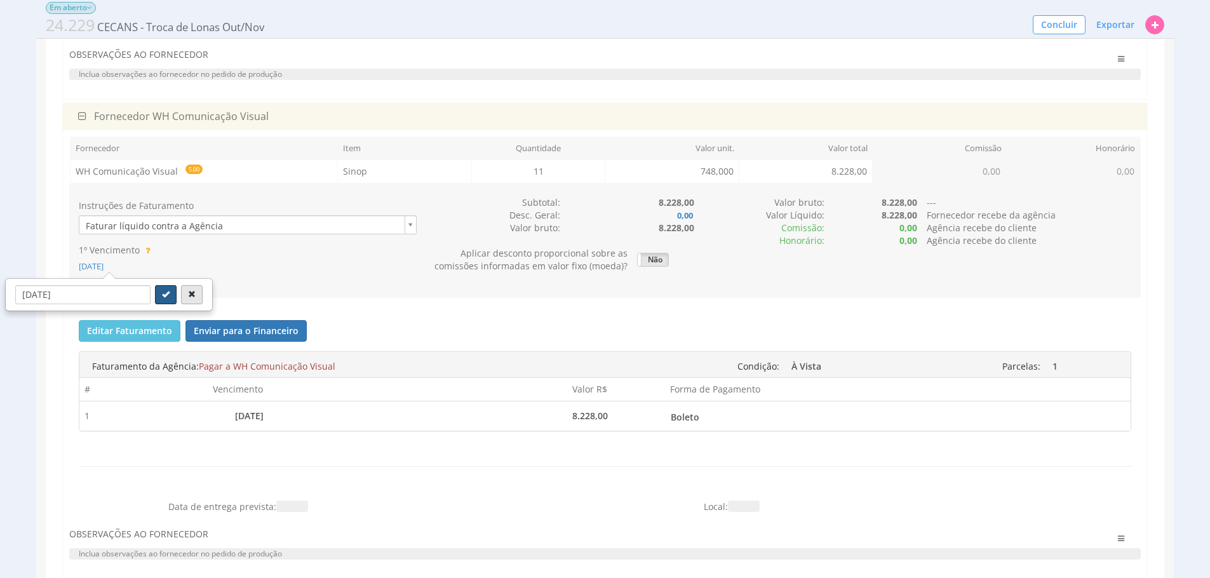
drag, startPoint x: 147, startPoint y: 289, endPoint x: 186, endPoint y: 286, distance: 39.5
click at [155, 290] on button "submit" at bounding box center [166, 294] width 22 height 19
type input "06/10/2025"
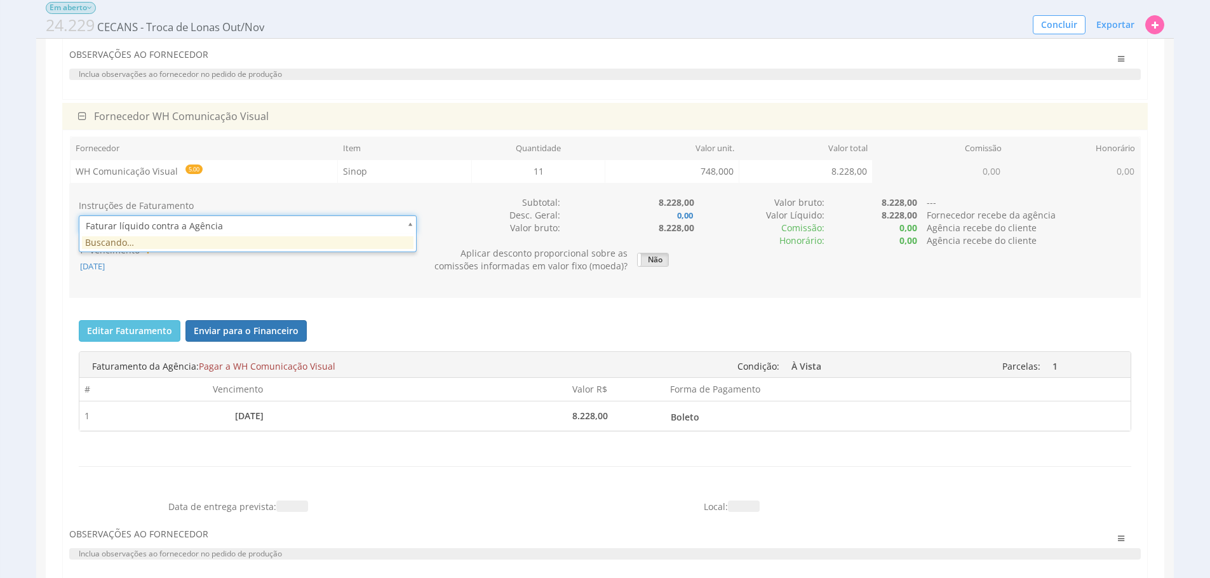
scroll to position [0, 4]
click at [370, 300] on div "Instruções de Faturamento Faturar líquido contra a Agência 1º Vencimento 06/10/…" at bounding box center [604, 378] width 1071 height 389
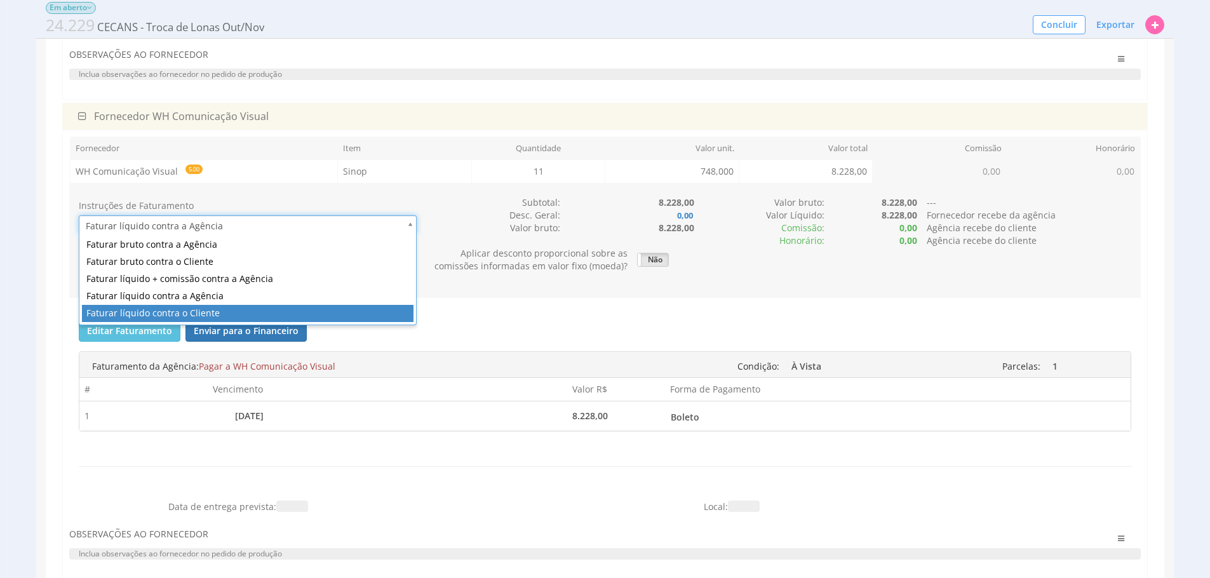
type input "1"
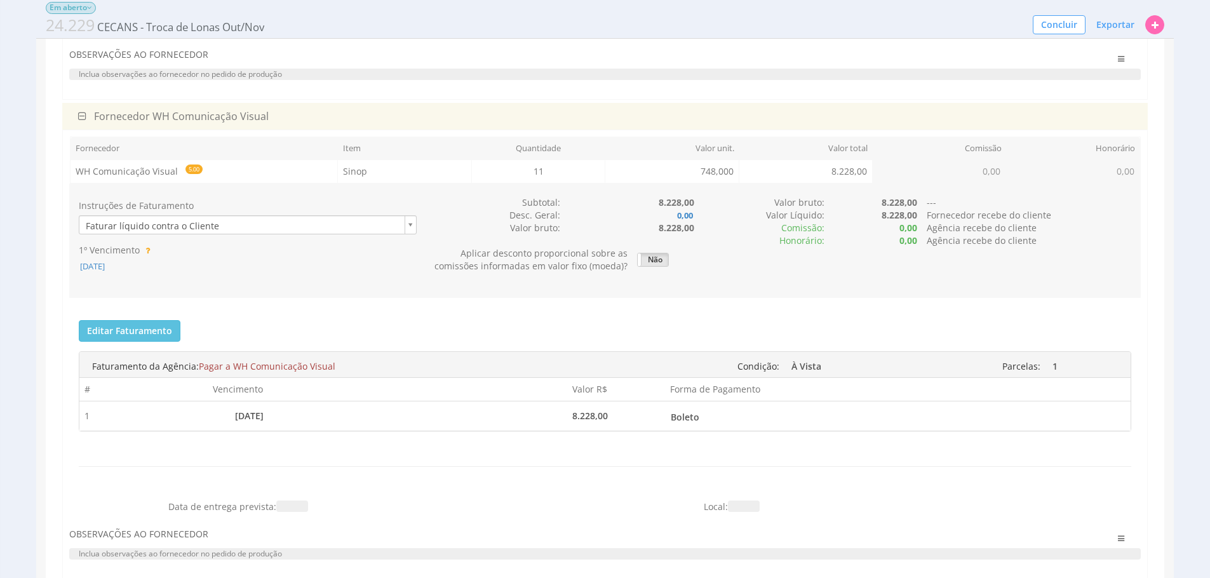
click at [364, 323] on div "Editar Faturamento Cancelar Salvar Enviar para o Financeiro Faturas enviadas pa…" at bounding box center [604, 403] width 1071 height 185
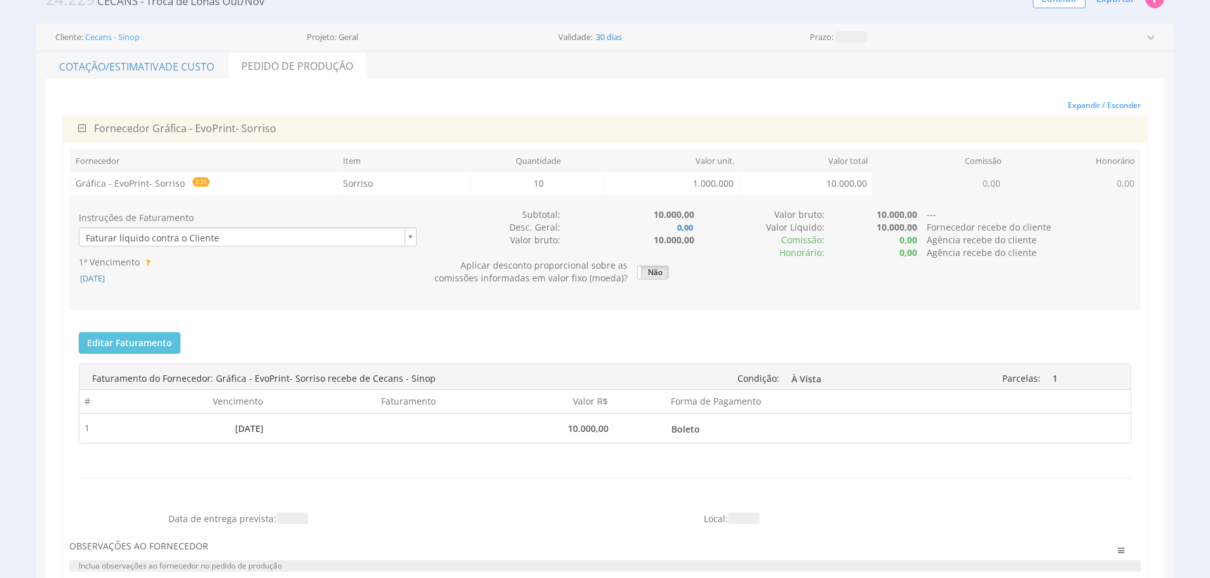
scroll to position [0, 0]
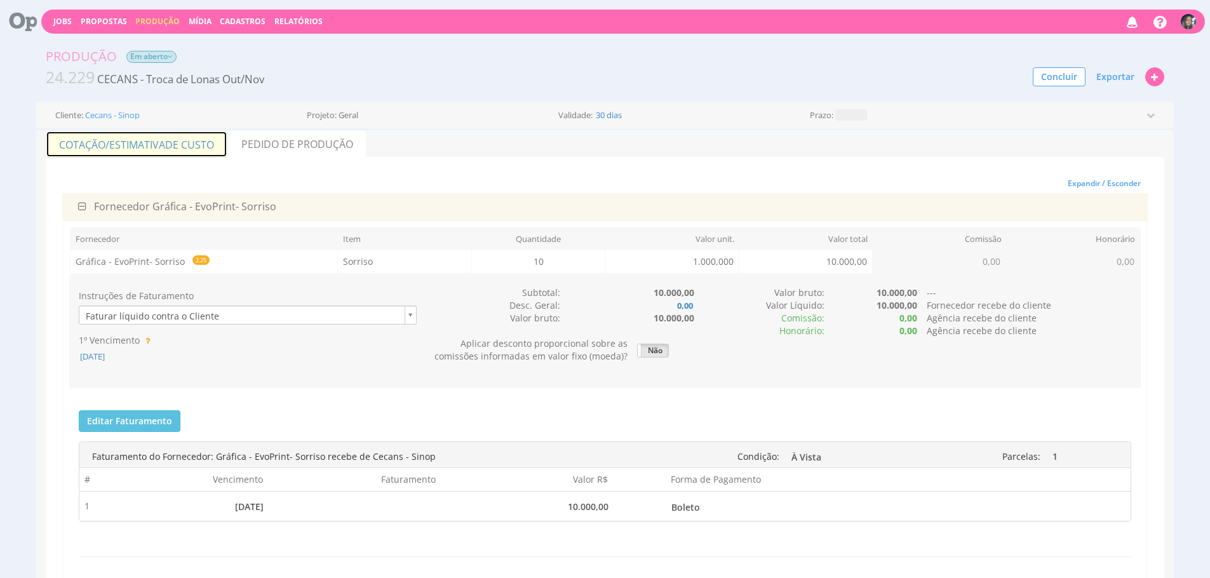
click at [173, 147] on span "de Custo" at bounding box center [189, 145] width 49 height 14
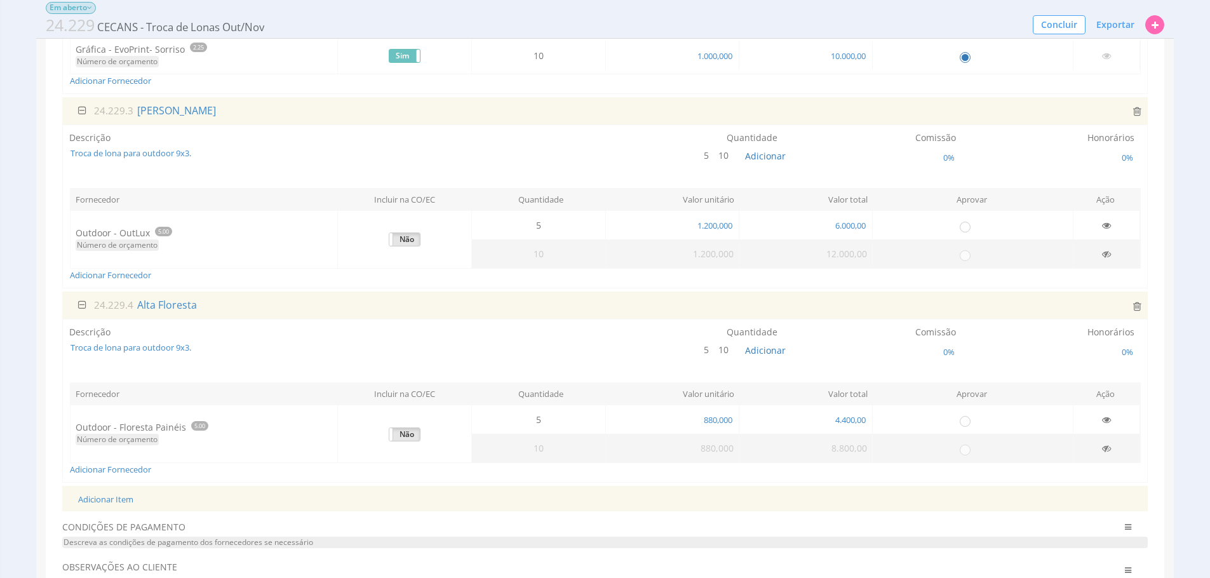
scroll to position [490, 0]
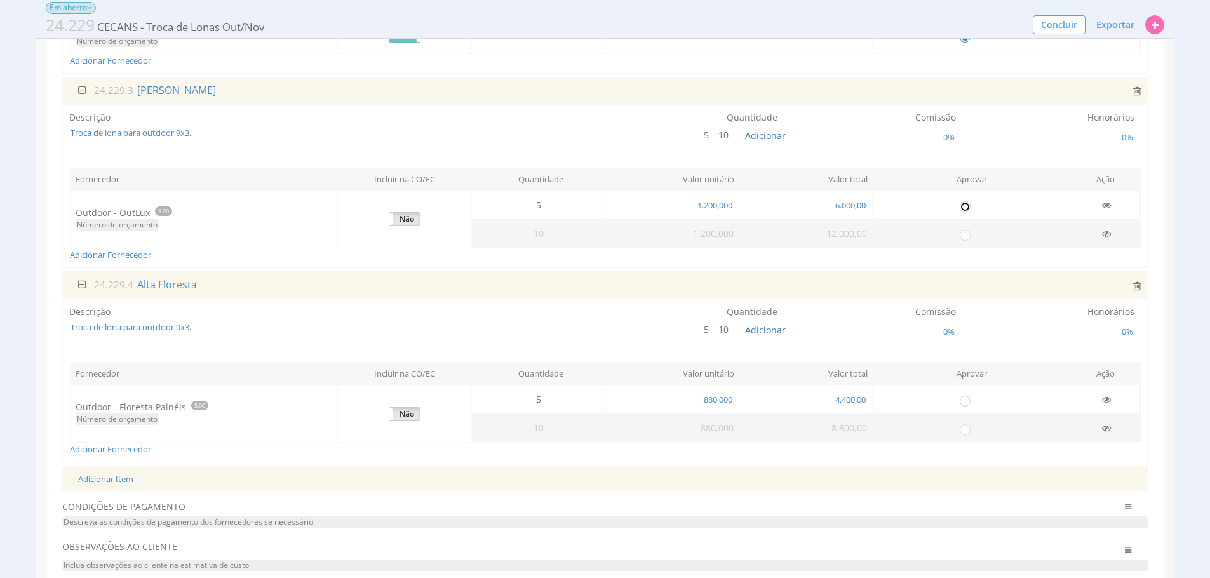
click at [969, 204] on input "radio" at bounding box center [964, 205] width 13 height 13
radio input "true"
click at [963, 402] on input "radio" at bounding box center [964, 400] width 13 height 13
radio input "true"
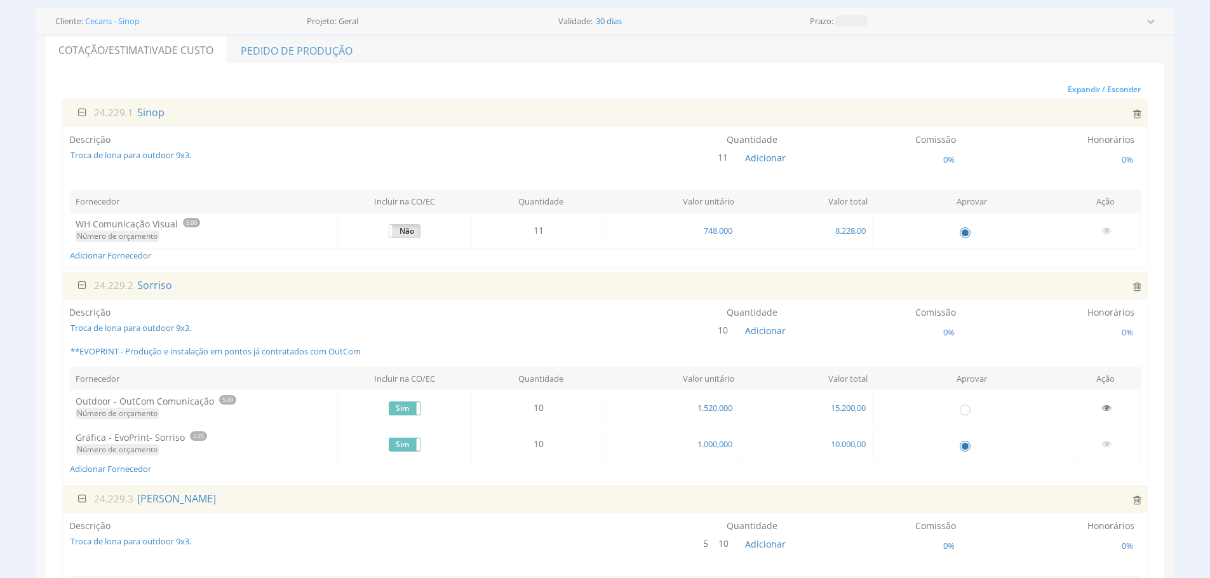
scroll to position [0, 0]
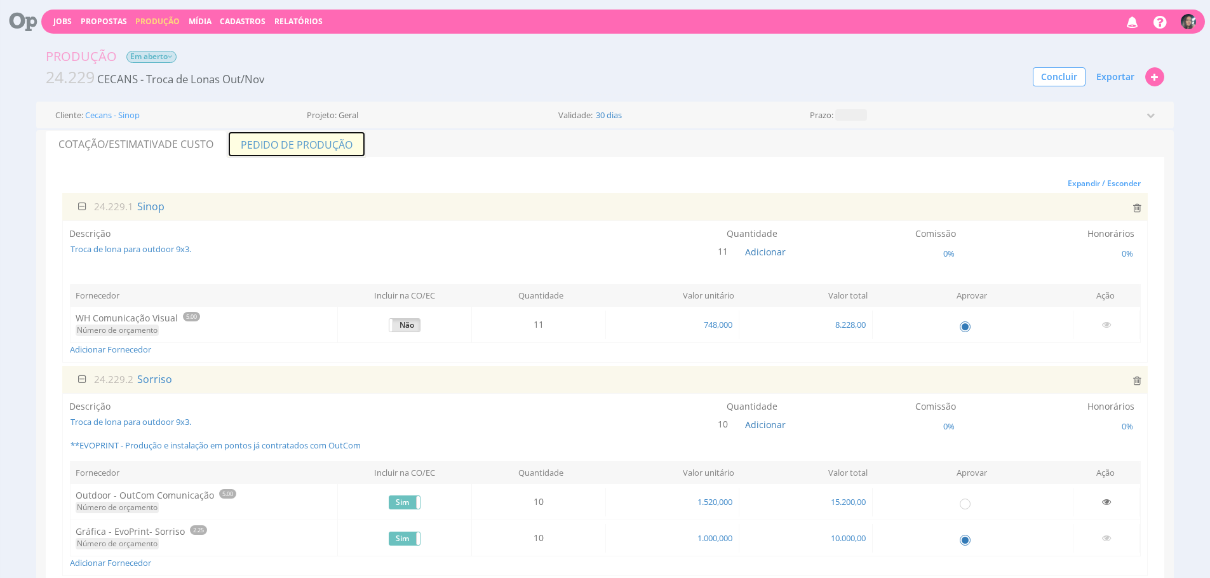
click at [295, 147] on link "Pedido de Produção" at bounding box center [296, 144] width 138 height 27
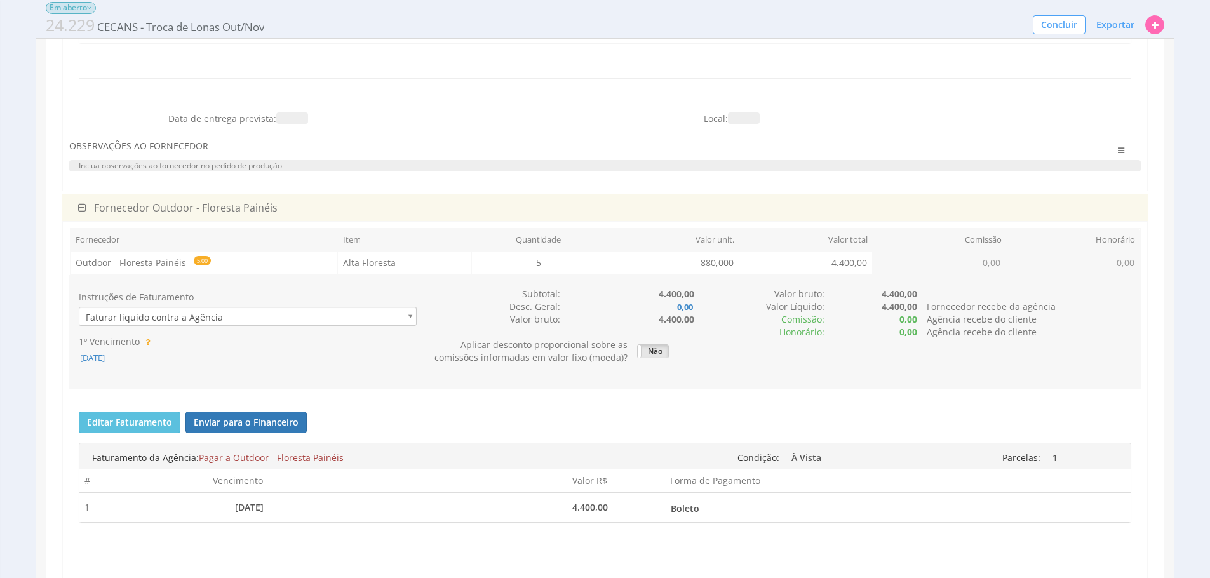
scroll to position [468, 0]
click at [105, 359] on span "24/09/2025" at bounding box center [92, 355] width 27 height 11
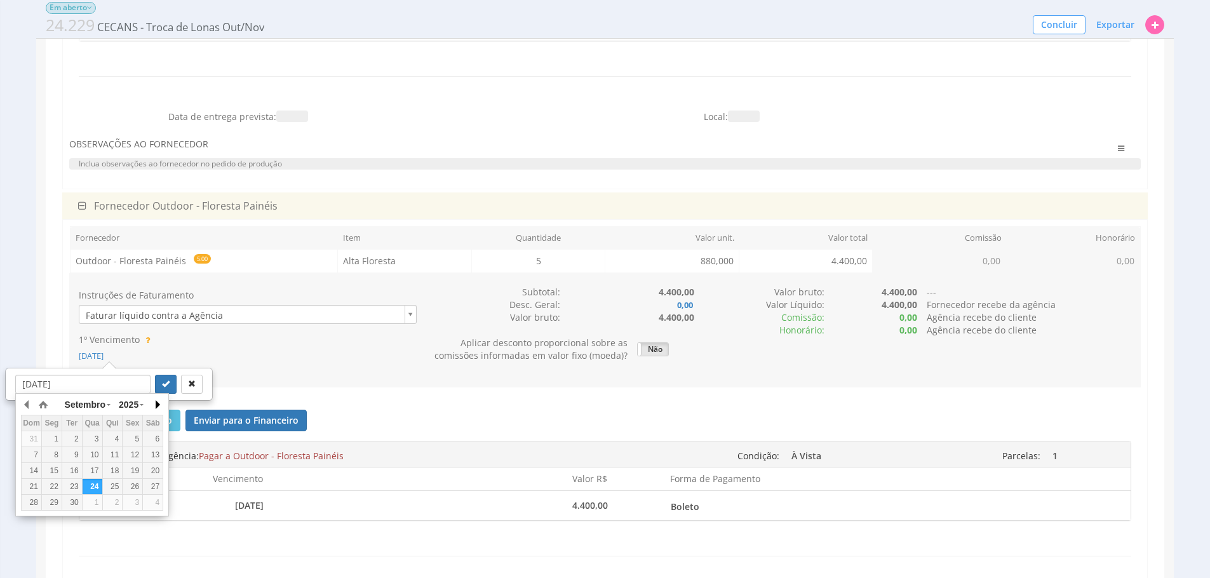
click at [151, 403] on button "button" at bounding box center [156, 404] width 13 height 19
drag, startPoint x: 55, startPoint y: 448, endPoint x: 116, endPoint y: 399, distance: 78.5
click at [55, 448] on td "6" at bounding box center [51, 455] width 20 height 16
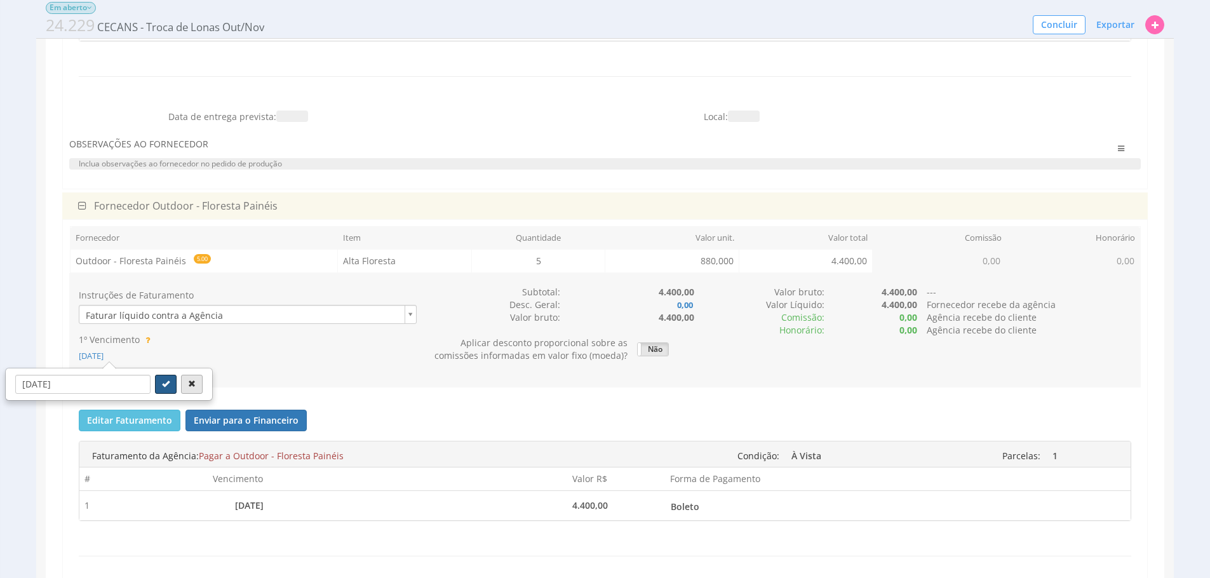
drag, startPoint x: 150, startPoint y: 385, endPoint x: 168, endPoint y: 382, distance: 17.6
click at [162, 385] on icon "submit" at bounding box center [166, 384] width 8 height 8
type input "06/10/2025"
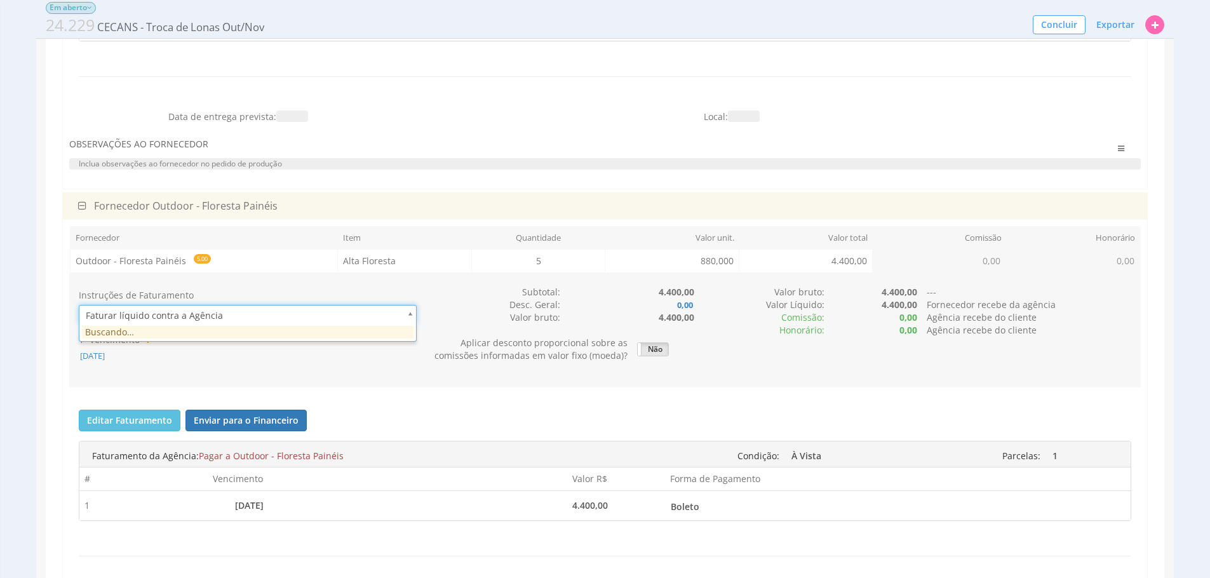
drag, startPoint x: 241, startPoint y: 311, endPoint x: 241, endPoint y: 319, distance: 7.6
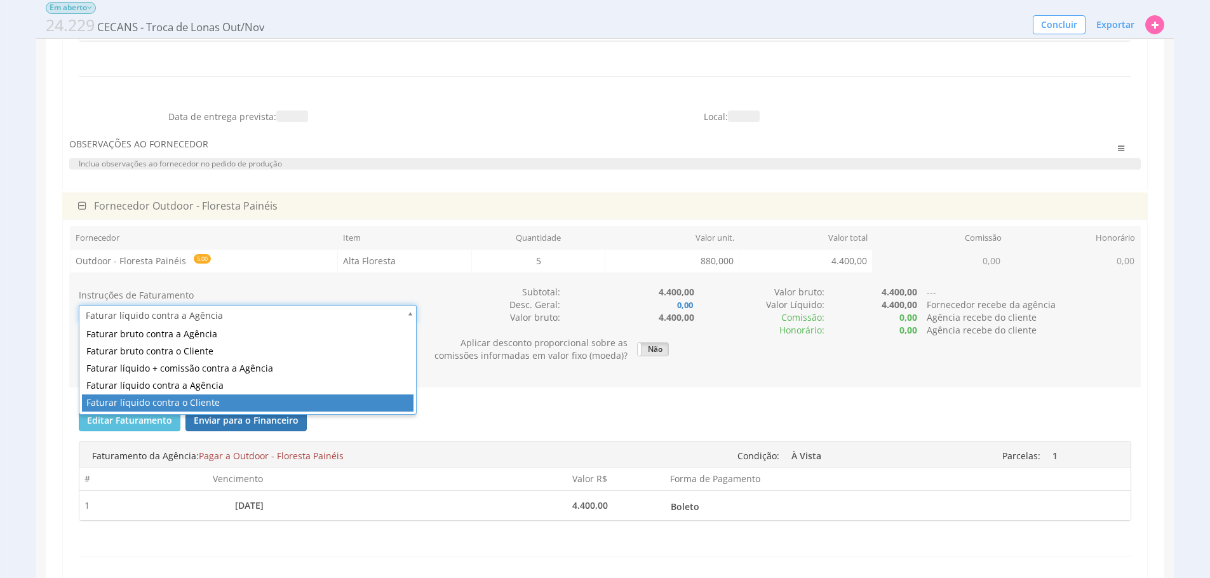
type input "1"
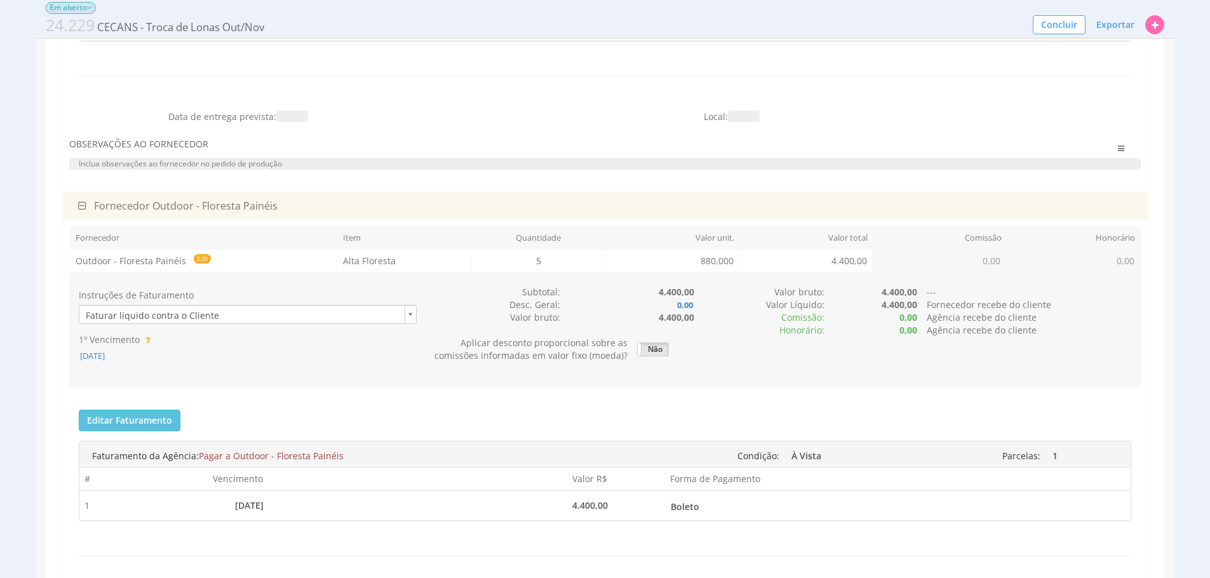
click at [434, 387] on div "Instruções de Faturamento Faturar líquido contra o Cliente 1 1º Vencimento 06/1…" at bounding box center [604, 330] width 1071 height 114
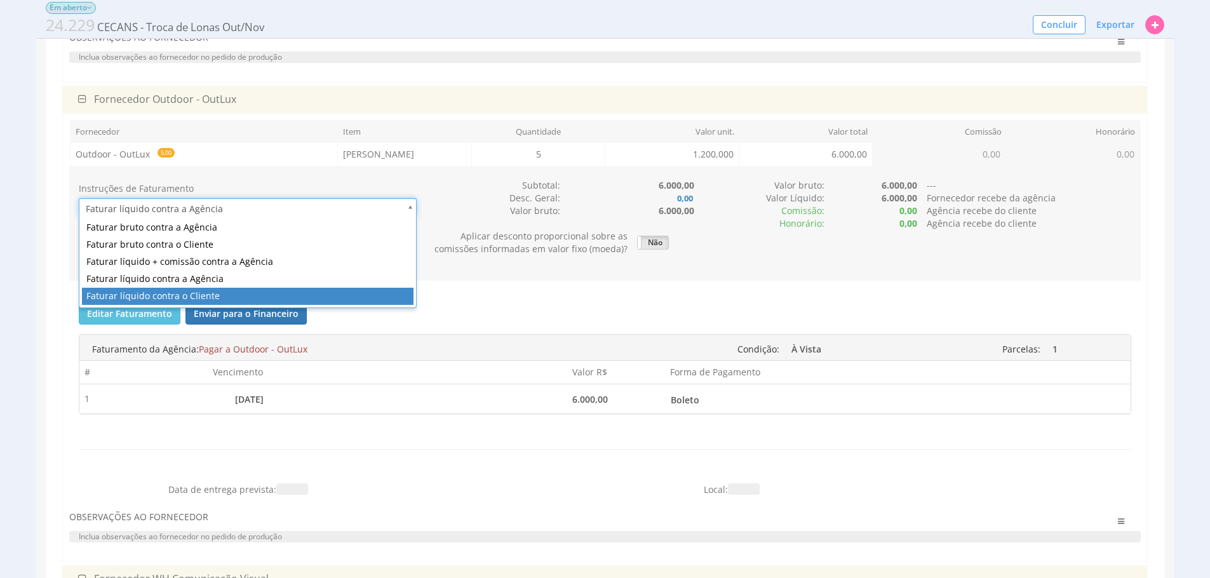
type input "1"
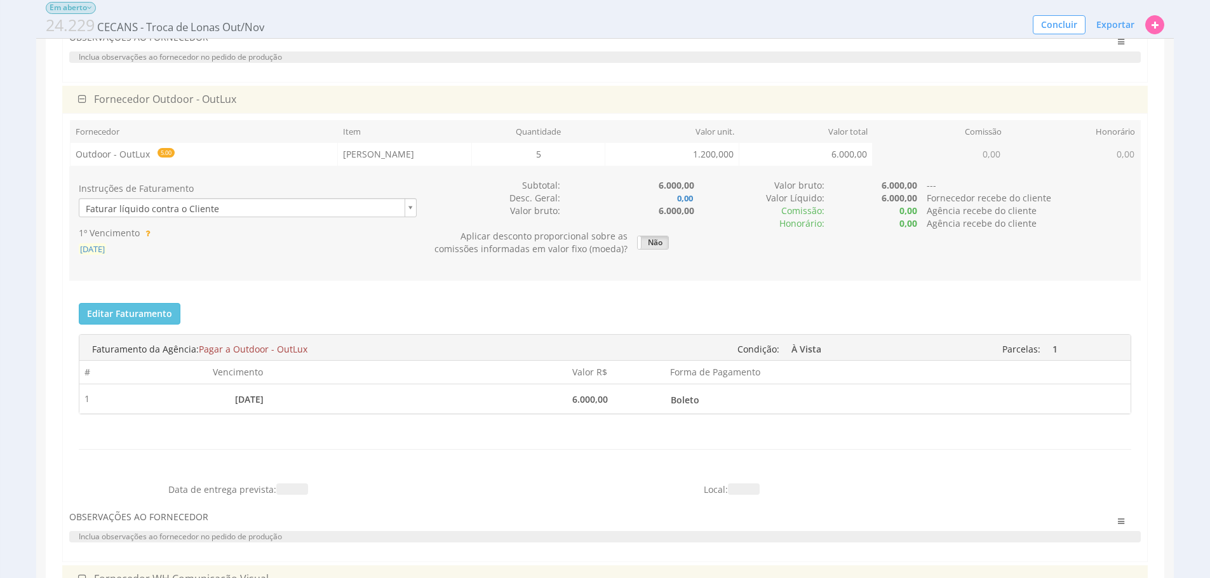
click at [106, 250] on span "24/09/2025" at bounding box center [92, 248] width 27 height 11
click at [105, 249] on span "24/09/2025" at bounding box center [92, 248] width 27 height 11
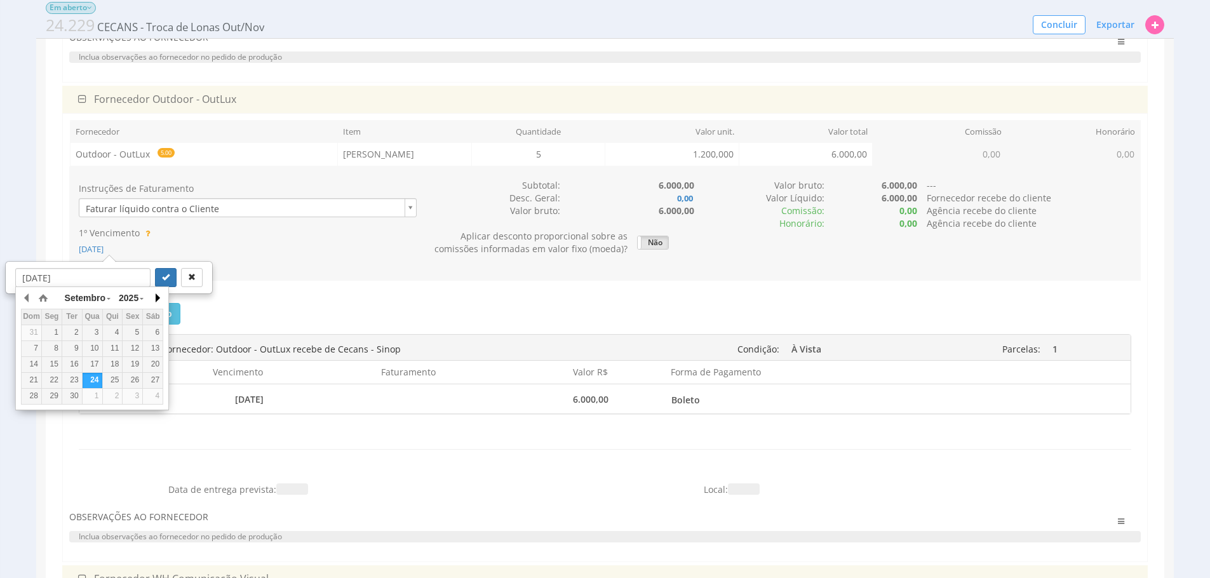
click at [159, 293] on button "button" at bounding box center [156, 297] width 13 height 19
drag, startPoint x: 50, startPoint y: 348, endPoint x: 145, endPoint y: 279, distance: 116.9
click at [50, 348] on div "6" at bounding box center [52, 348] width 20 height 11
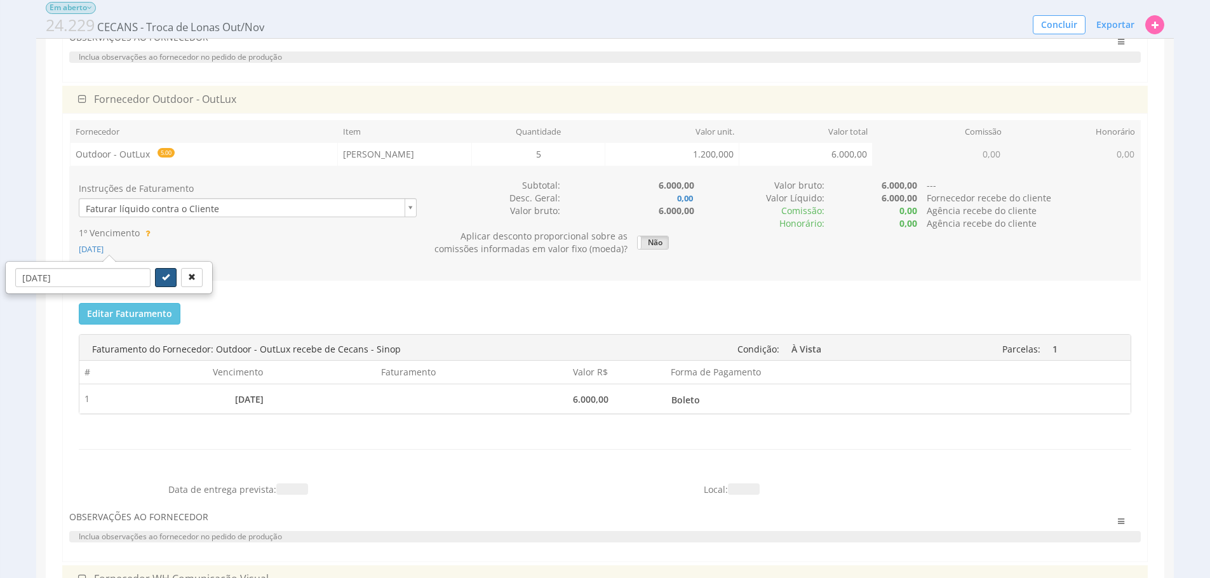
drag, startPoint x: 150, startPoint y: 274, endPoint x: 286, endPoint y: 287, distance: 136.5
click at [162, 274] on icon "submit" at bounding box center [166, 277] width 8 height 8
type input "06/10/2025"
click at [341, 294] on div "Editar Faturamento Cancelar Salvar Enviar para o Financeiro Faturas enviadas pa…" at bounding box center [604, 385] width 1071 height 185
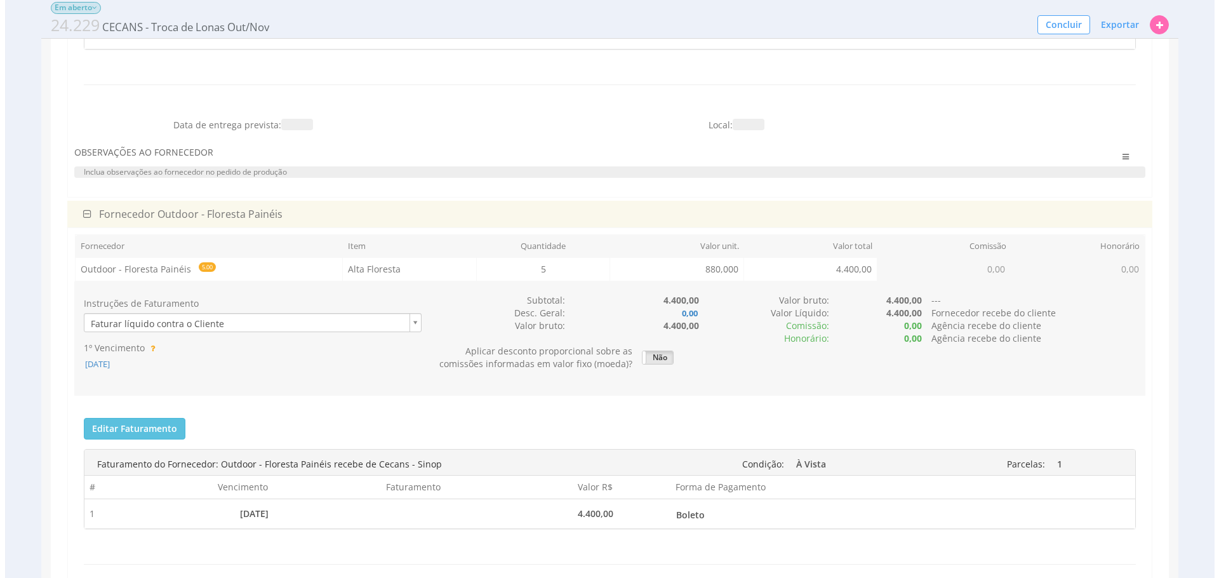
scroll to position [0, 0]
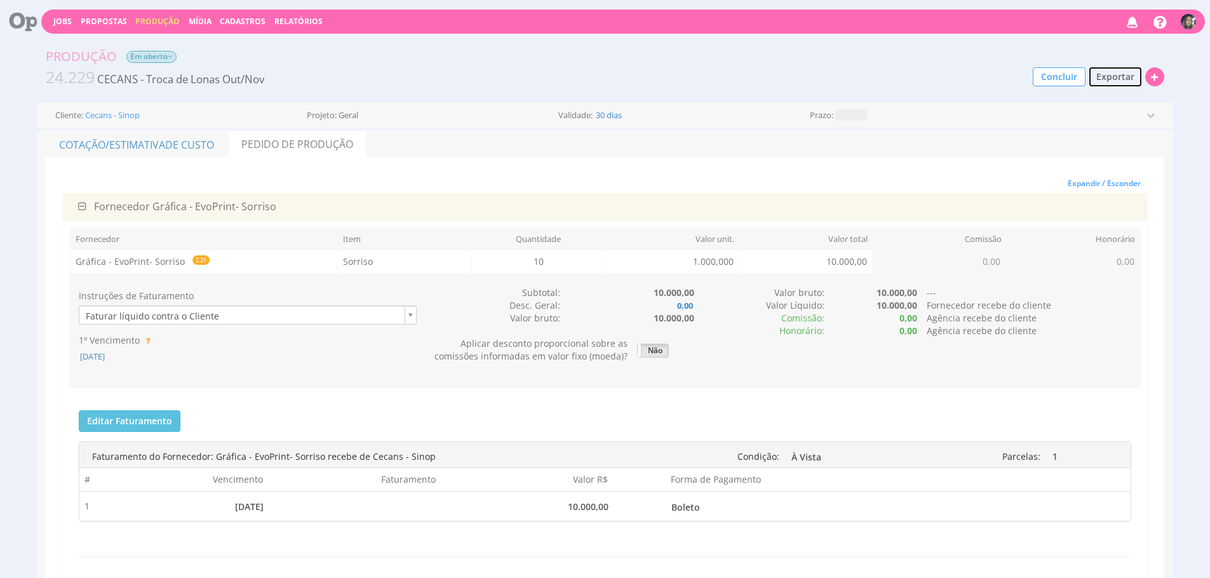
click at [1111, 71] on span "Exportar" at bounding box center [1115, 76] width 38 height 12
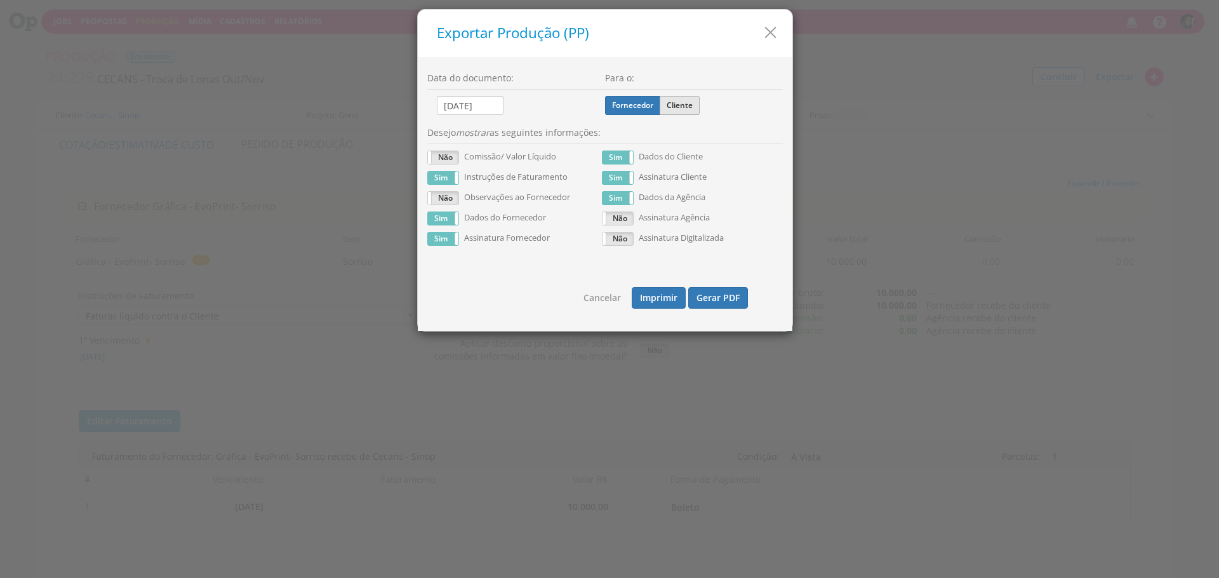
drag, startPoint x: 696, startPoint y: 105, endPoint x: 694, endPoint y: 114, distance: 9.1
click at [696, 105] on label "Cliente" at bounding box center [680, 105] width 40 height 19
click at [0, 0] on input "Cliente" at bounding box center [0, 0] width 0 height 0
click at [719, 294] on button "Gerar PDF" at bounding box center [718, 298] width 60 height 22
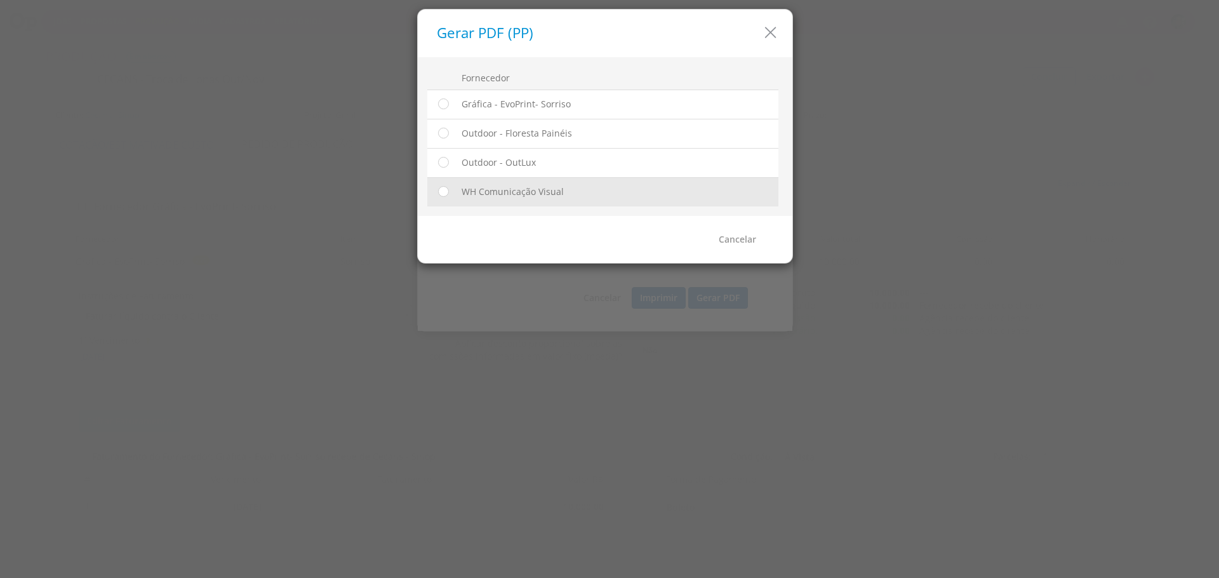
click at [451, 192] on td at bounding box center [441, 191] width 29 height 29
drag, startPoint x: 446, startPoint y: 192, endPoint x: 643, endPoint y: 202, distance: 197.1
click at [446, 192] on input "radio" at bounding box center [443, 191] width 13 height 13
radio input "true"
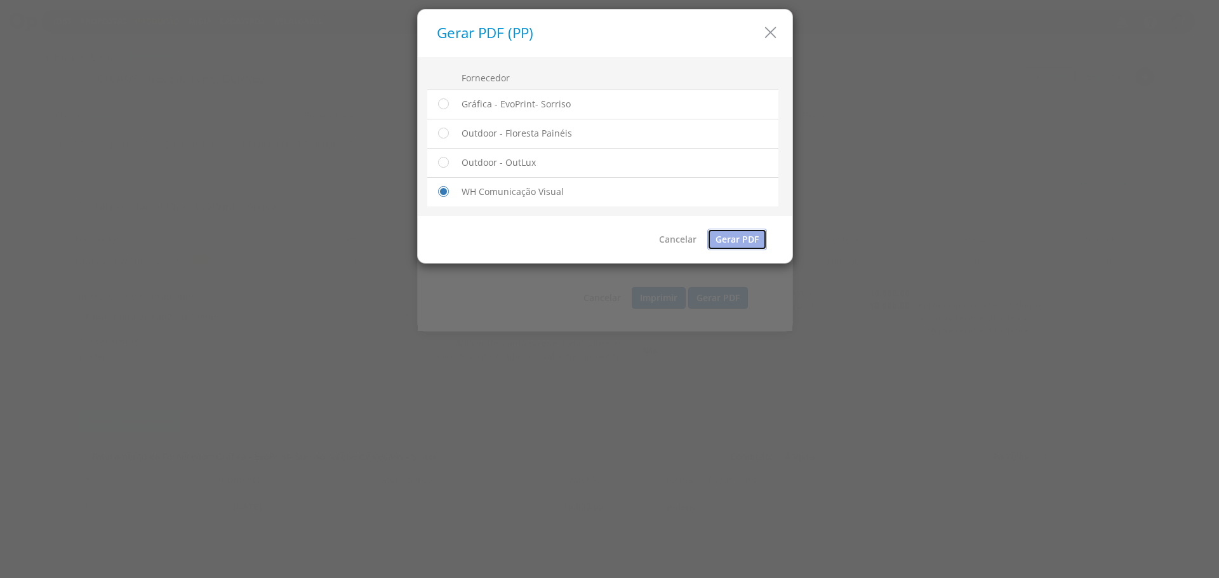
click at [730, 246] on link "Gerar PDF" at bounding box center [737, 240] width 60 height 22
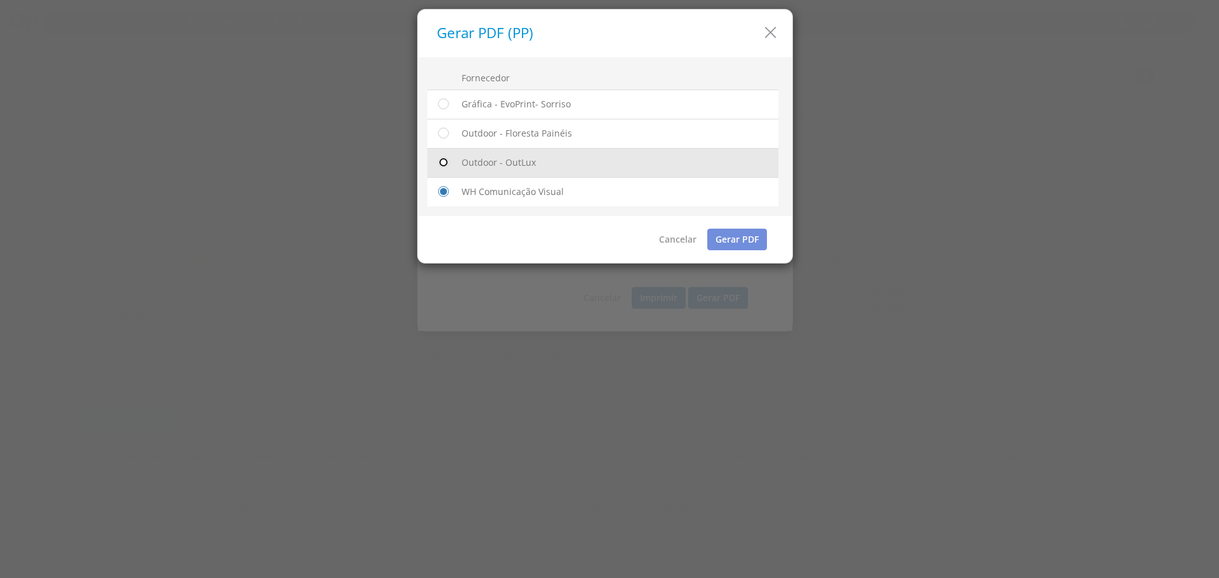
click at [438, 159] on input "radio" at bounding box center [443, 162] width 13 height 13
radio input "true"
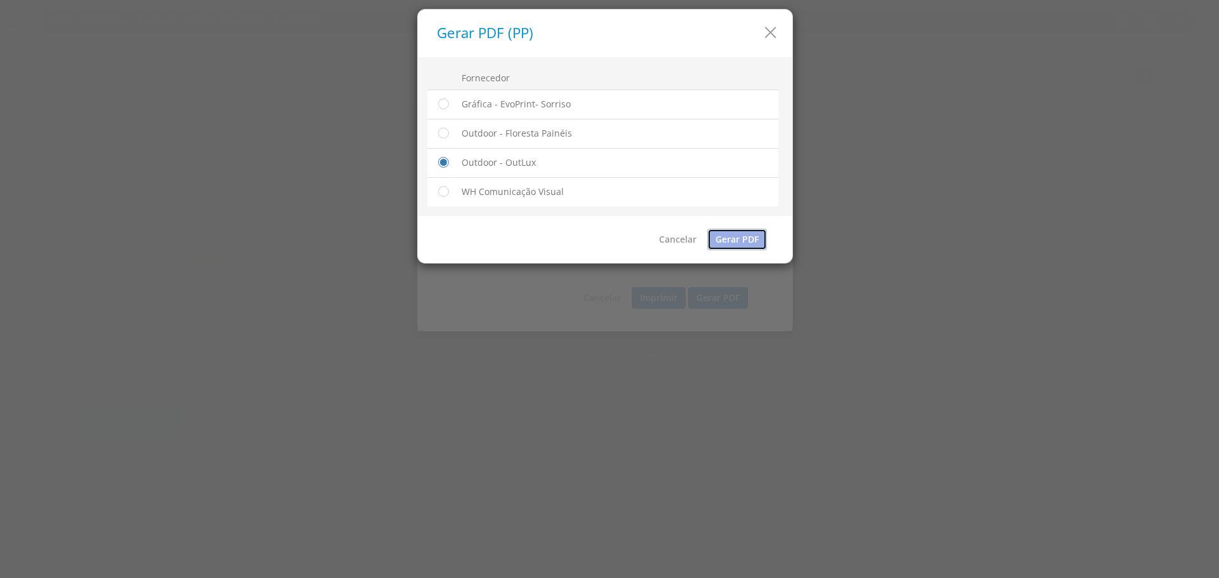
click at [719, 245] on link "Gerar PDF" at bounding box center [737, 240] width 60 height 22
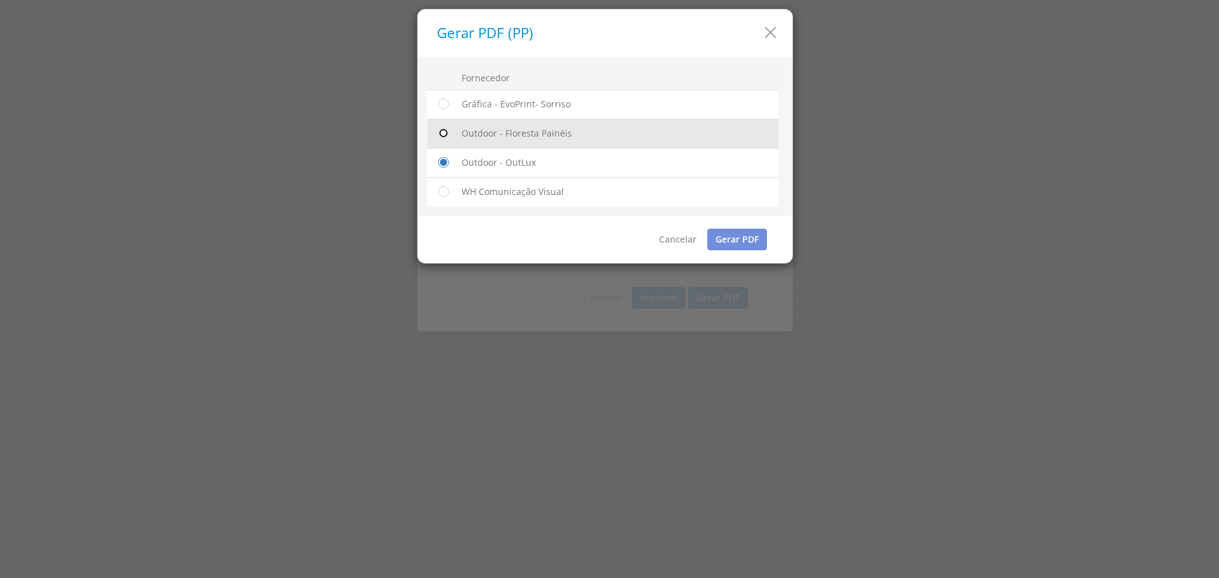
click at [446, 133] on input "radio" at bounding box center [443, 133] width 13 height 13
radio input "true"
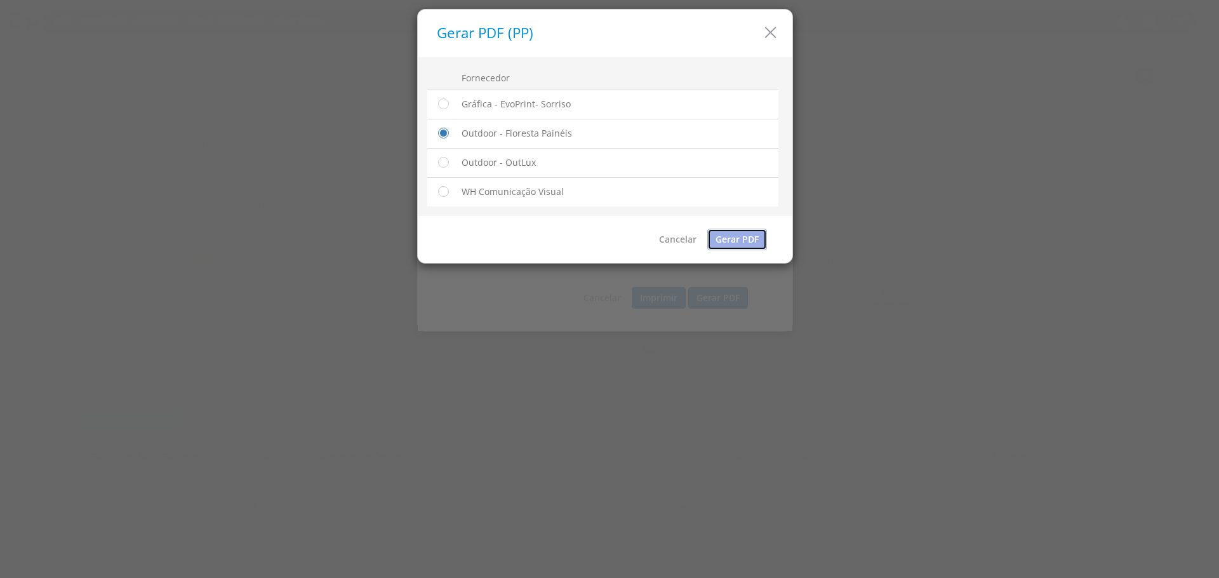
click at [751, 245] on link "Gerar PDF" at bounding box center [737, 240] width 60 height 22
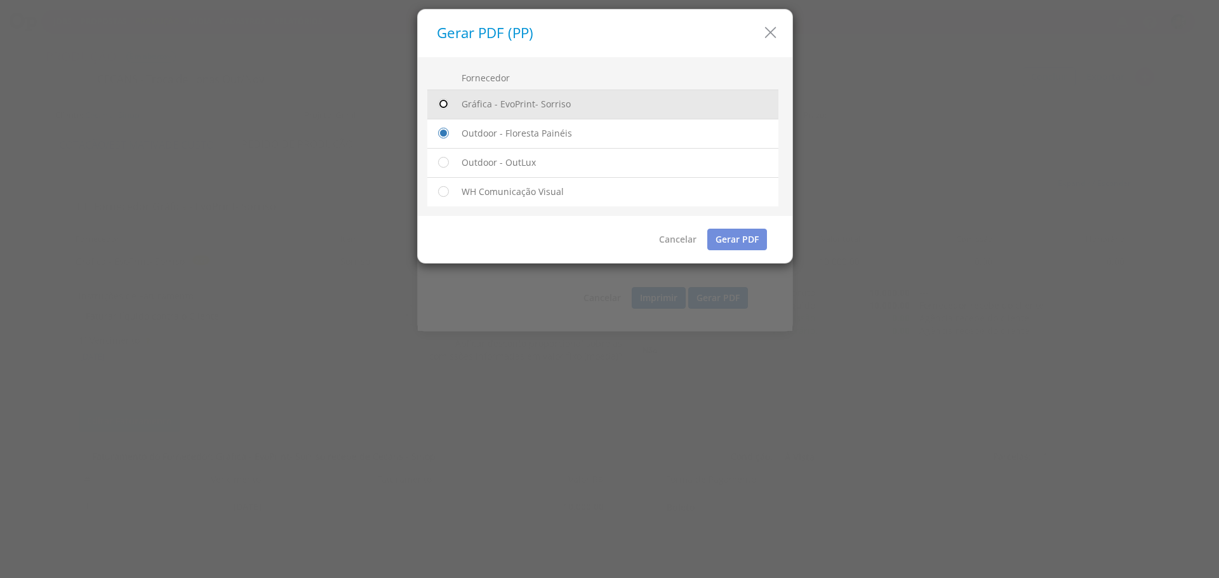
click at [446, 104] on input "radio" at bounding box center [443, 104] width 13 height 13
radio input "true"
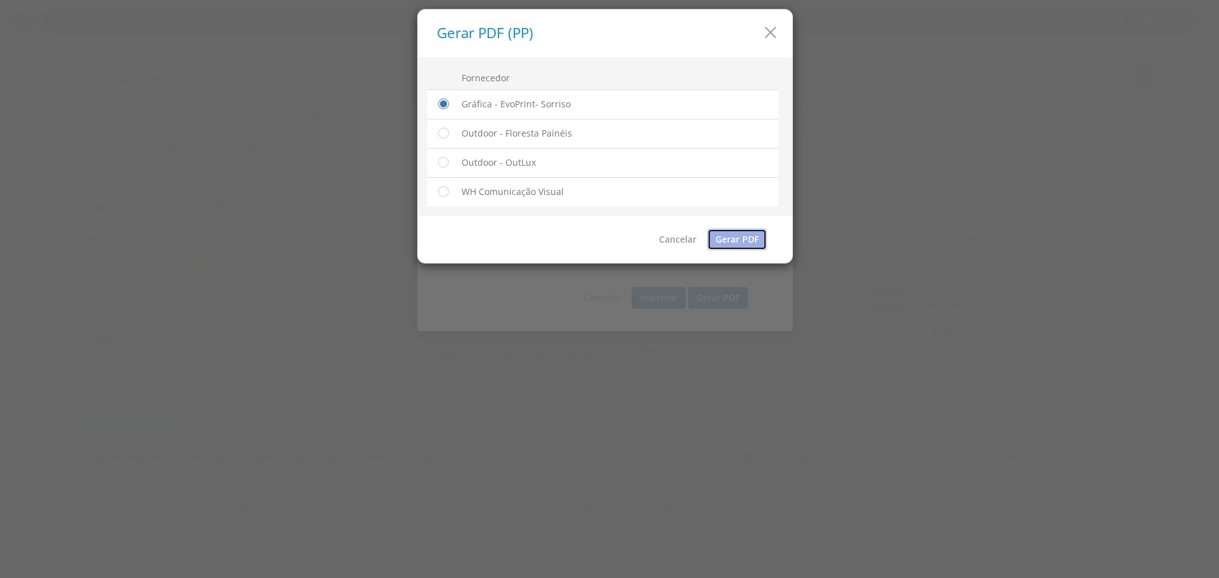
click at [745, 242] on link "Gerar PDF" at bounding box center [737, 240] width 60 height 22
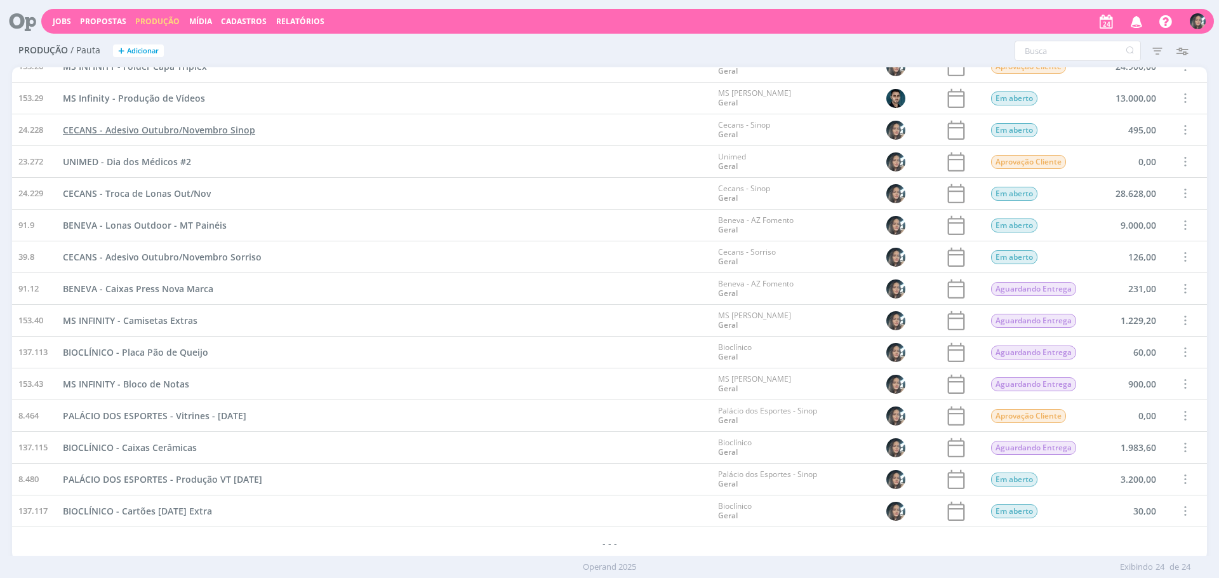
scroll to position [35, 0]
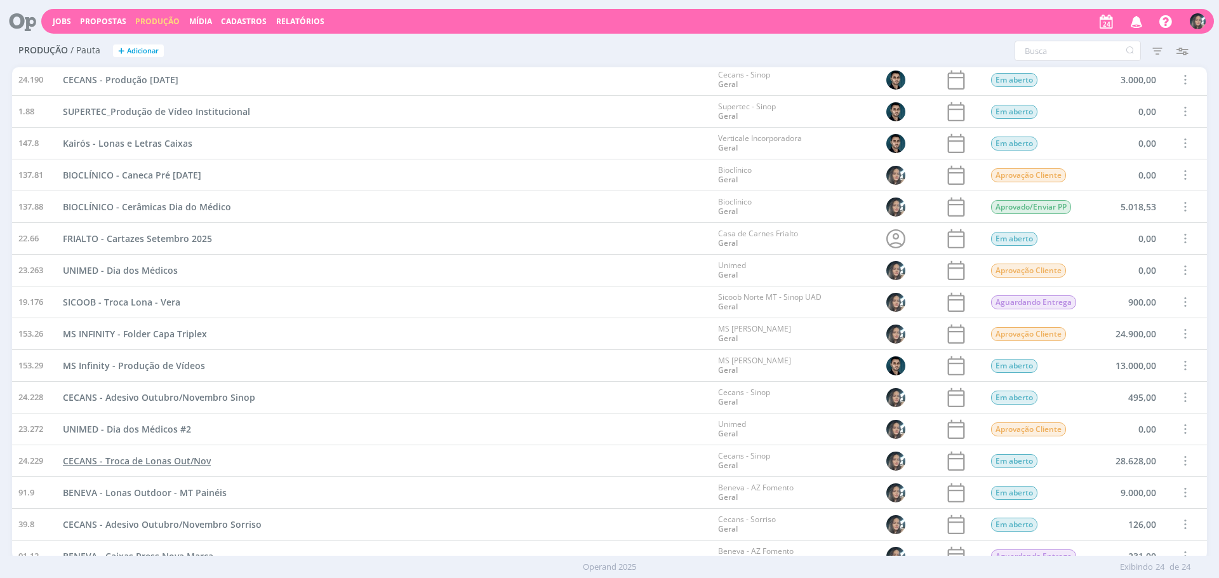
click at [161, 464] on span "CECANS - Troca de Lonas Out/Nov" at bounding box center [137, 461] width 148 height 12
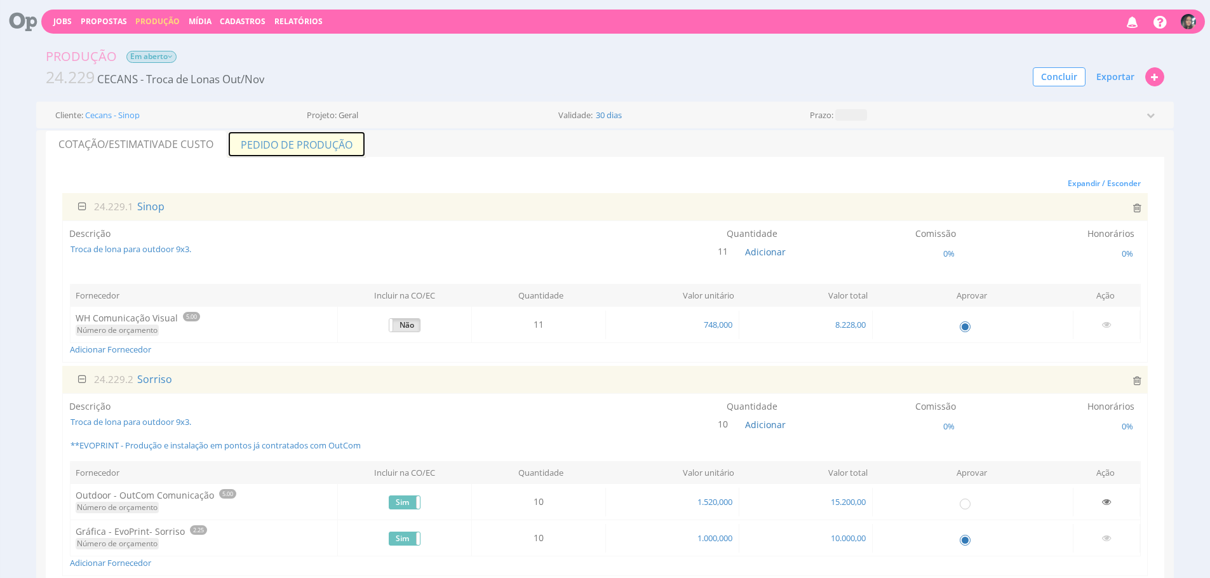
click at [287, 149] on link "Pedido de Produção" at bounding box center [296, 144] width 138 height 27
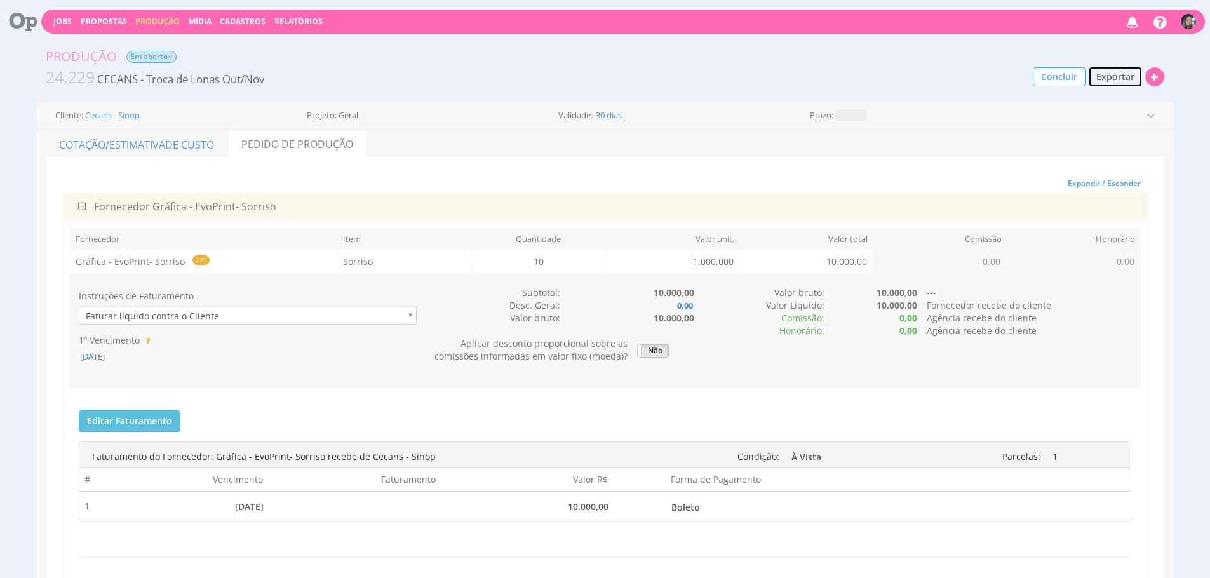
click at [1133, 70] on button "Exportar" at bounding box center [1115, 77] width 55 height 22
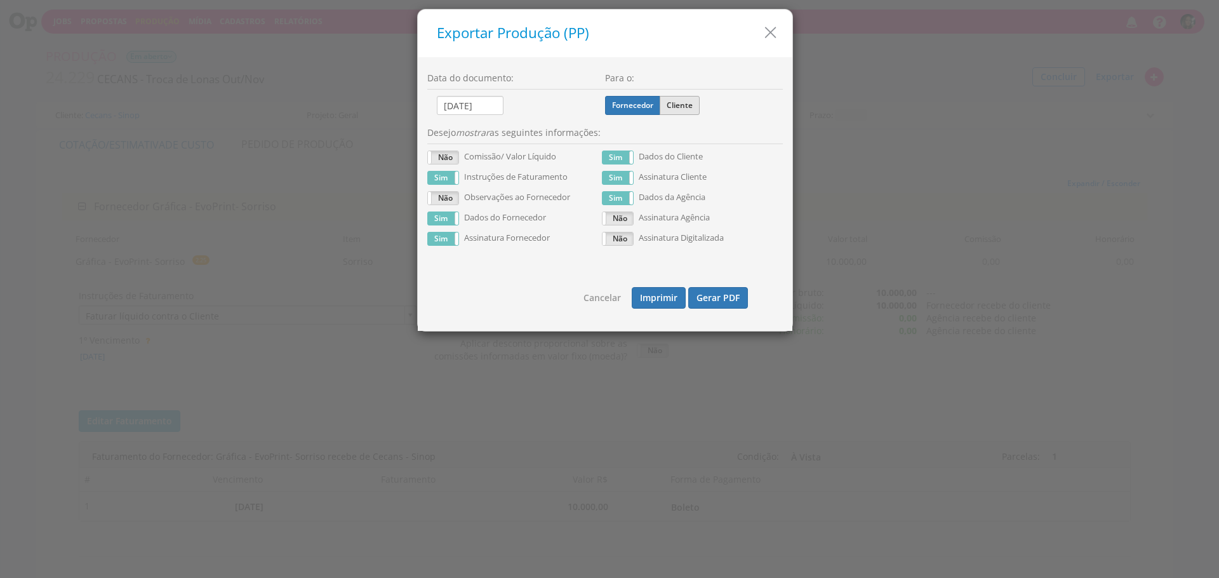
click at [687, 106] on label "Cliente" at bounding box center [680, 105] width 40 height 19
click at [0, 0] on input "Cliente" at bounding box center [0, 0] width 0 height 0
click at [719, 299] on button "Gerar PDF" at bounding box center [718, 298] width 60 height 22
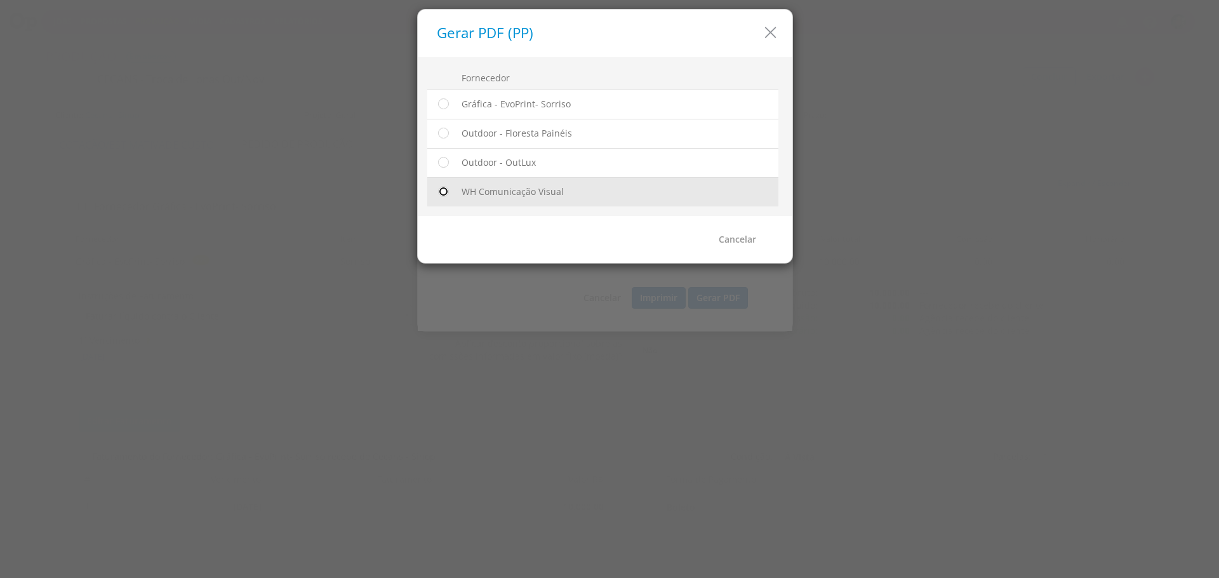
click at [444, 190] on input "radio" at bounding box center [443, 191] width 13 height 13
radio input "true"
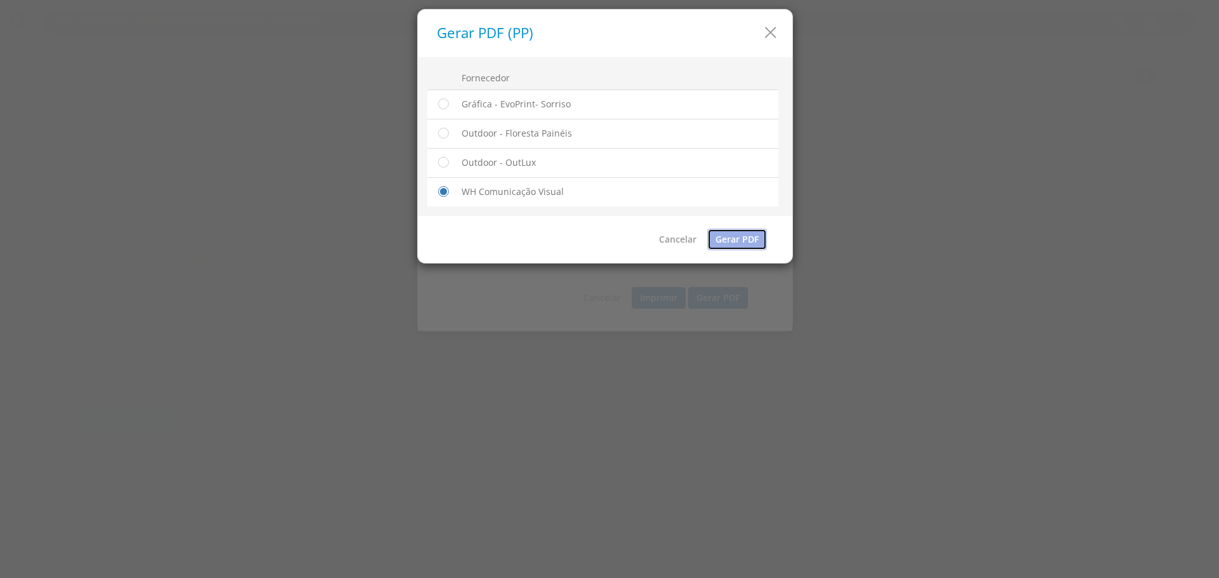
click at [758, 241] on link "Gerar PDF" at bounding box center [737, 240] width 60 height 22
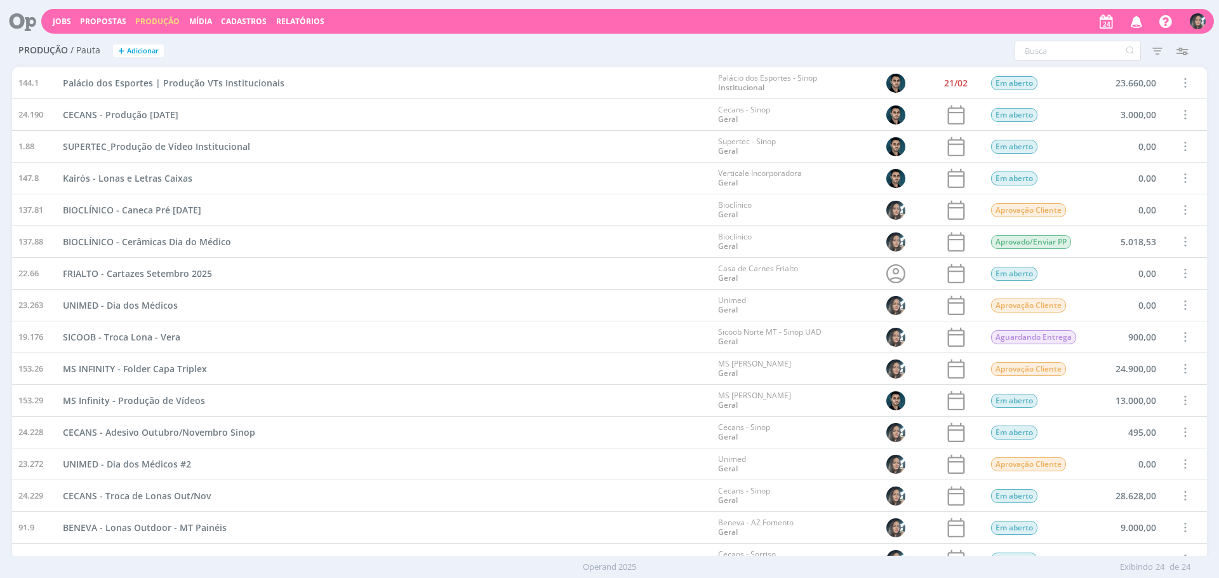
click at [489, 50] on div "Filtros Filtrar [GEOGRAPHIC_DATA] Data Personalizado a Responsável Situação Abe…" at bounding box center [808, 51] width 796 height 20
